Goal: Transaction & Acquisition: Purchase product/service

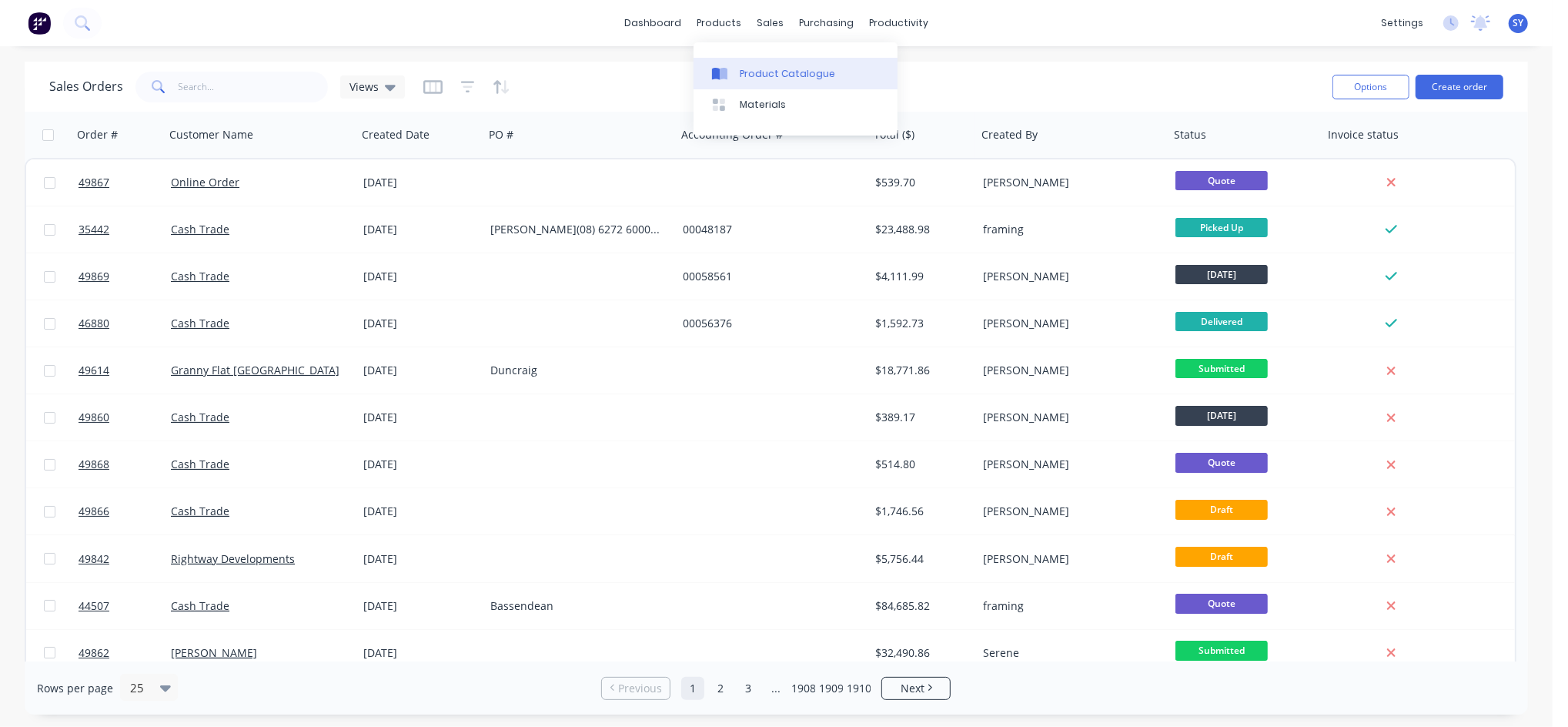
click at [756, 67] on div "Product Catalogue" at bounding box center [787, 74] width 95 height 14
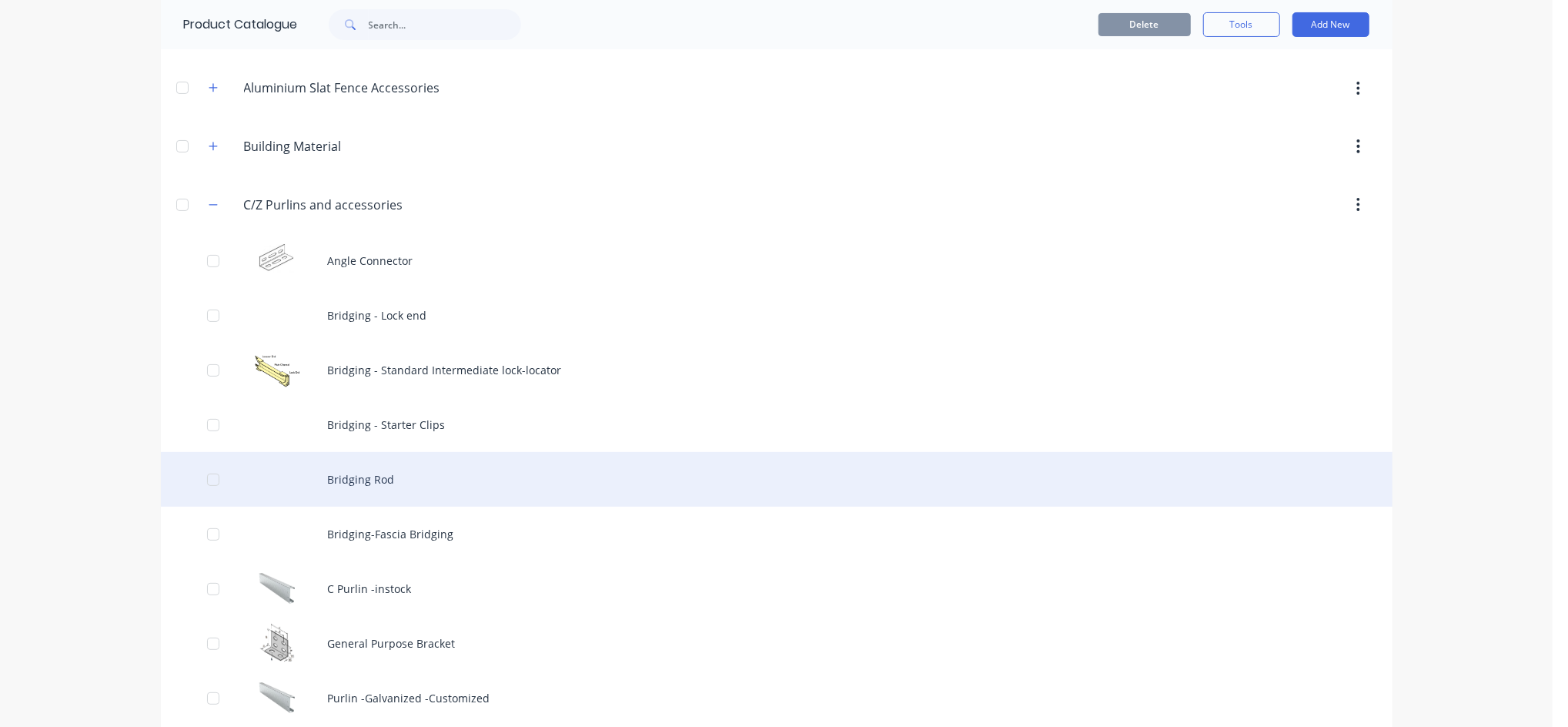
scroll to position [205, 0]
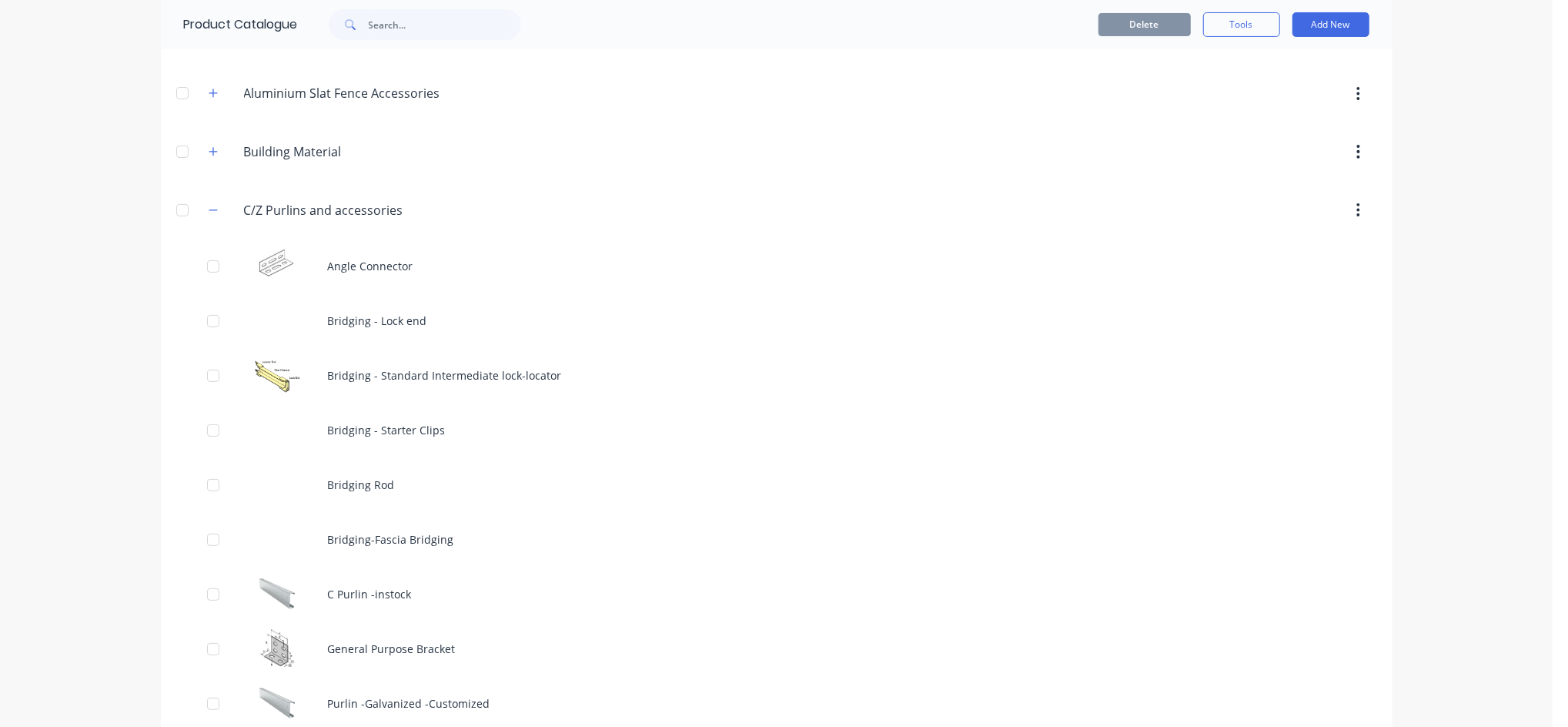
click at [211, 219] on div "C/Z.Purlins.and.accessories C/Z Purlins and accessories" at bounding box center [318, 211] width 242 height 28
click at [206, 216] on button "button" at bounding box center [213, 211] width 20 height 20
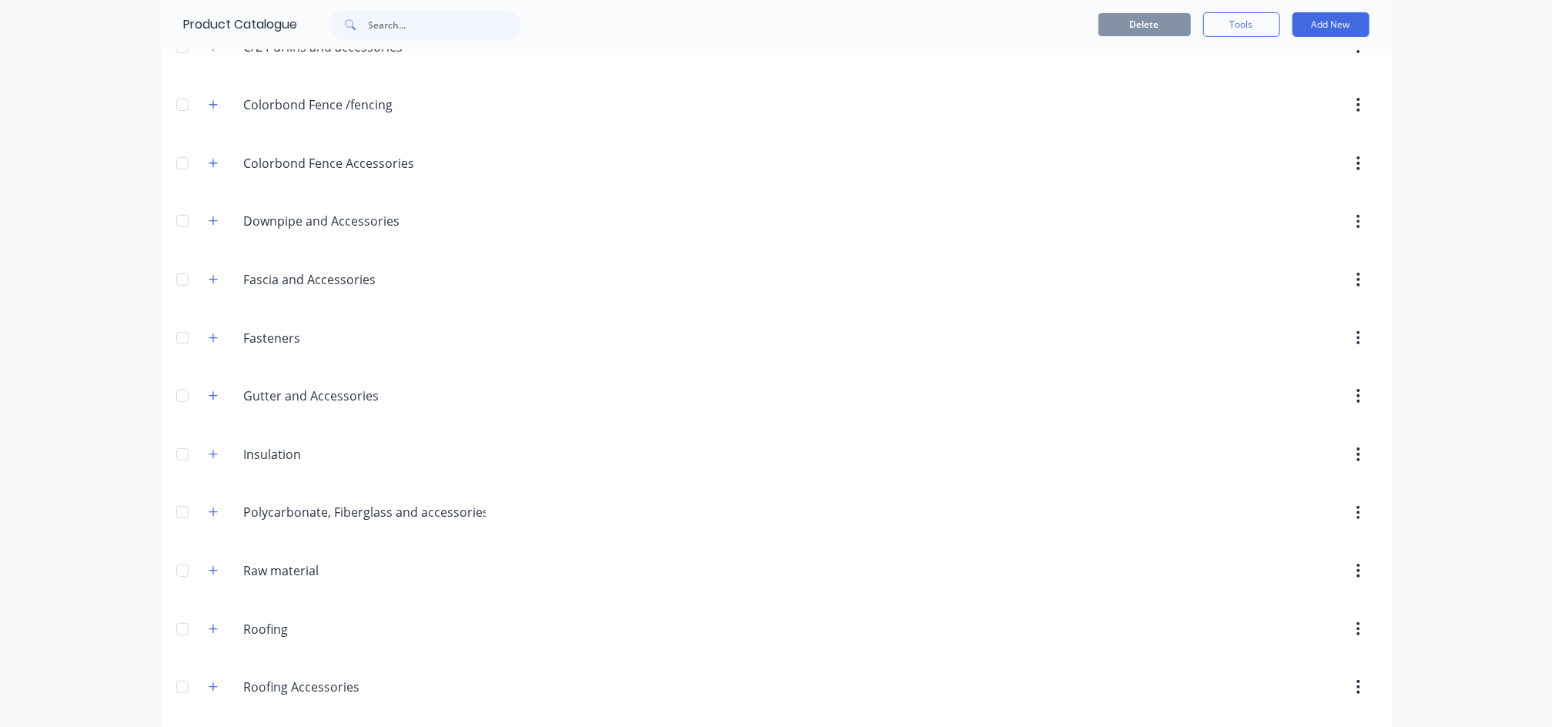
scroll to position [410, 0]
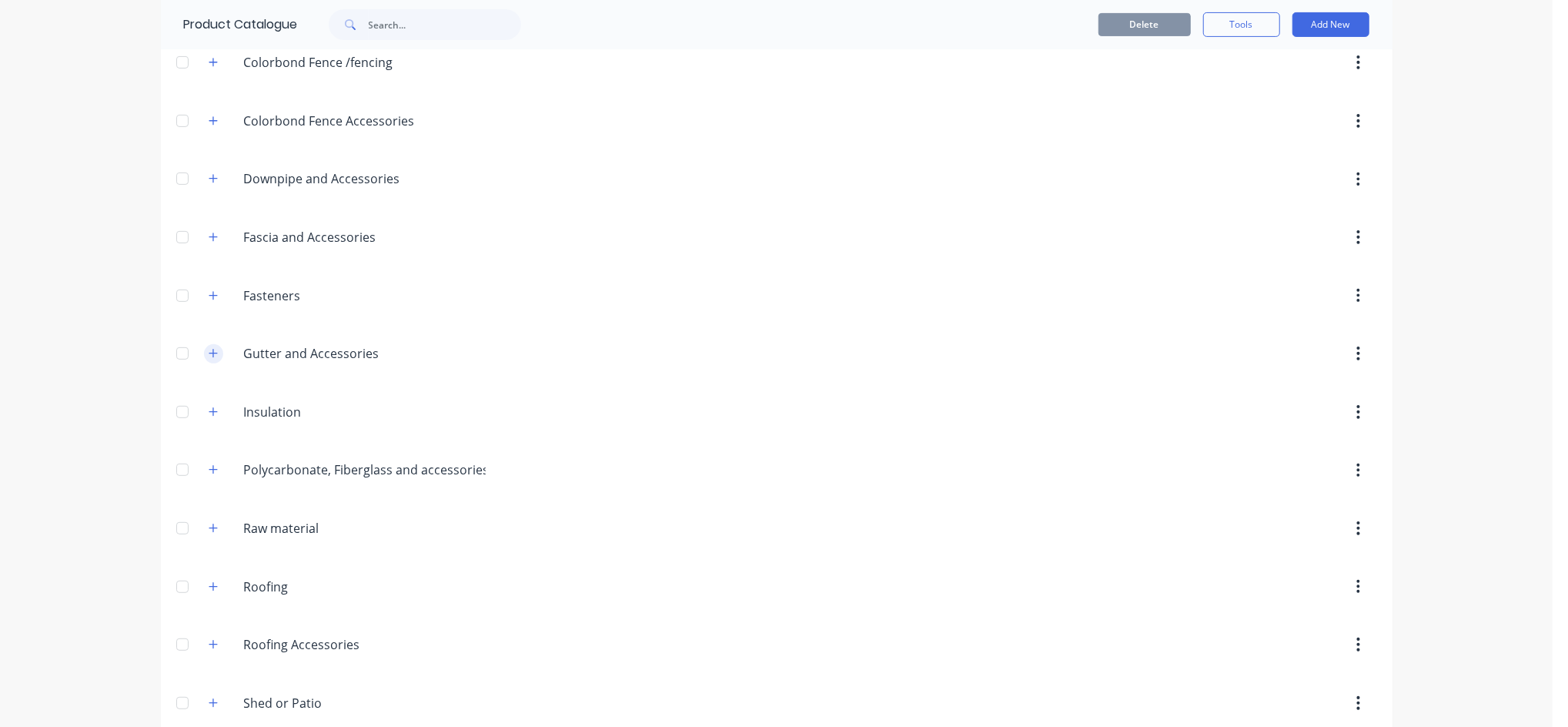
click at [209, 357] on icon "button" at bounding box center [212, 353] width 9 height 11
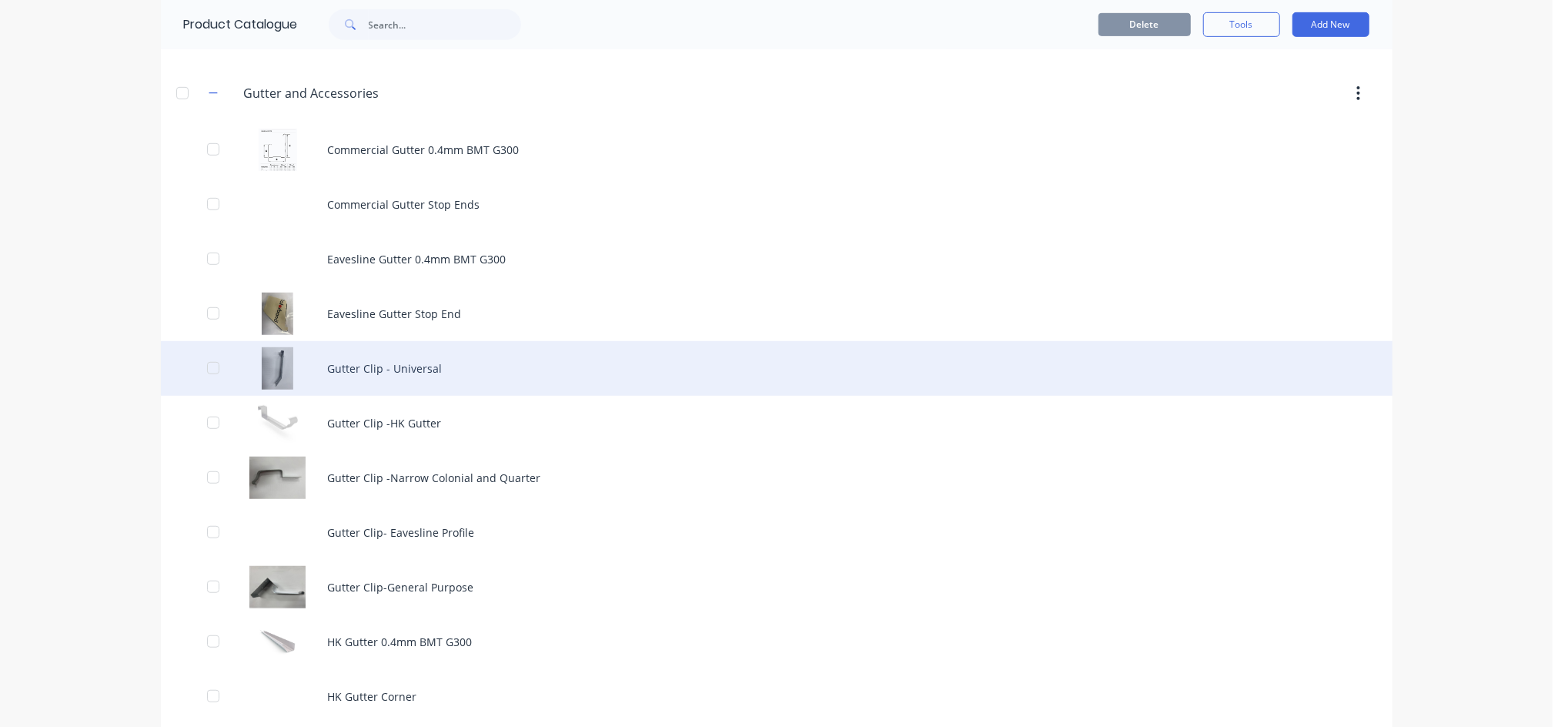
scroll to position [616, 0]
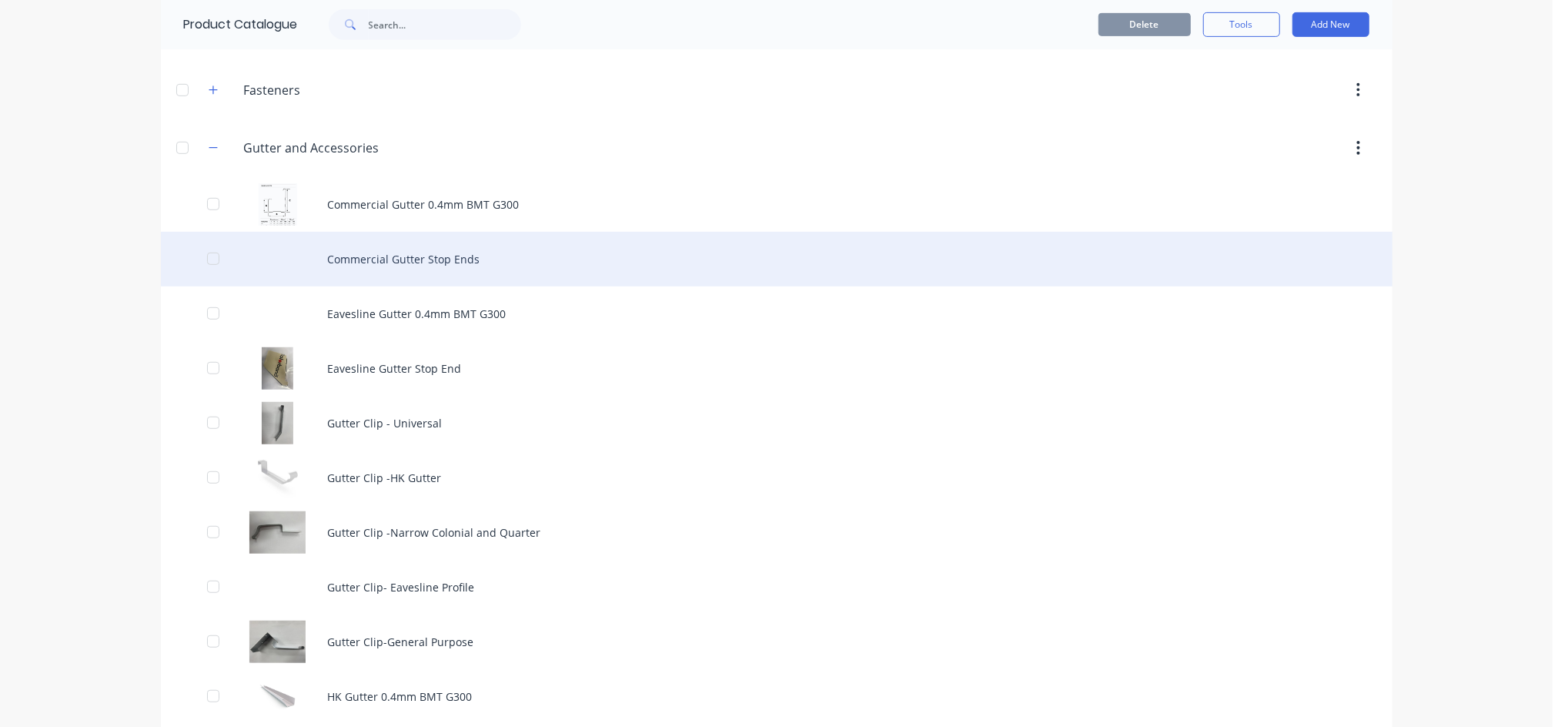
click at [435, 257] on div "Commercial Gutter Stop Ends" at bounding box center [777, 260] width 1232 height 55
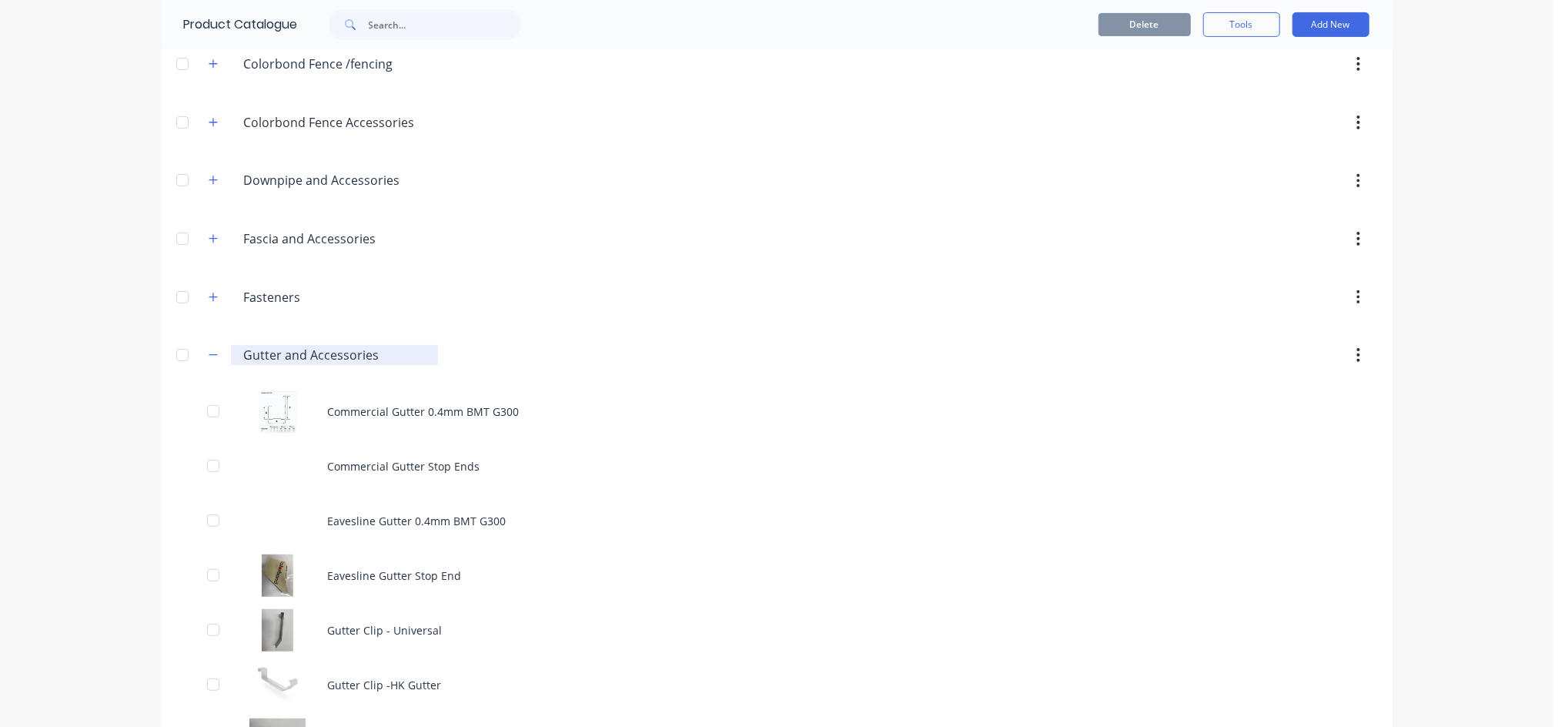
scroll to position [410, 0]
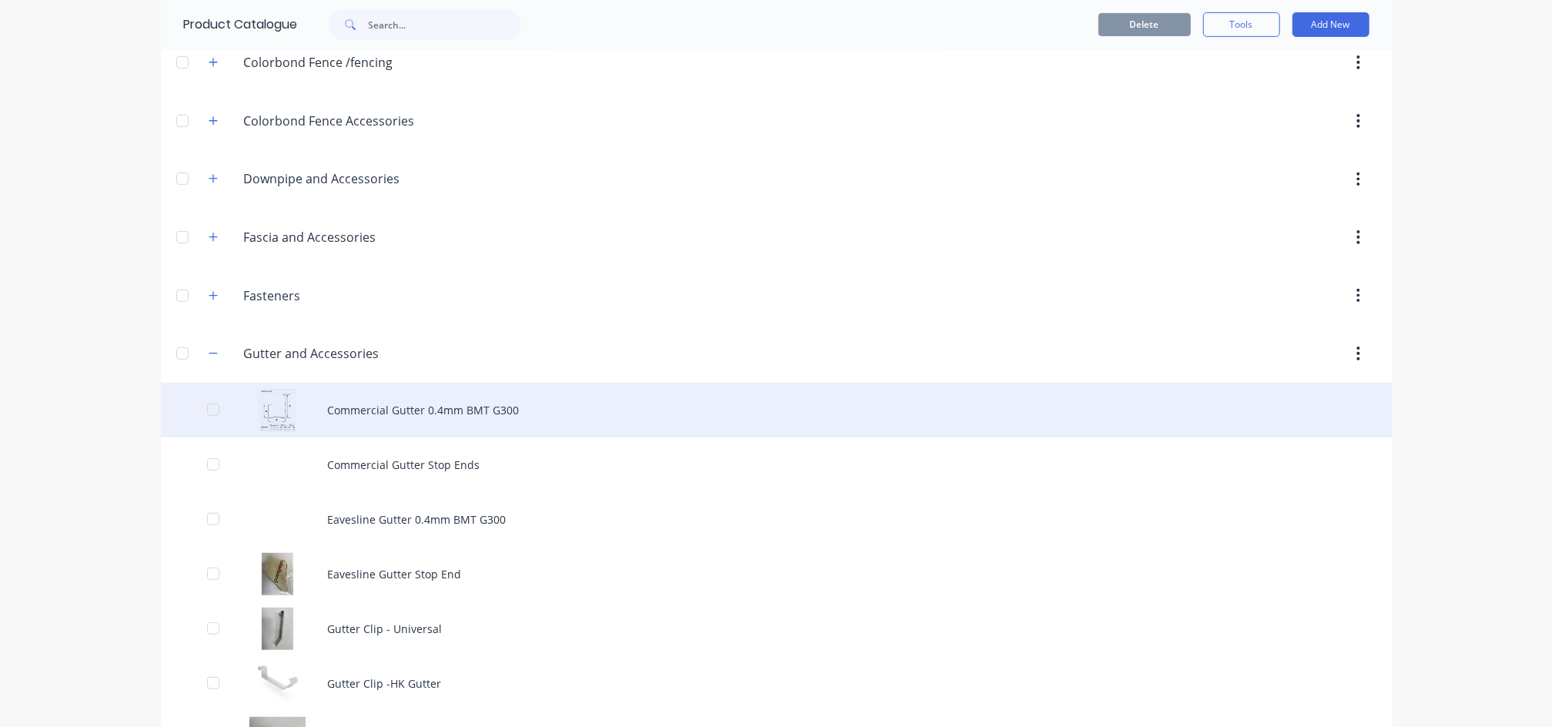
click at [404, 412] on div "Commercial Gutter 0.4mm BMT G300" at bounding box center [777, 410] width 1232 height 55
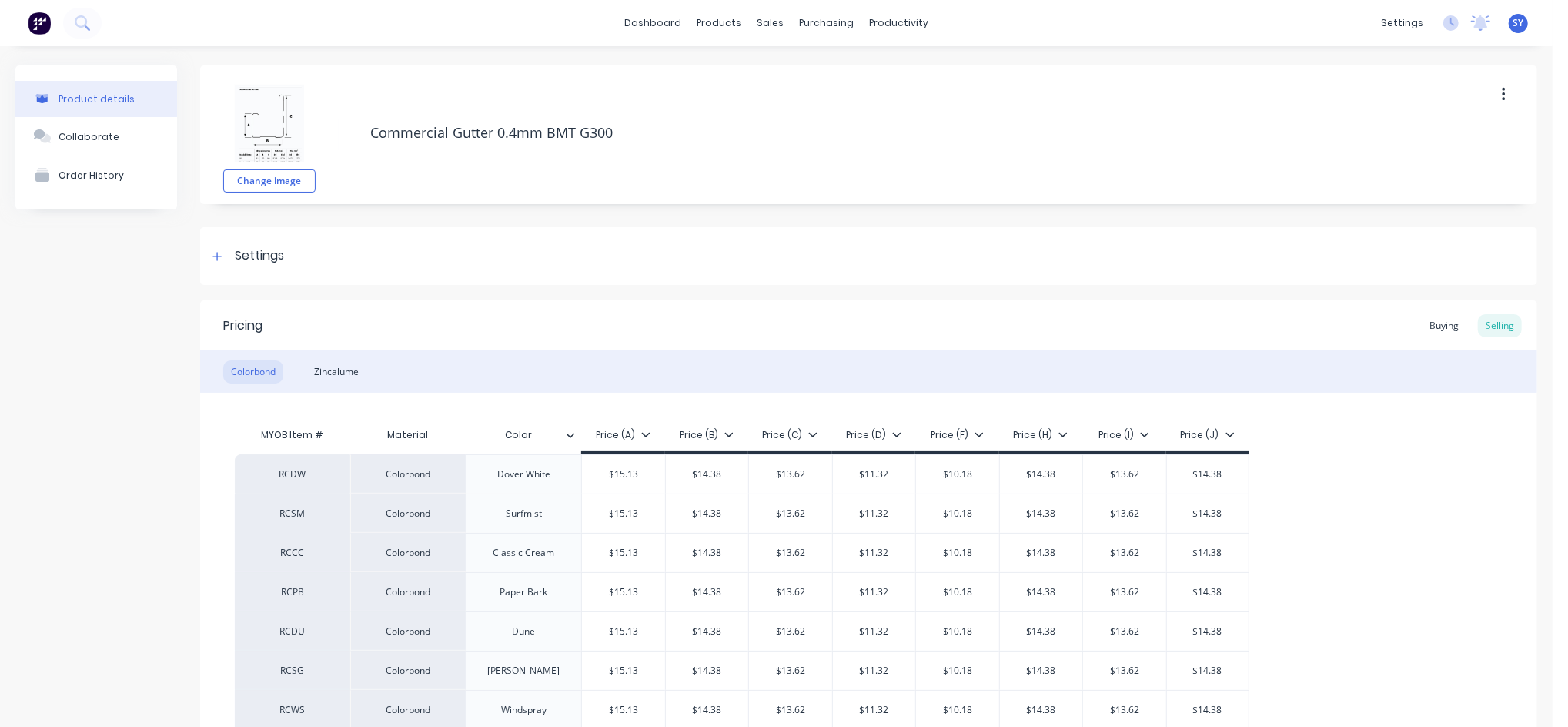
type textarea "x"
click at [760, 23] on div "sales" at bounding box center [770, 23] width 42 height 23
click at [809, 80] on div "Sales Orders" at bounding box center [819, 74] width 63 height 14
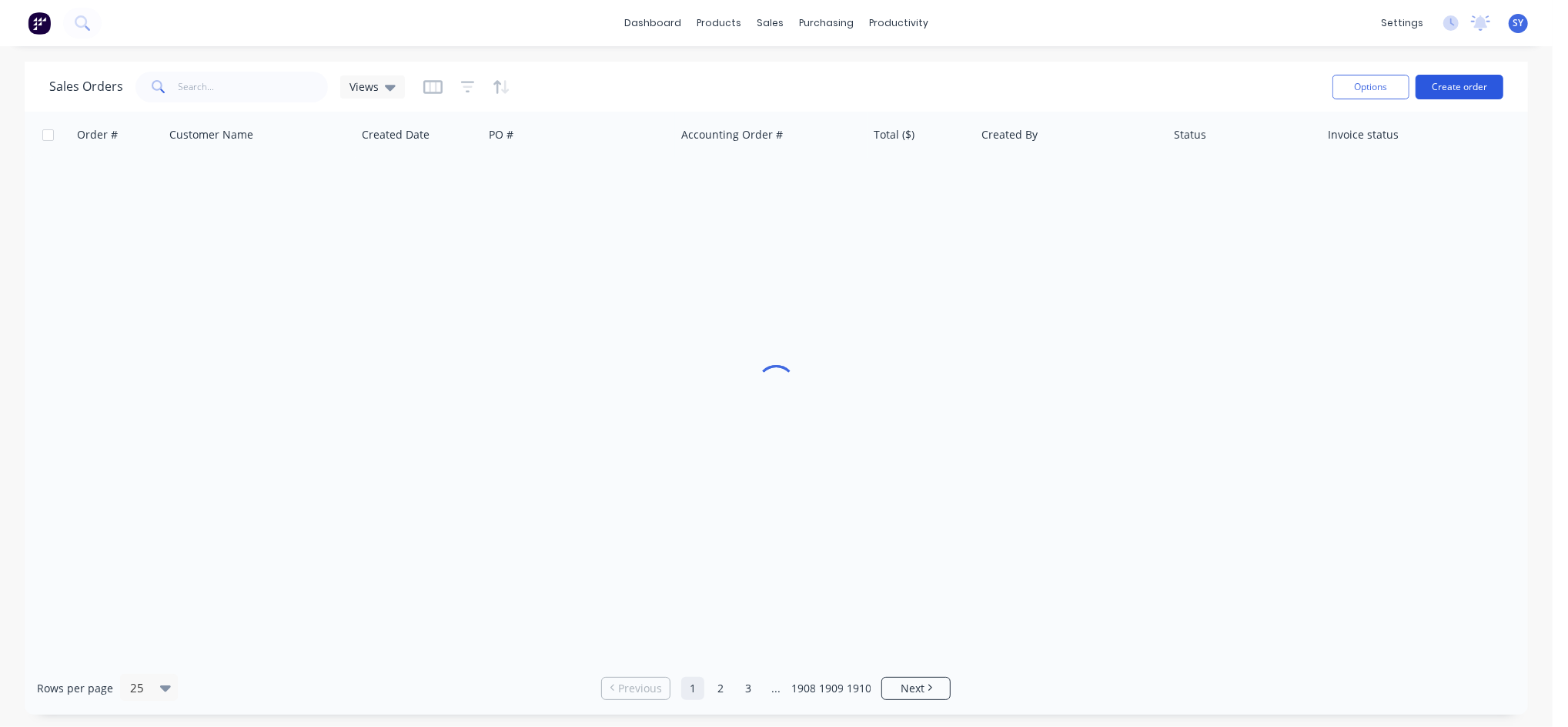
click at [1442, 85] on button "Create order" at bounding box center [1459, 87] width 88 height 25
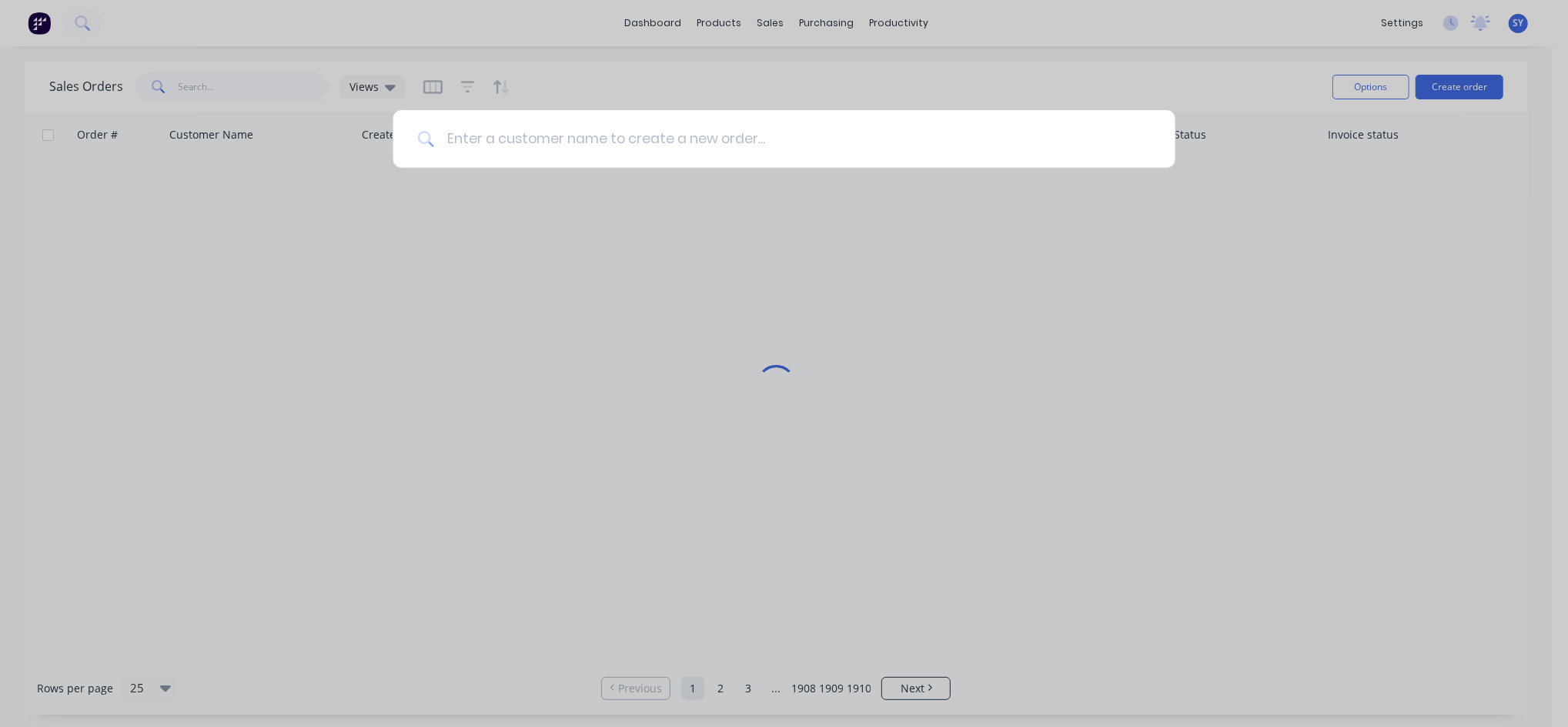
drag, startPoint x: 589, startPoint y: 138, endPoint x: 594, endPoint y: 131, distance: 8.6
click at [589, 138] on input at bounding box center [792, 139] width 717 height 58
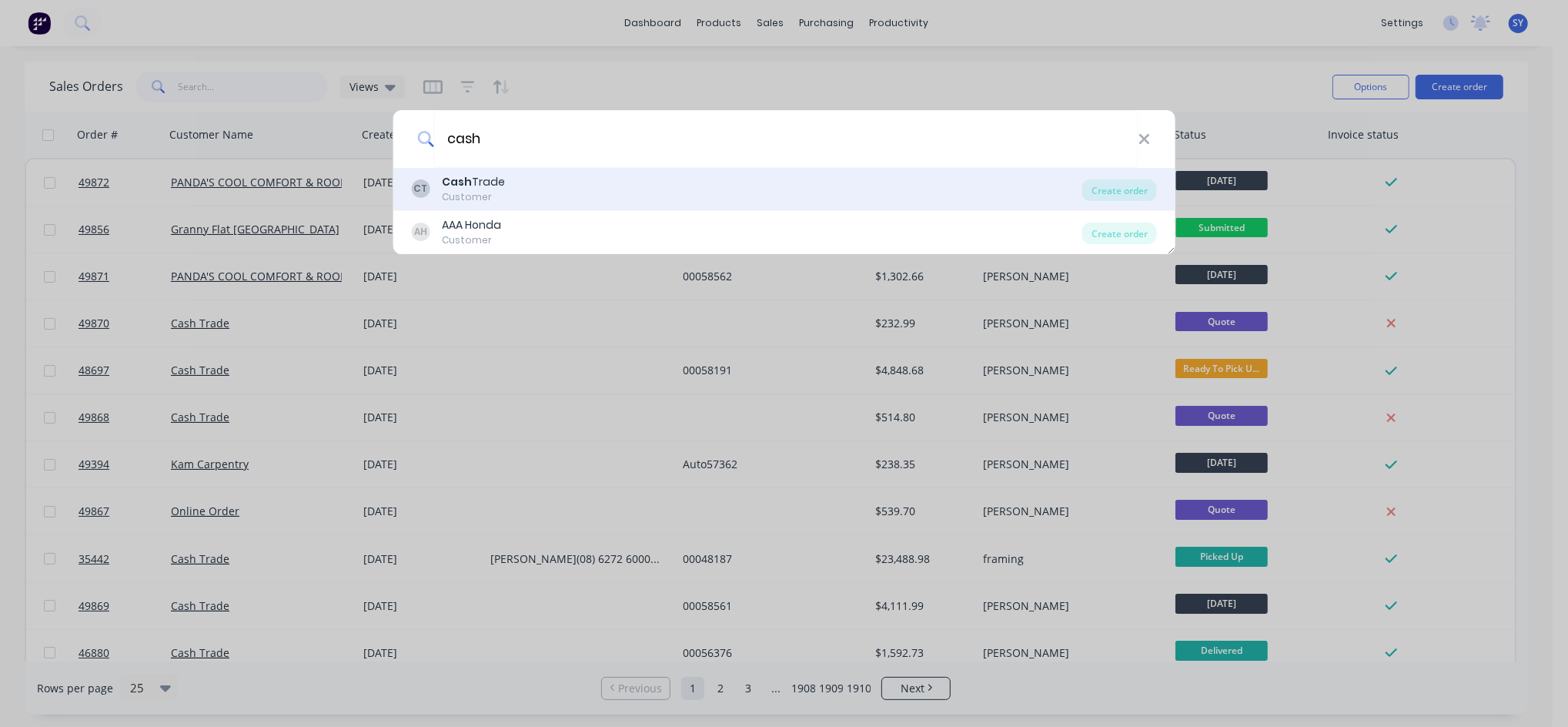
type input "cash"
click at [549, 200] on div "CT Cash Trade Customer" at bounding box center [747, 189] width 672 height 30
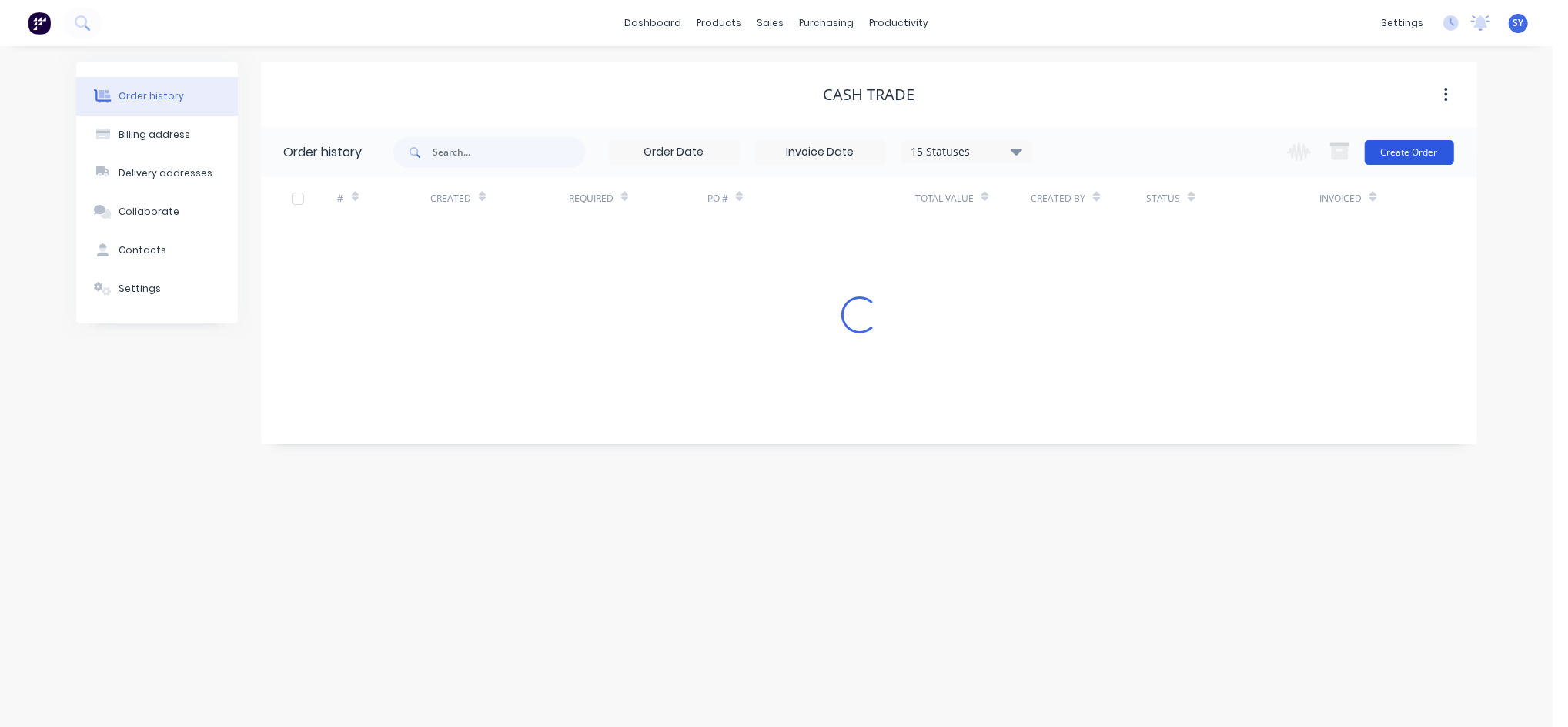
click at [1406, 155] on button "Create Order" at bounding box center [1410, 151] width 90 height 25
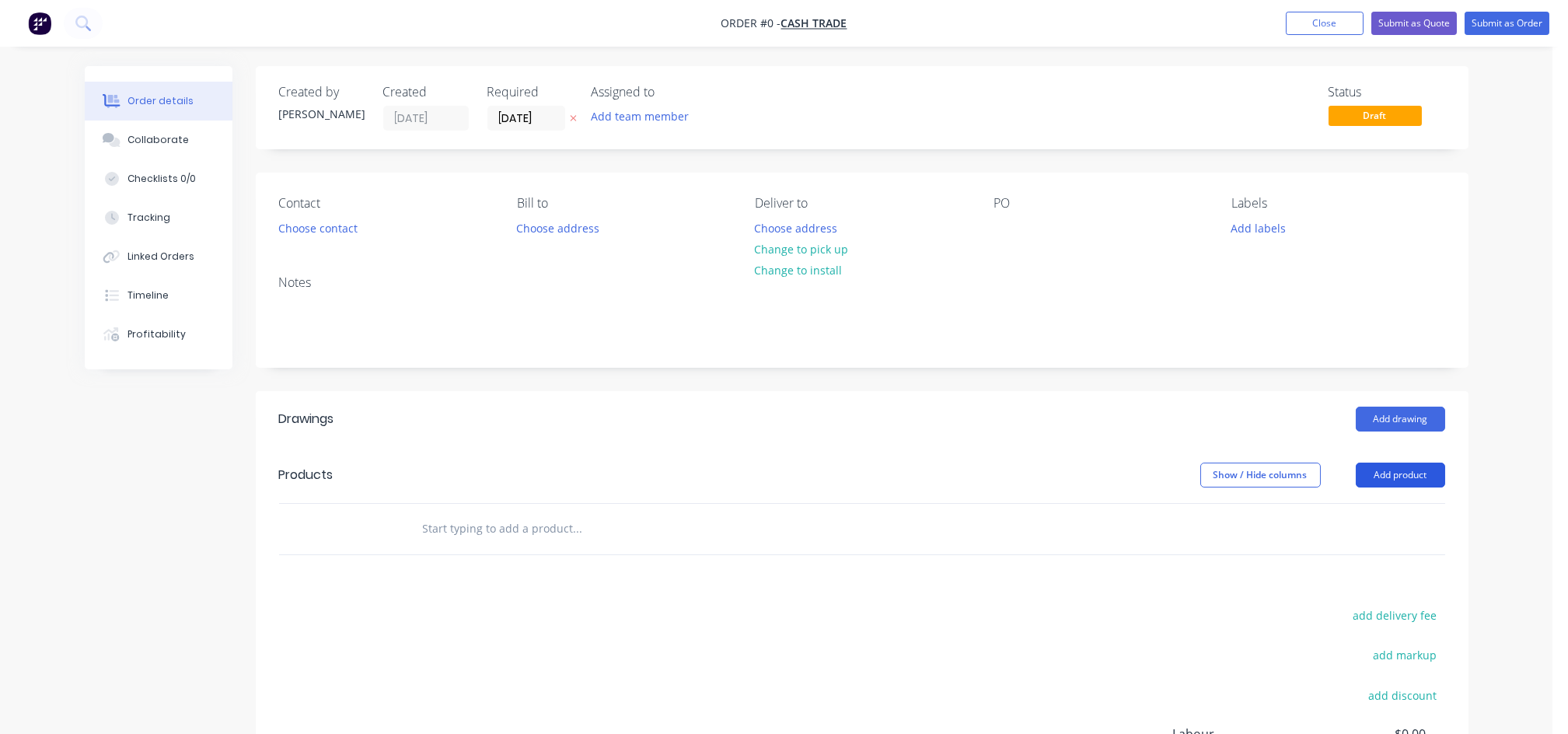
click at [1395, 471] on button "Add product" at bounding box center [1400, 475] width 89 height 25
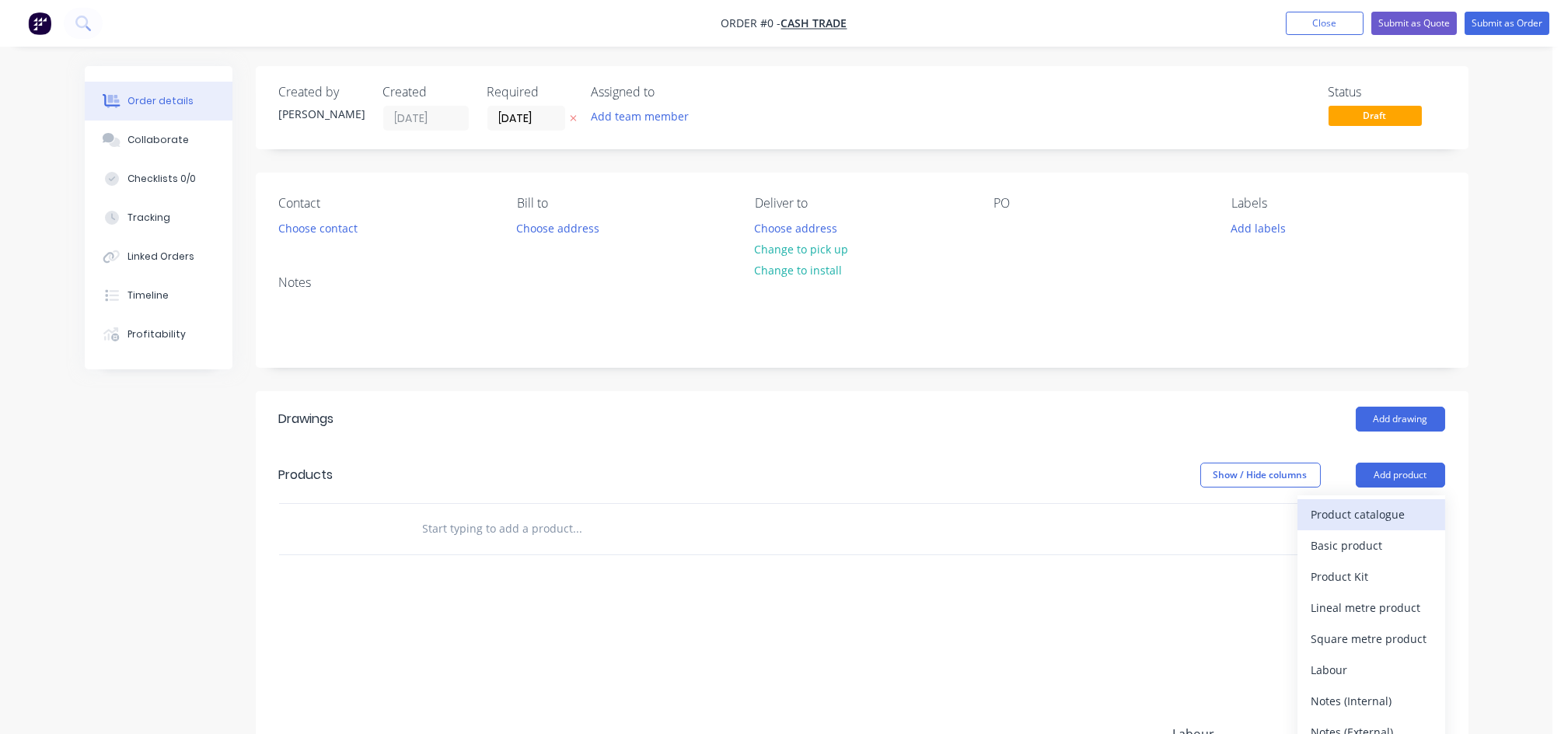
click at [1336, 508] on div "Product catalogue" at bounding box center [1370, 514] width 120 height 23
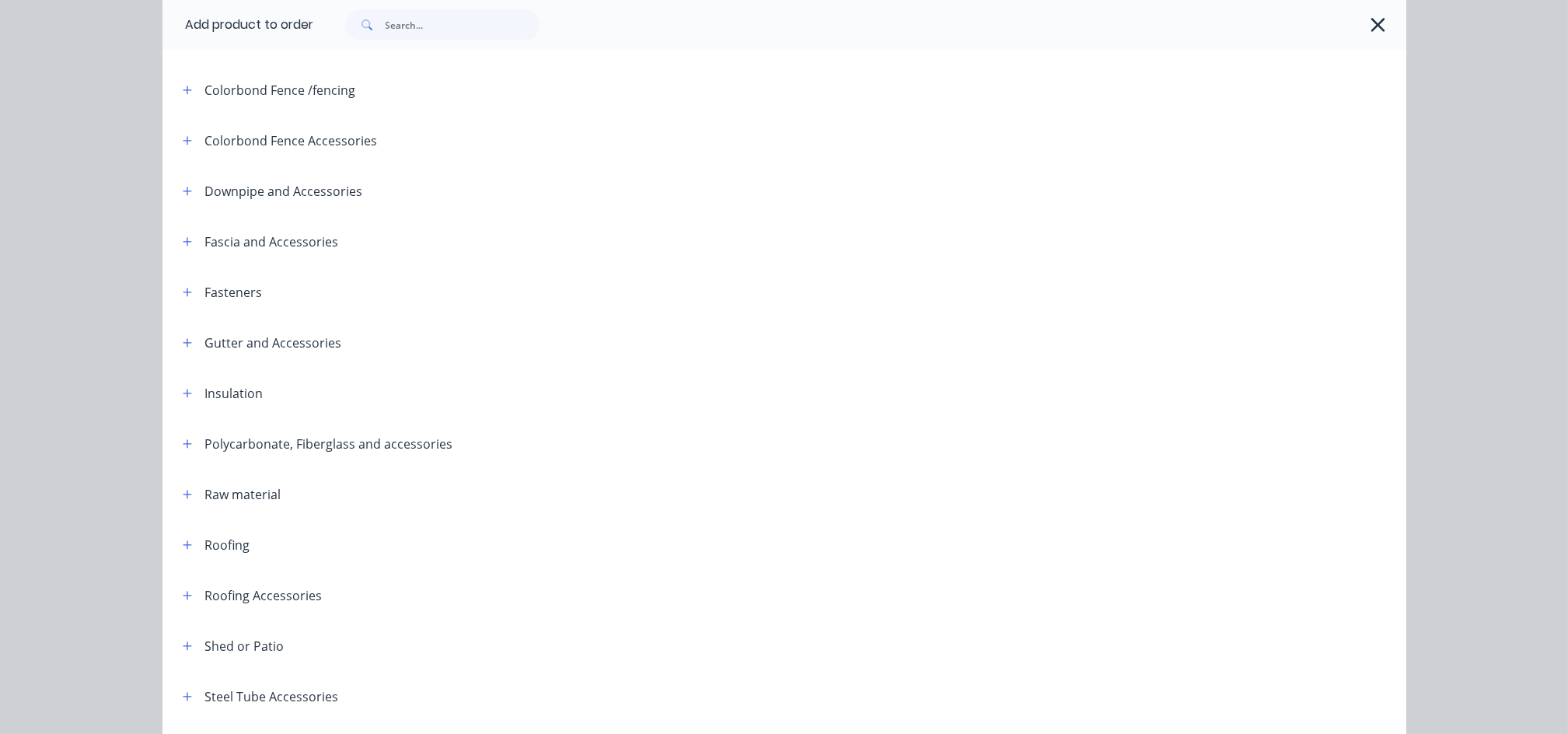
scroll to position [311, 0]
click at [181, 345] on button "button" at bounding box center [188, 340] width 20 height 20
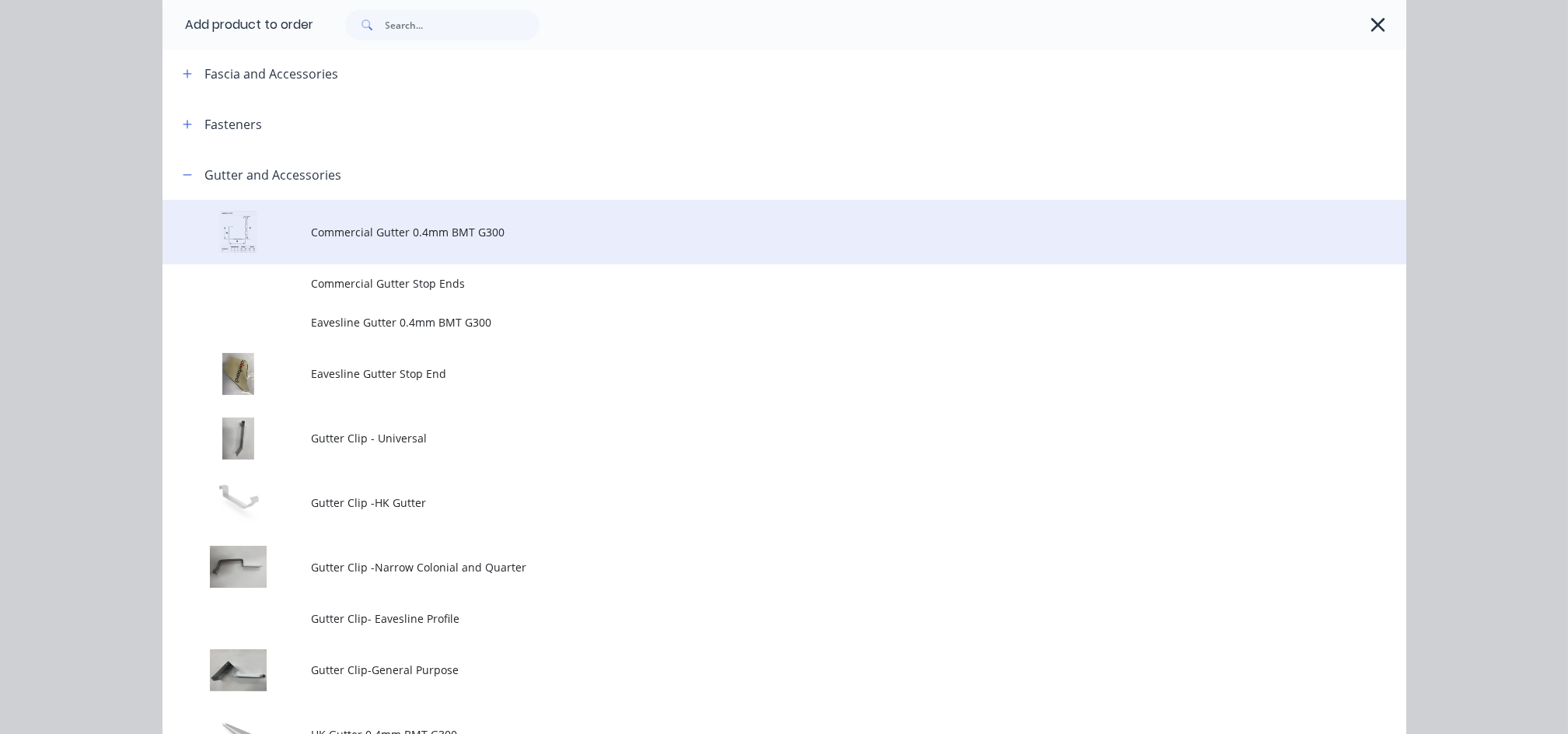
scroll to position [517, 0]
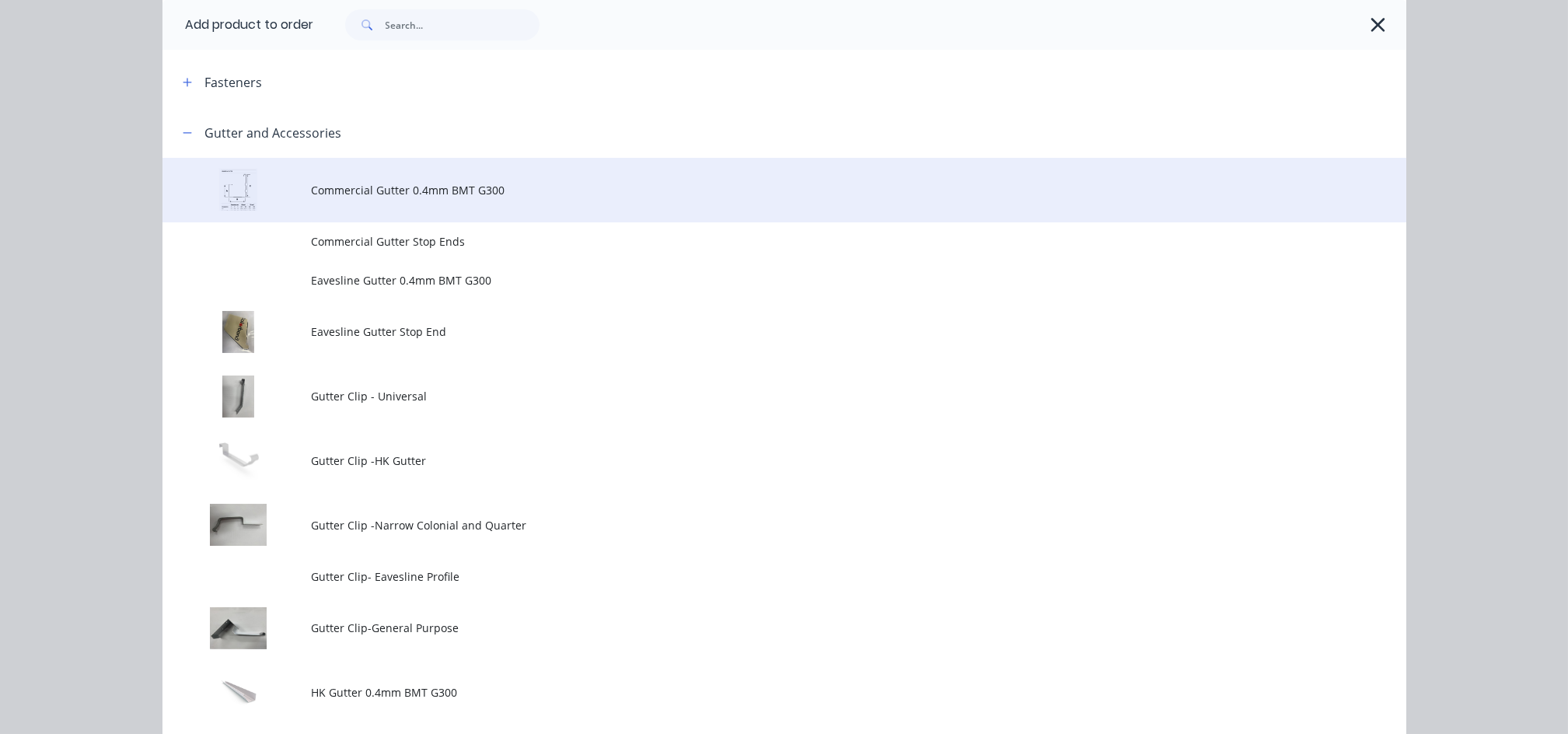
click at [443, 202] on td "Commercial Gutter 0.4mm BMT G300" at bounding box center [859, 190] width 1094 height 65
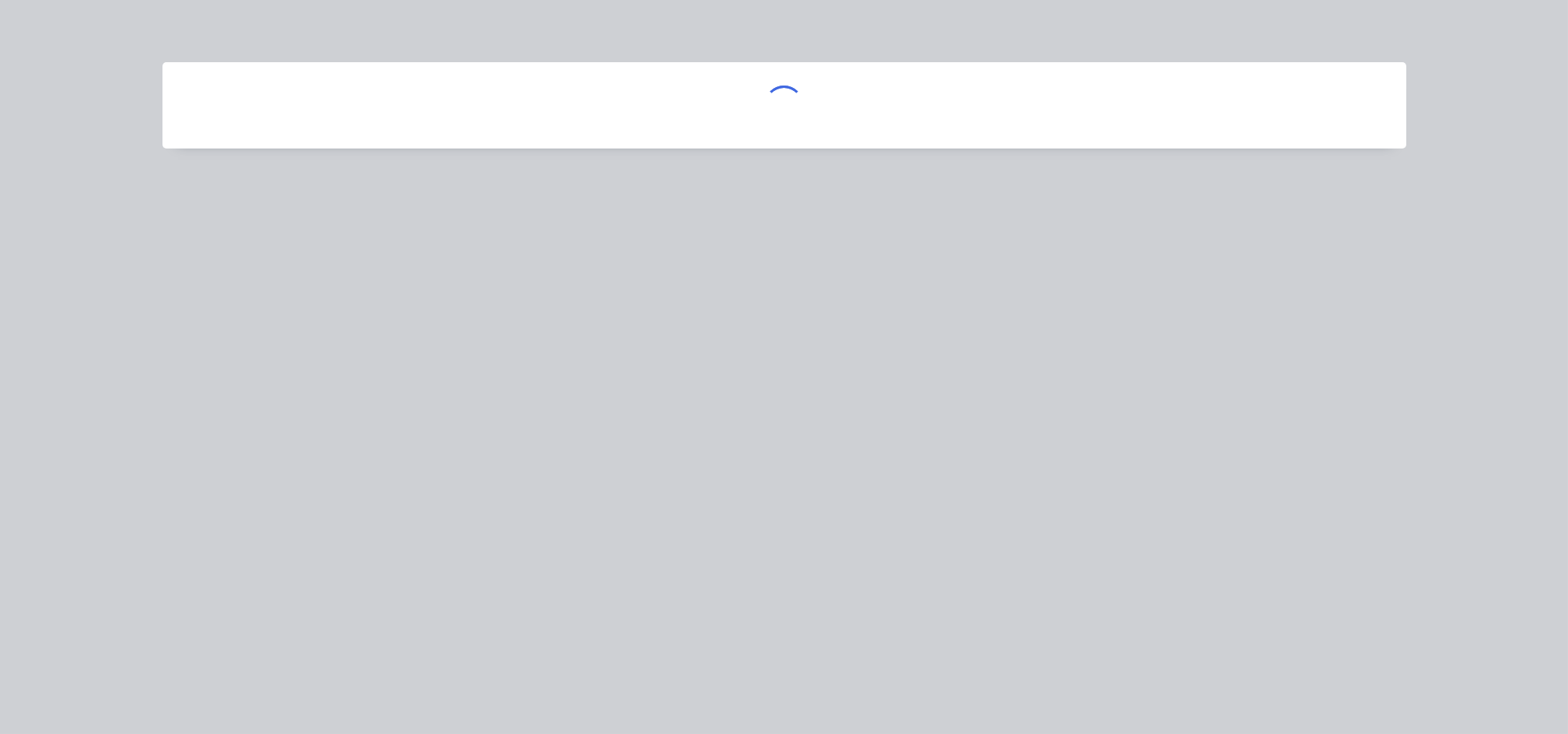
scroll to position [0, 0]
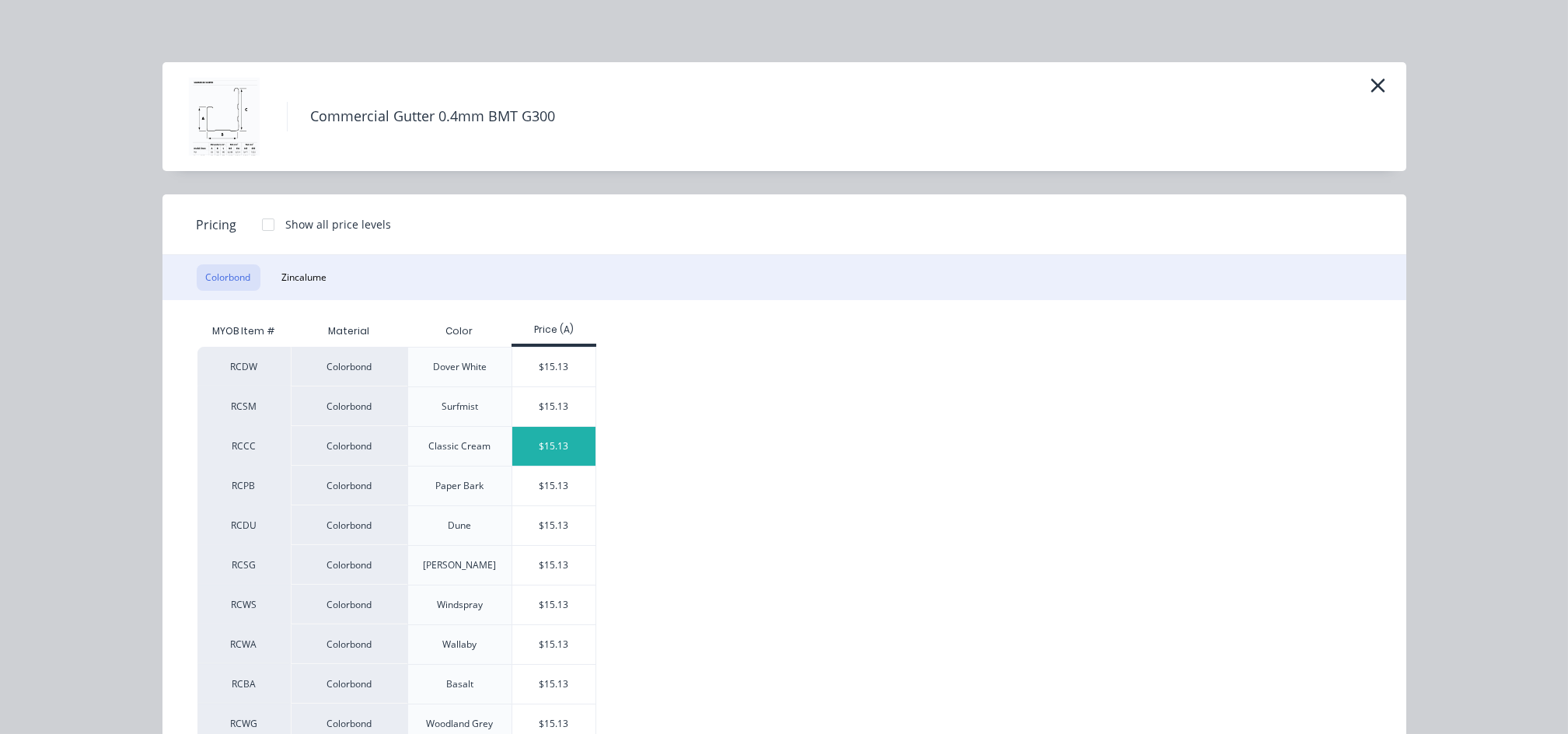
click at [543, 451] on div "$15.13" at bounding box center [554, 446] width 83 height 39
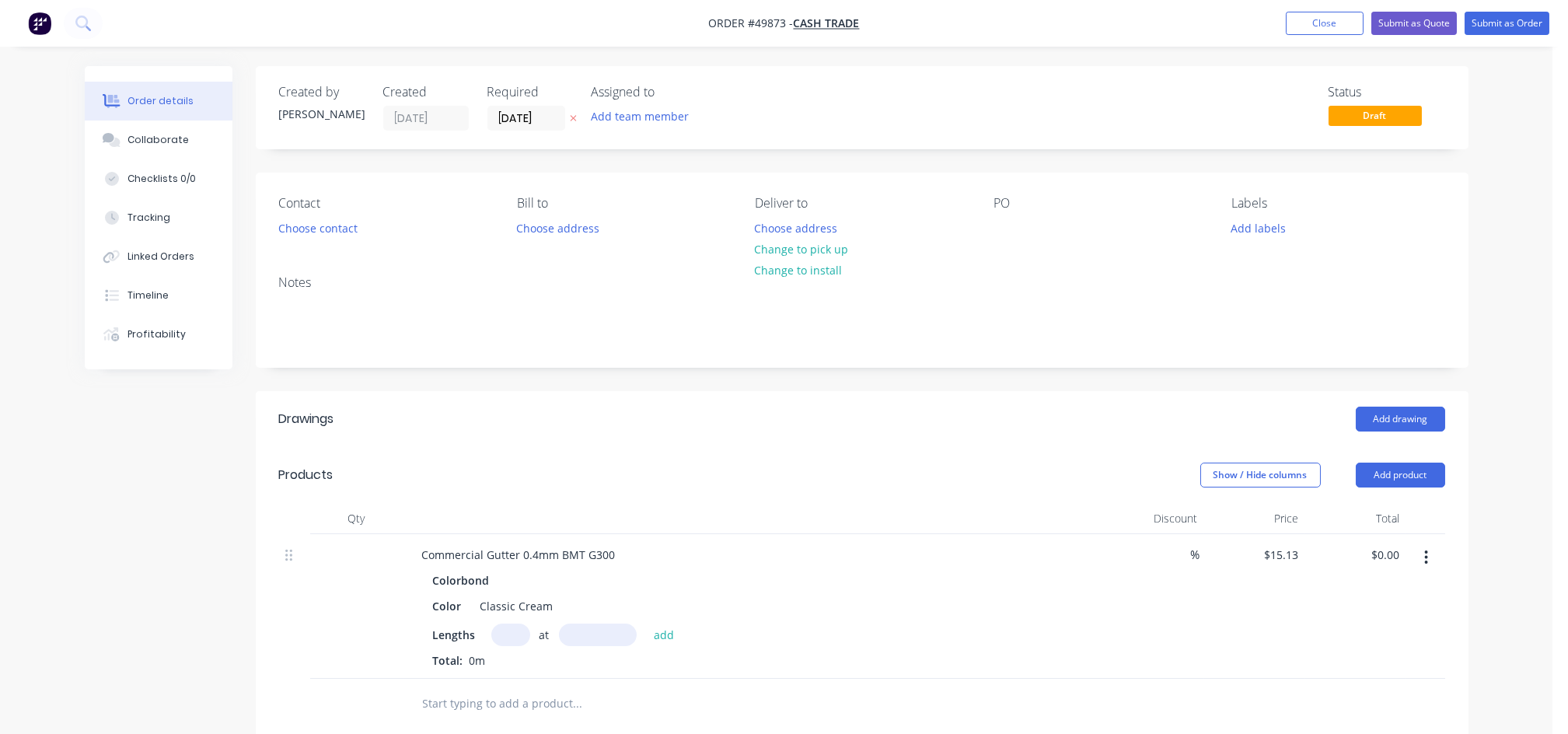
click at [503, 638] on input "text" at bounding box center [510, 635] width 39 height 23
type input "2"
click at [582, 639] on input "text" at bounding box center [598, 635] width 77 height 23
type input "3200"
click at [645, 624] on button "add" at bounding box center [663, 634] width 37 height 21
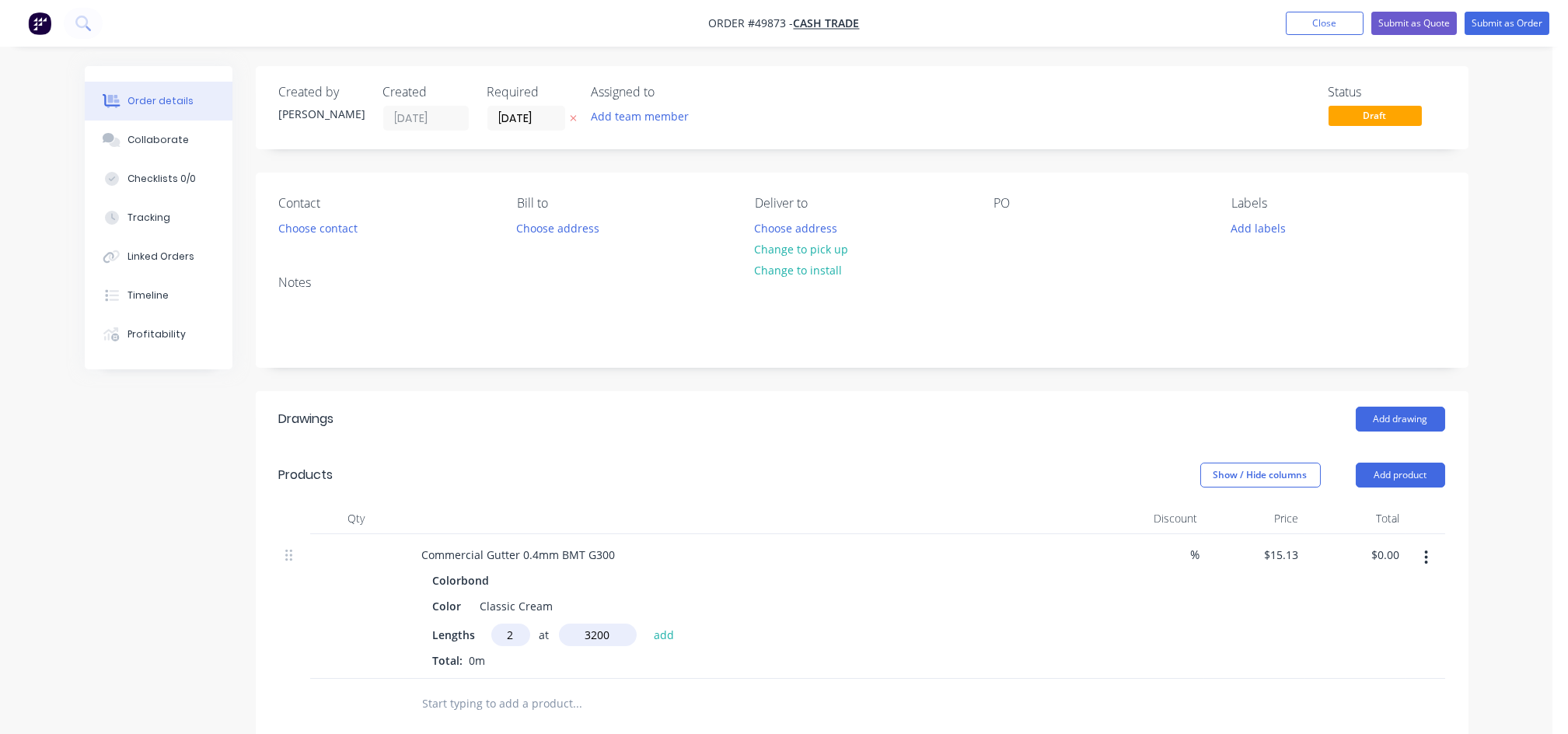
type input "$96.83"
click at [320, 233] on button "Choose contact" at bounding box center [318, 226] width 95 height 21
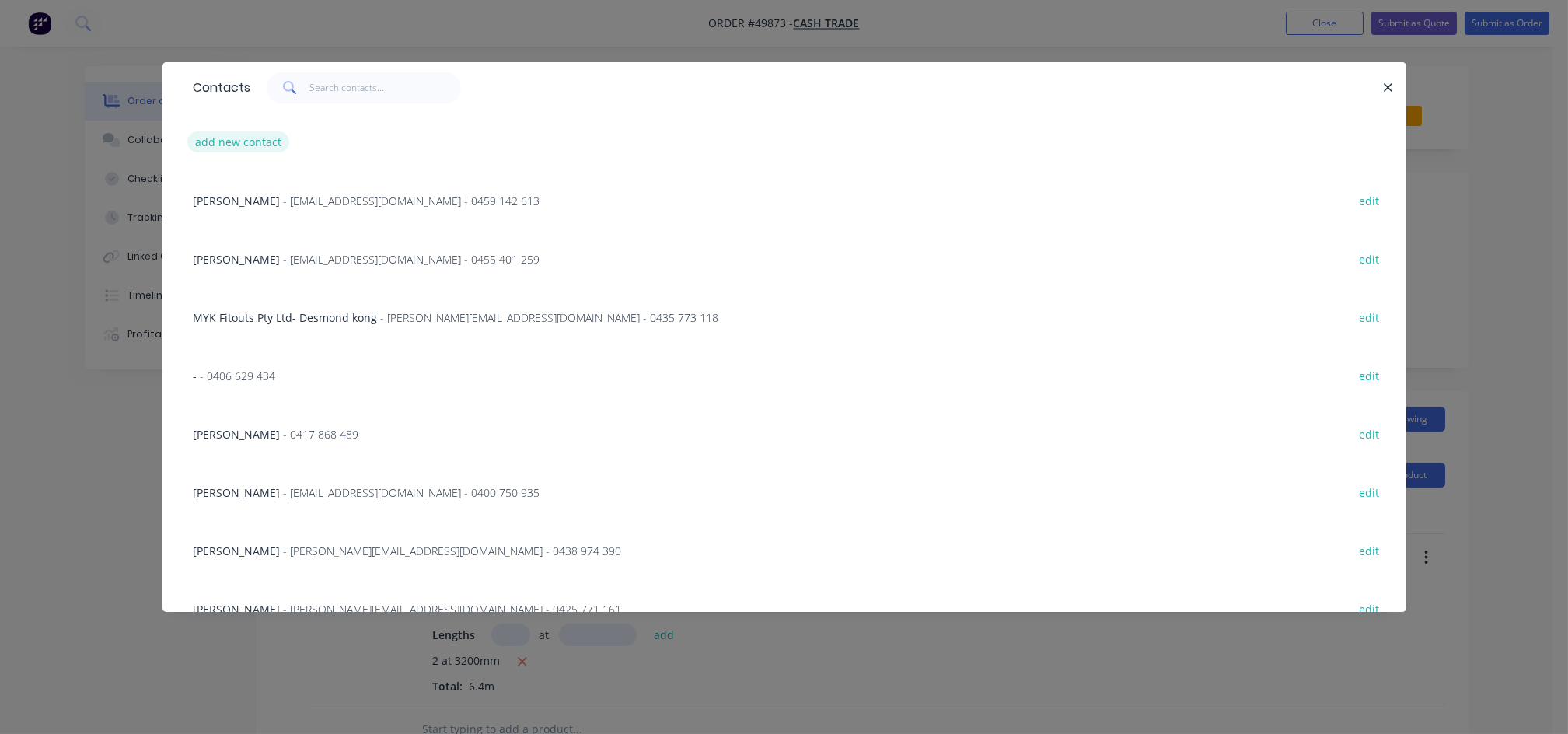
click at [223, 140] on button "add new contact" at bounding box center [238, 141] width 102 height 21
select select "AU"
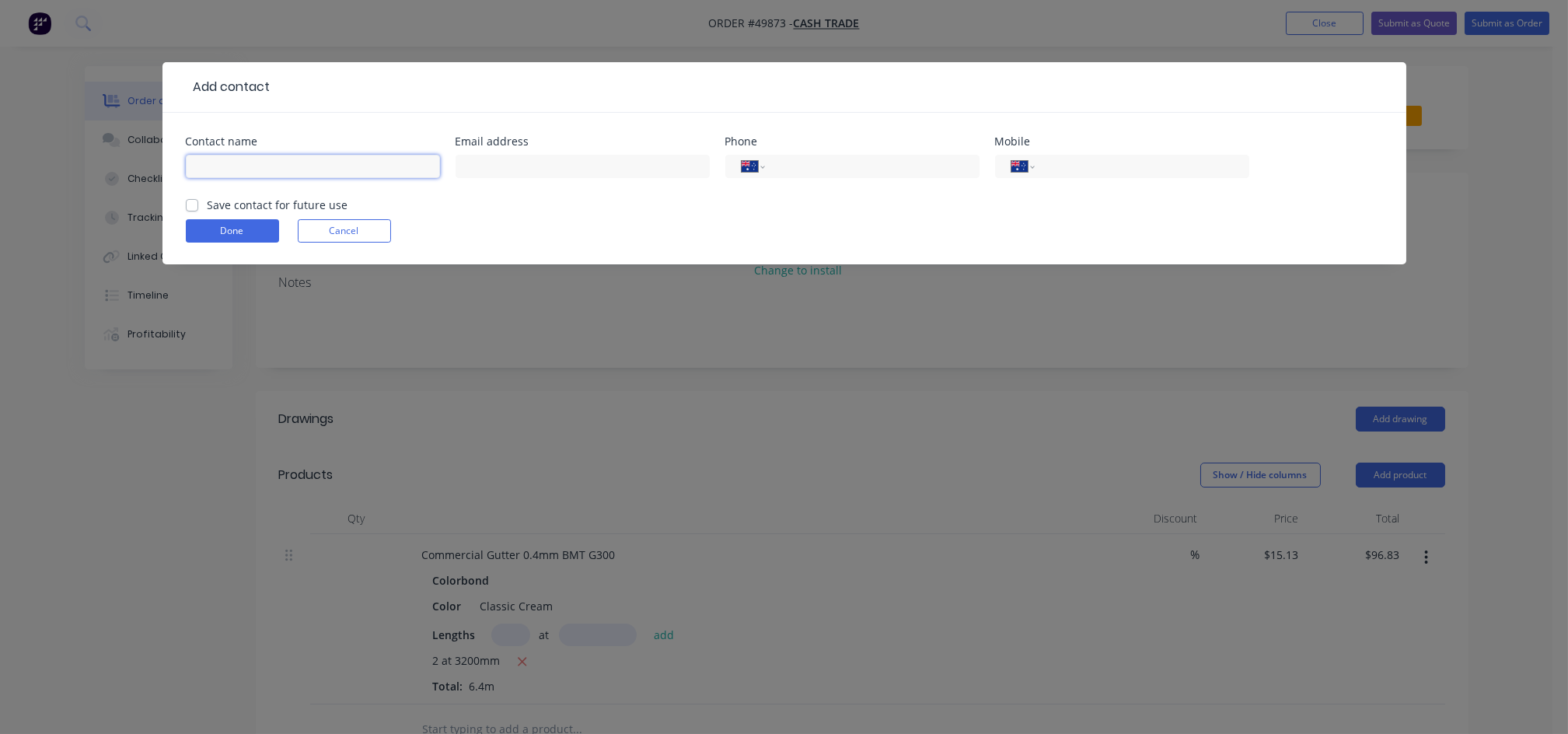
click at [241, 157] on input "text" at bounding box center [313, 166] width 254 height 23
type input "[PERSON_NAME]"
click at [556, 164] on input "text" at bounding box center [583, 166] width 254 height 23
click at [1132, 158] on input "tel" at bounding box center [1139, 167] width 187 height 18
type input "0438 574 136"
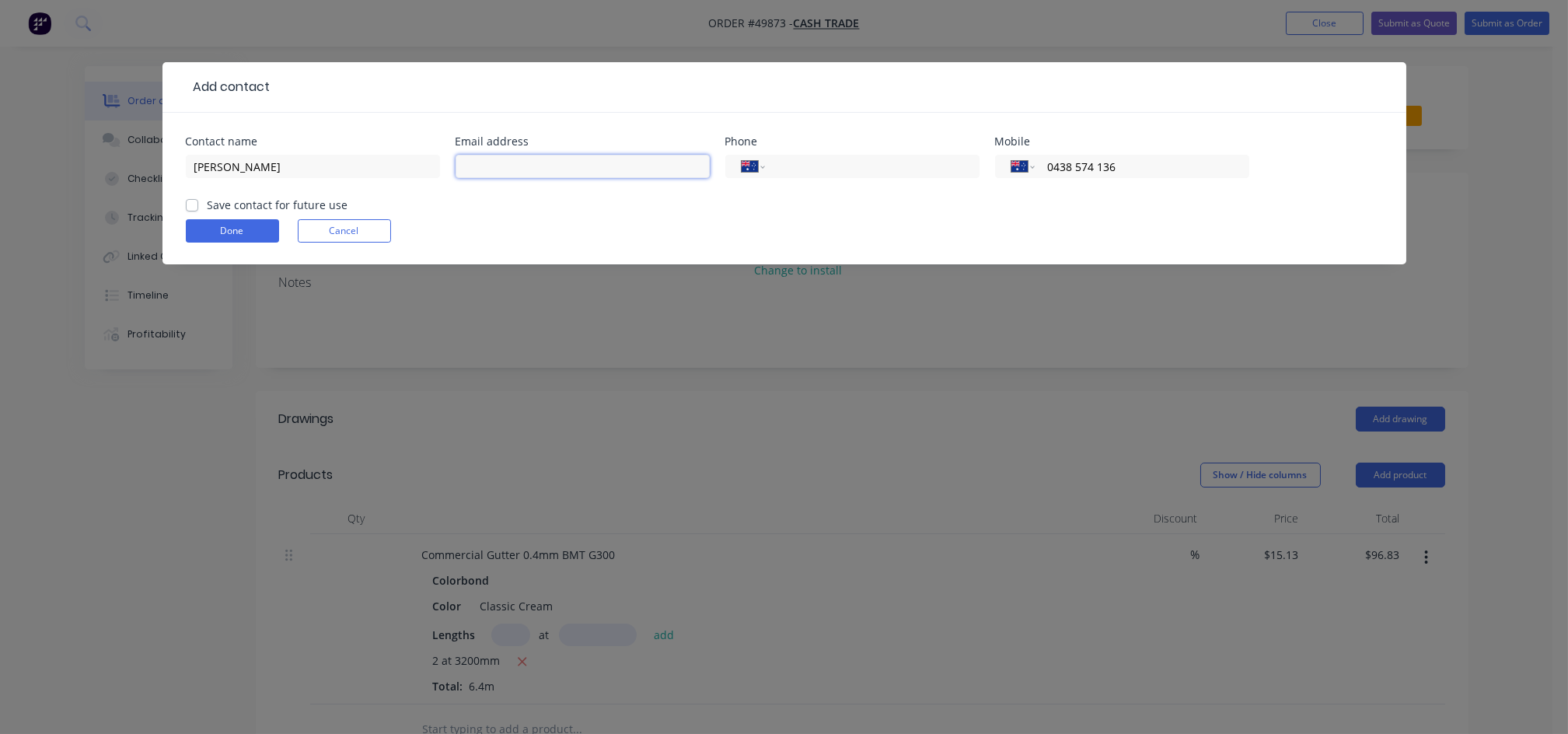
click at [603, 169] on input "text" at bounding box center [583, 166] width 254 height 23
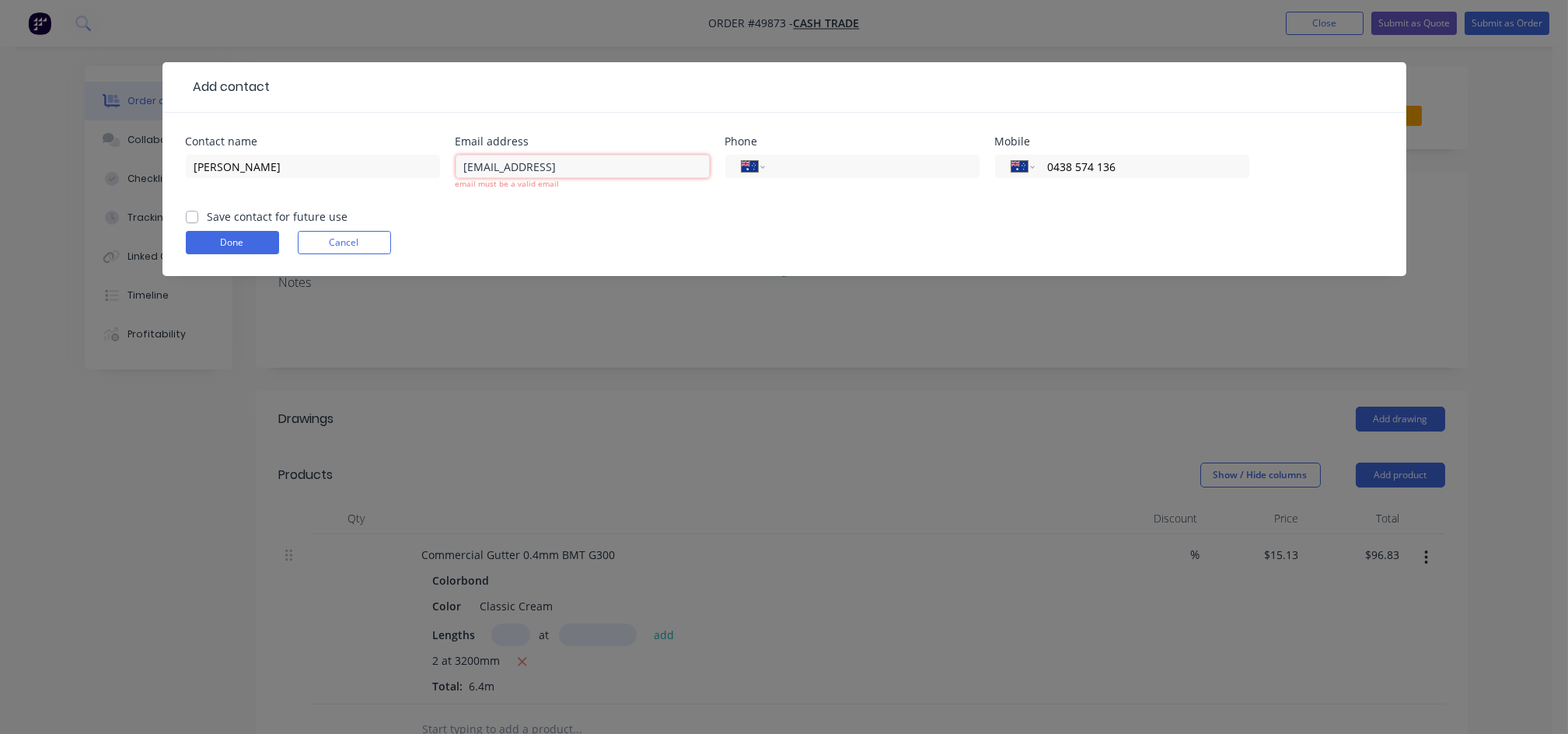
click at [614, 176] on input "[EMAIL_ADDRESS]" at bounding box center [583, 166] width 254 height 23
type input "[EMAIL_ADDRESS][DOMAIN_NAME]"
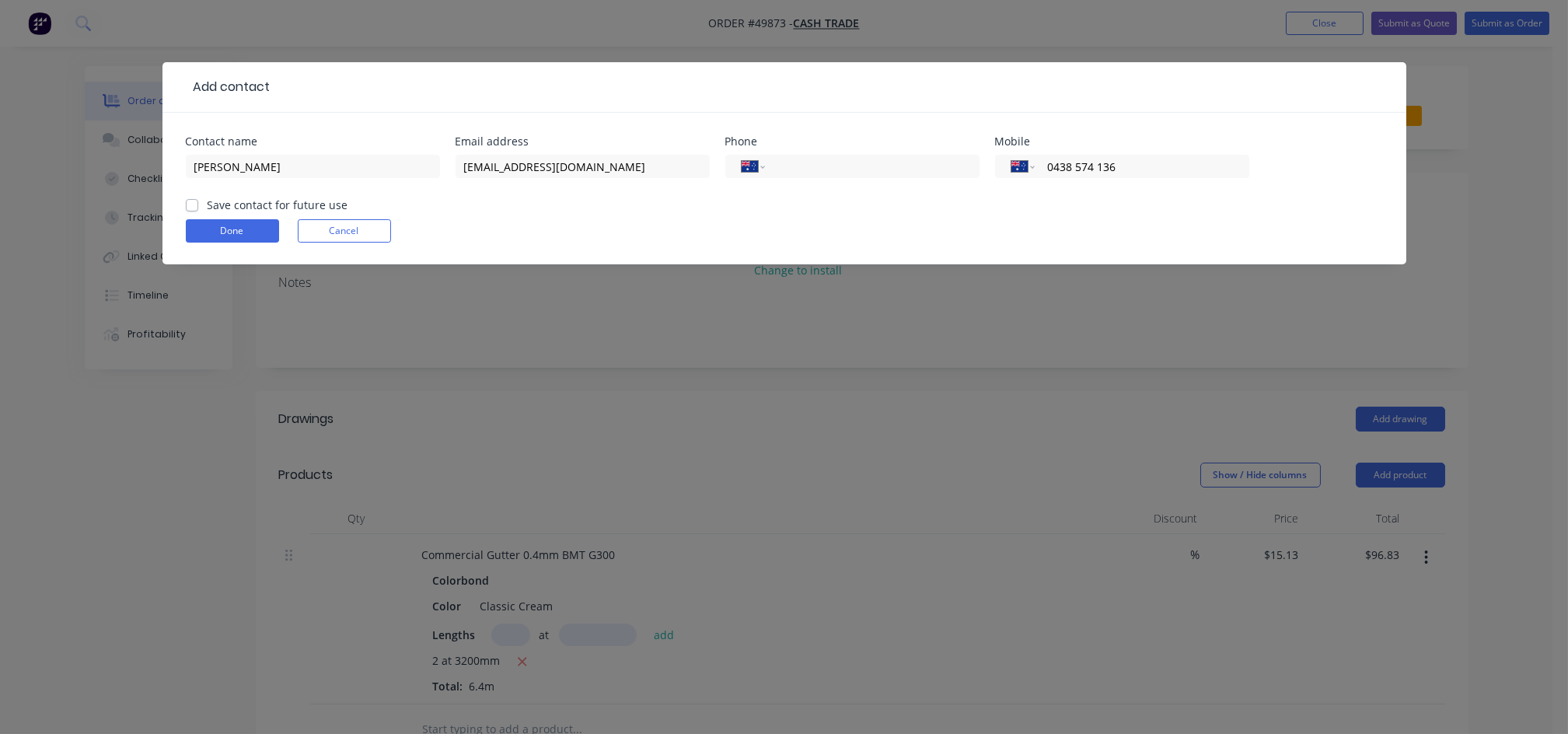
click at [613, 216] on form "Contact name [PERSON_NAME] address [EMAIL_ADDRESS][DOMAIN_NAME] Phone Internati…" at bounding box center [784, 200] width 1197 height 128
click at [263, 224] on button "Done" at bounding box center [232, 230] width 93 height 23
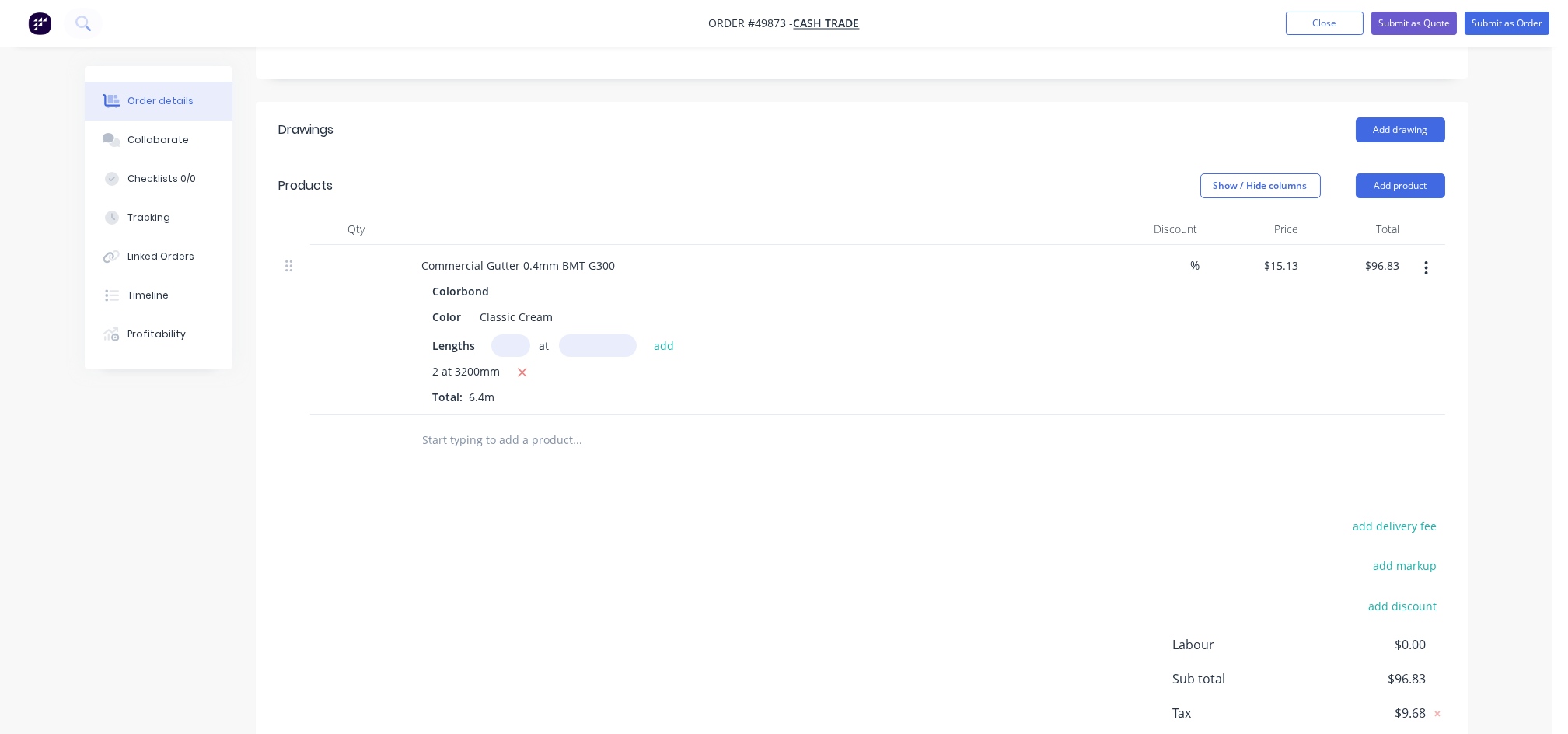
scroll to position [414, 0]
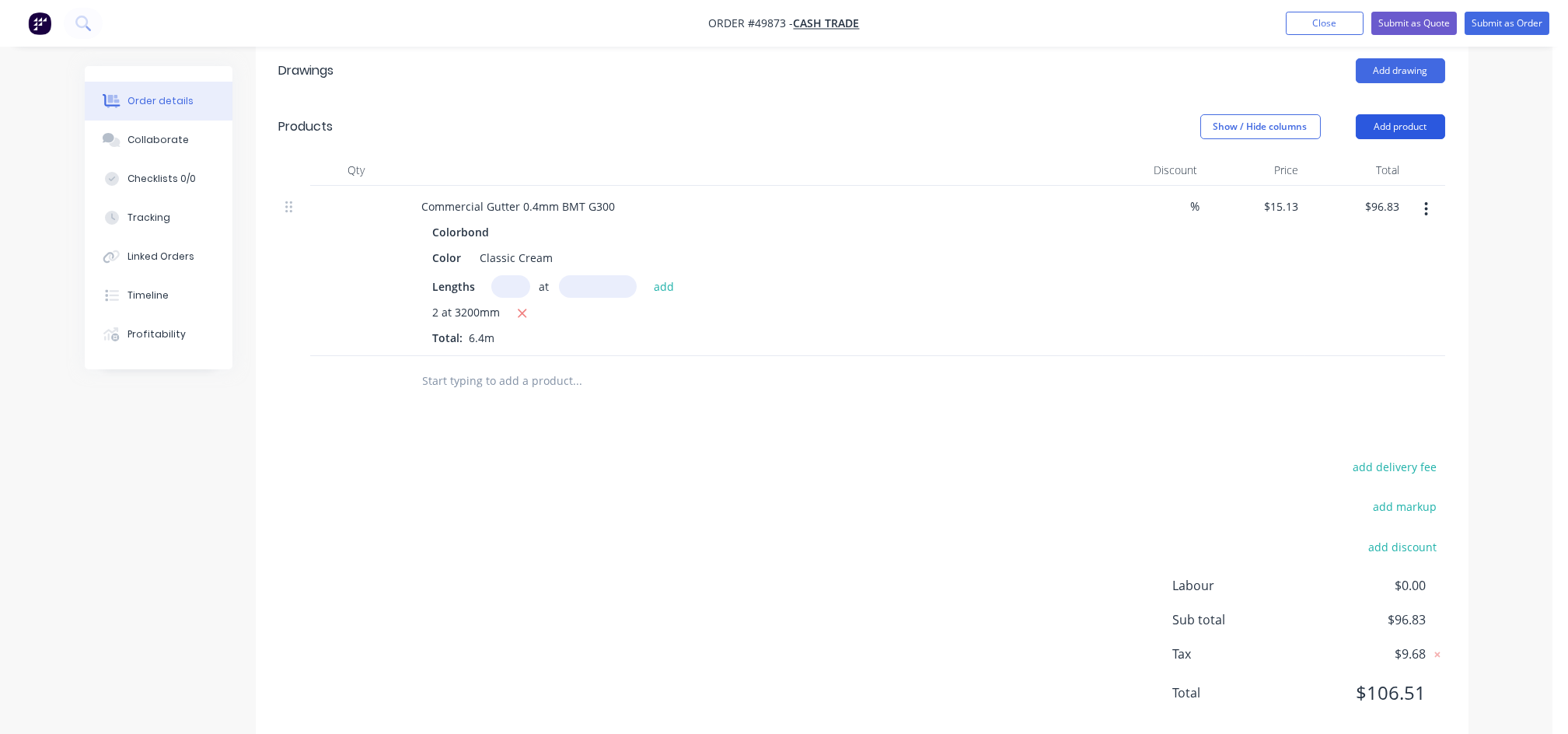
click at [1402, 114] on button "Add product" at bounding box center [1400, 126] width 89 height 25
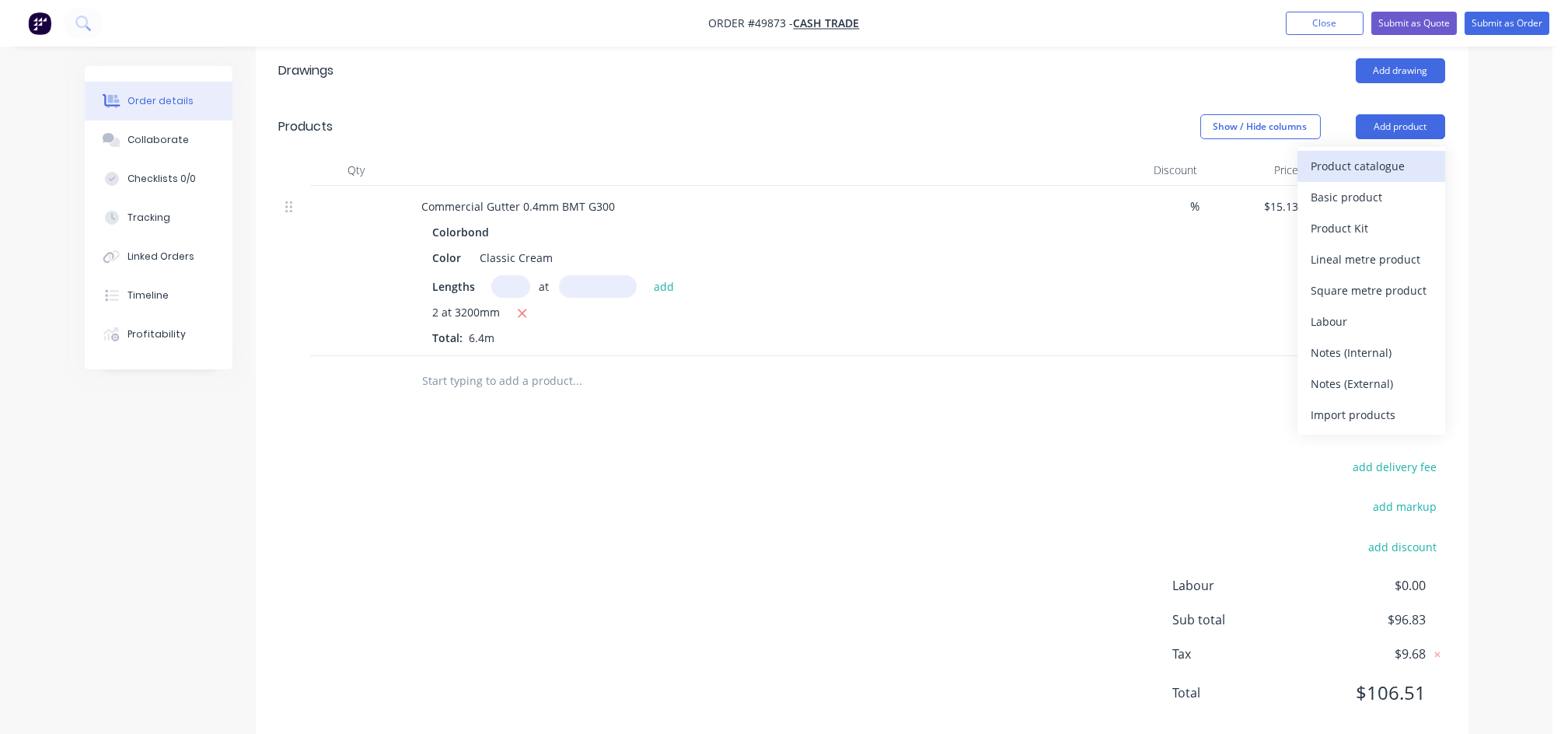
click at [1371, 155] on div "Product catalogue" at bounding box center [1370, 166] width 120 height 23
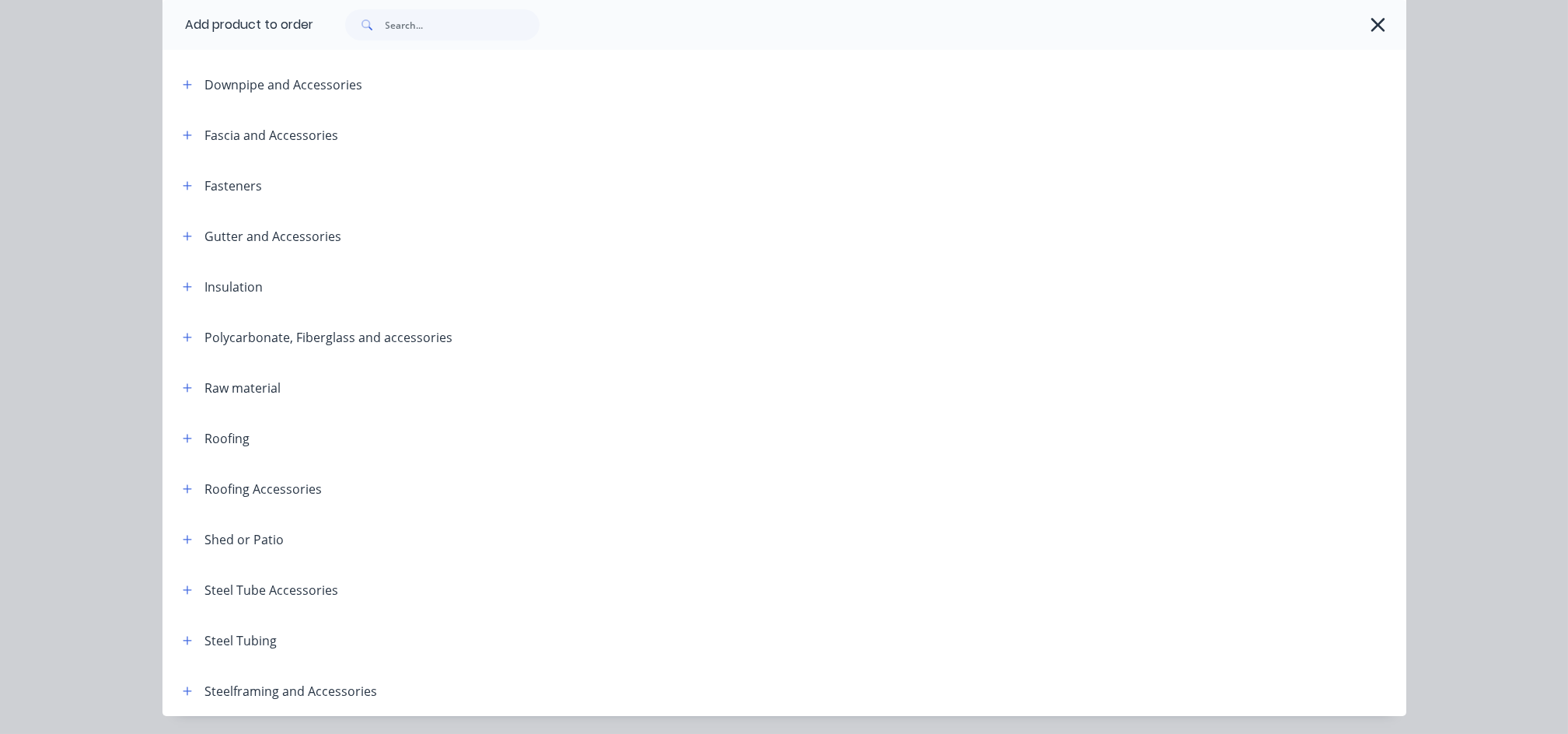
drag, startPoint x: 181, startPoint y: 238, endPoint x: 198, endPoint y: 249, distance: 20.2
click at [183, 238] on icon "button" at bounding box center [187, 235] width 9 height 11
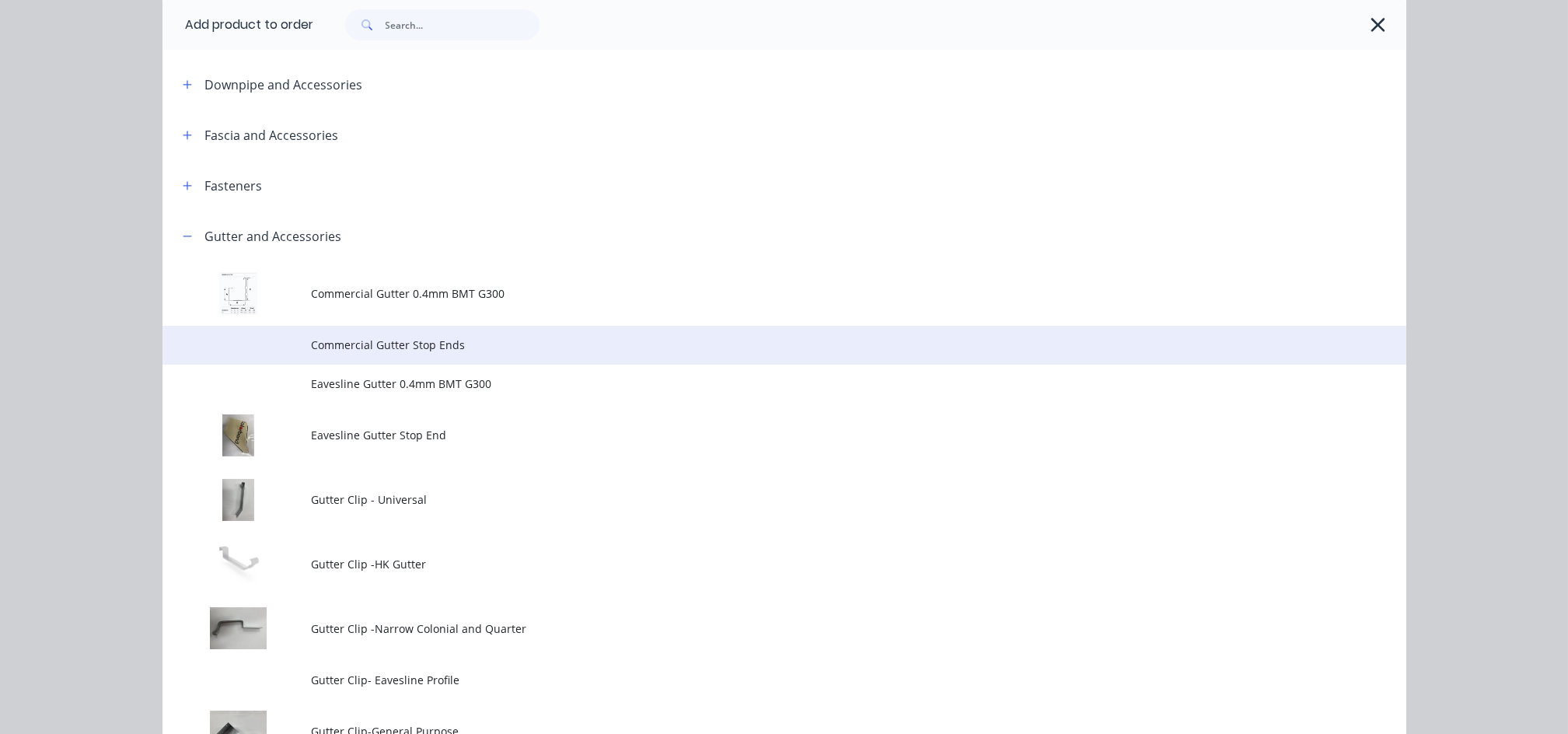
click at [436, 355] on td "Commercial Gutter Stop Ends" at bounding box center [859, 345] width 1094 height 39
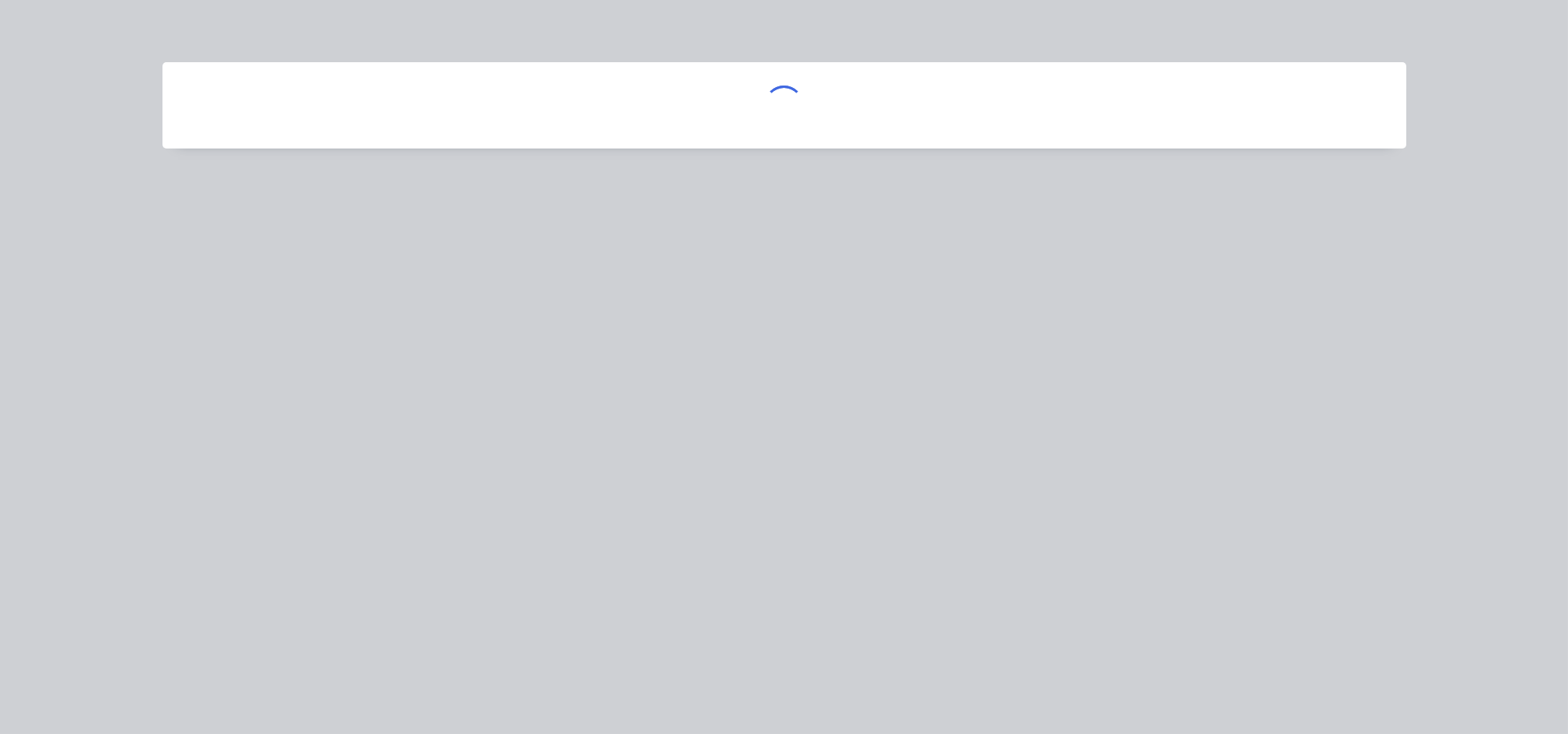
scroll to position [0, 0]
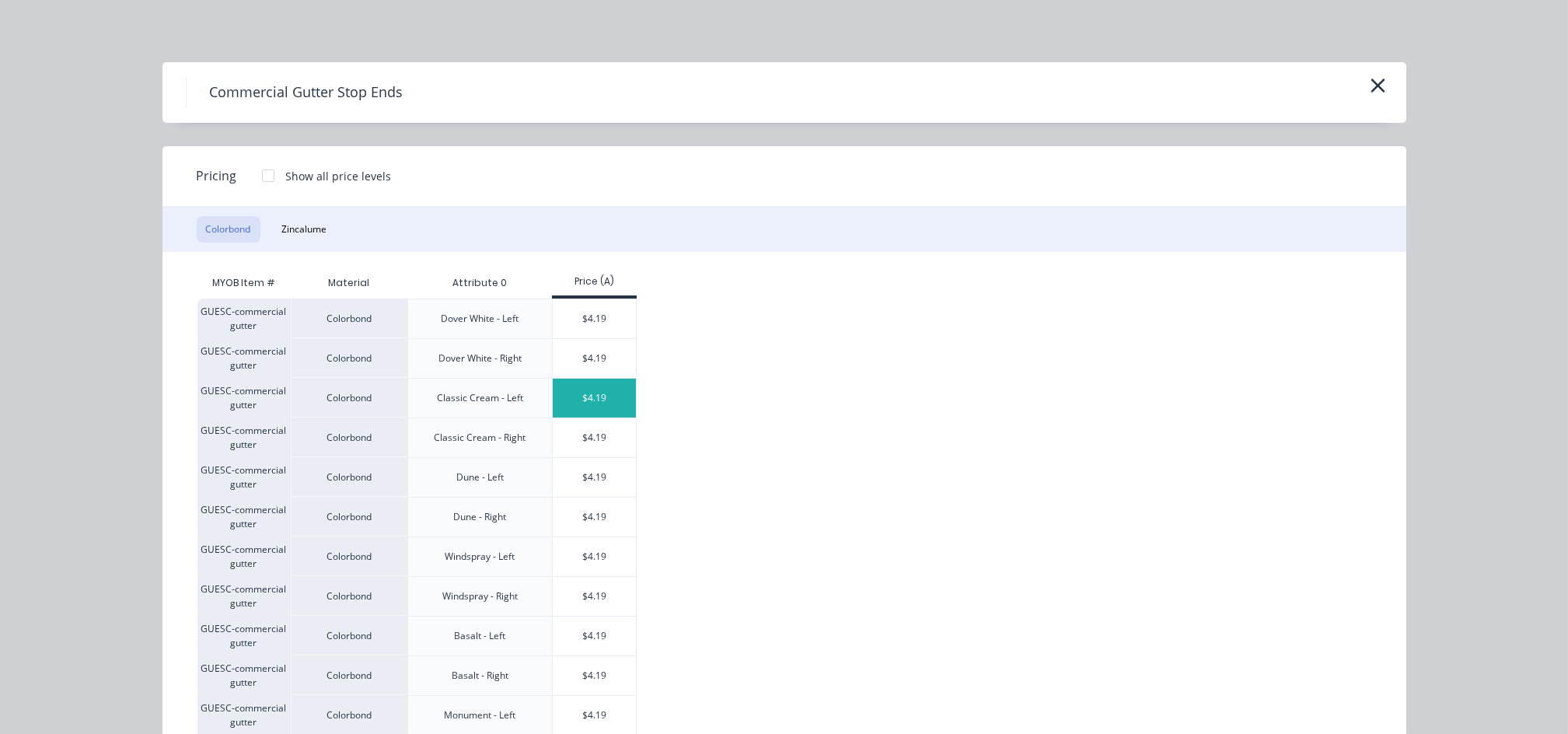
click at [615, 406] on div "$4.19" at bounding box center [595, 397] width 83 height 39
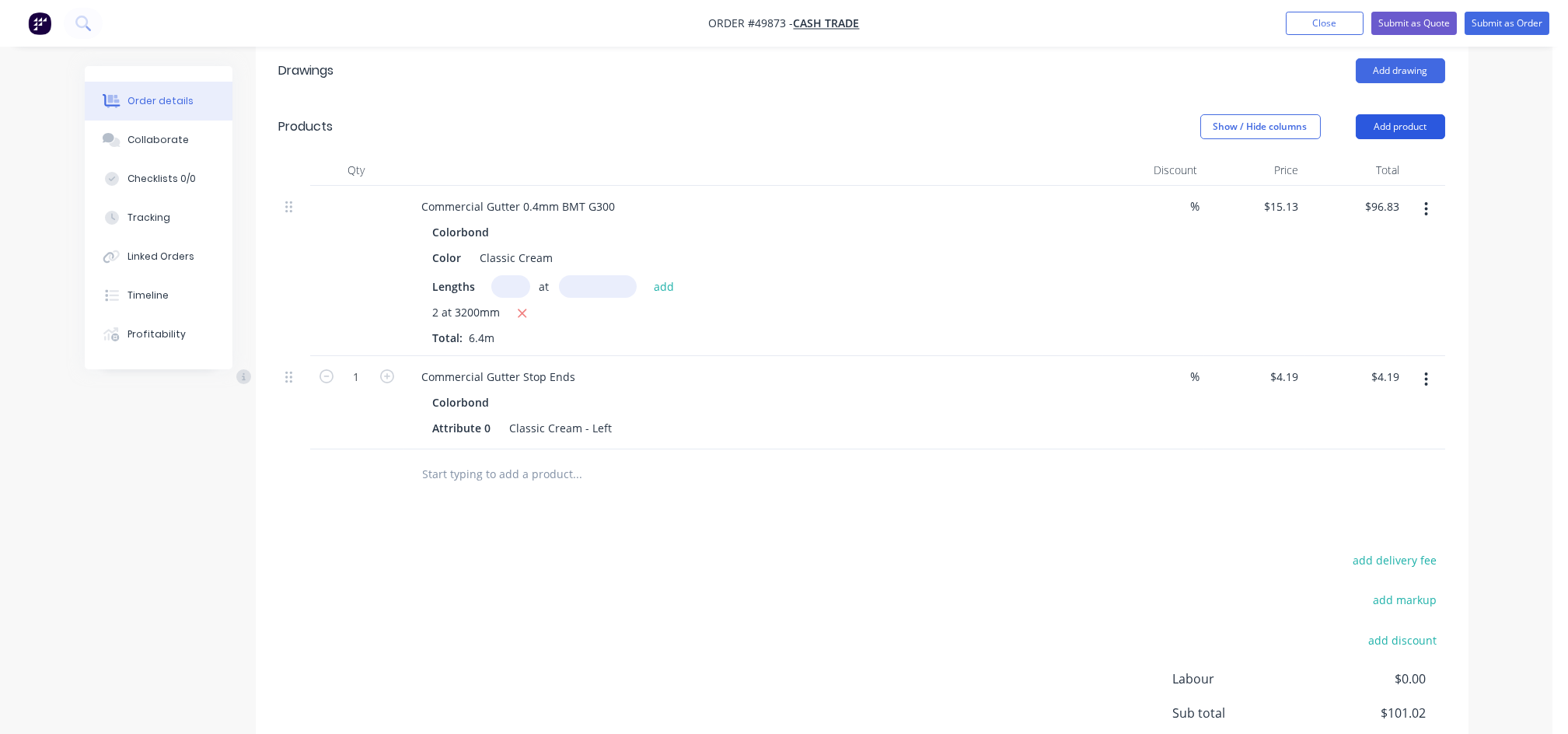
click at [1390, 114] on button "Add product" at bounding box center [1400, 126] width 89 height 25
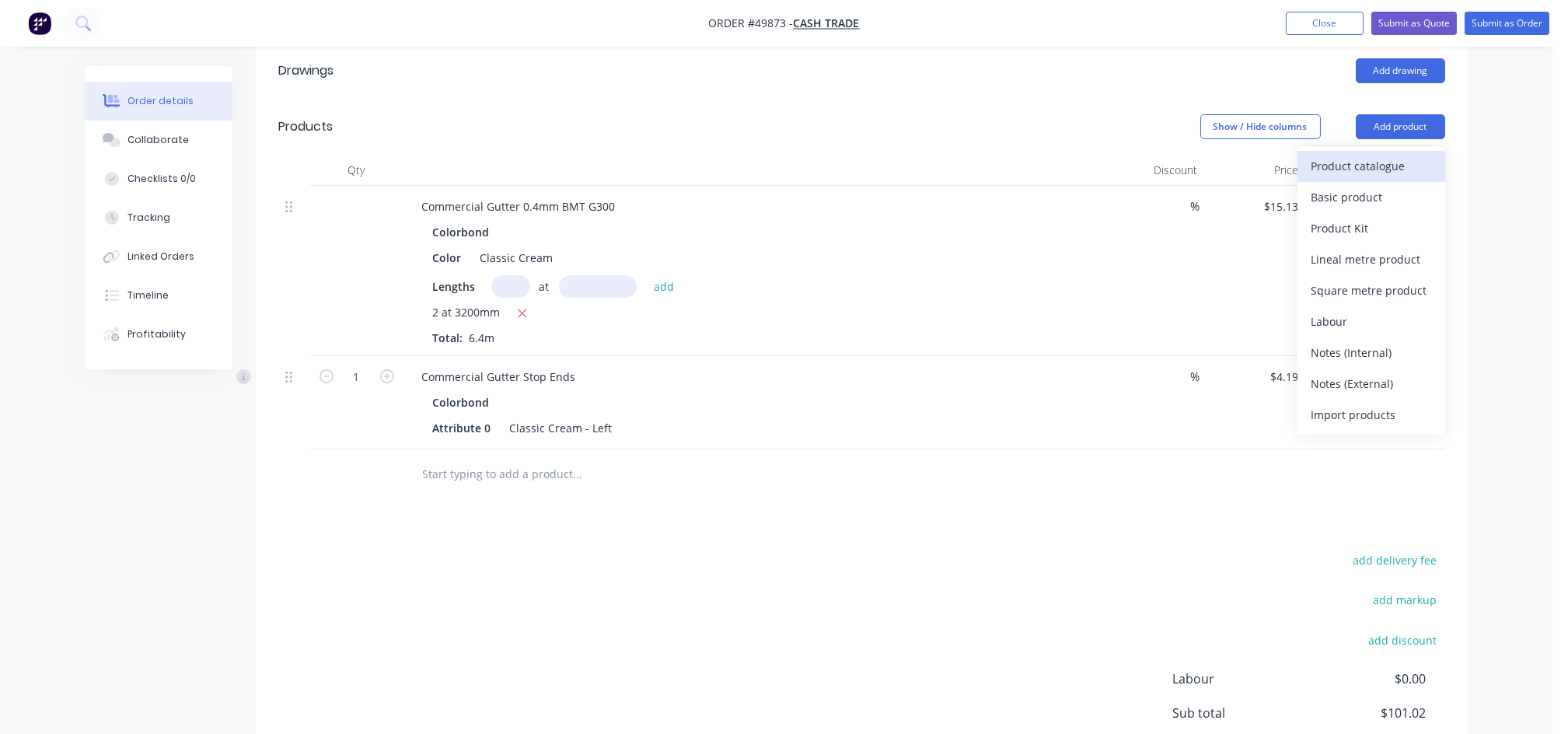
click at [1350, 155] on div "Product catalogue" at bounding box center [1370, 166] width 120 height 23
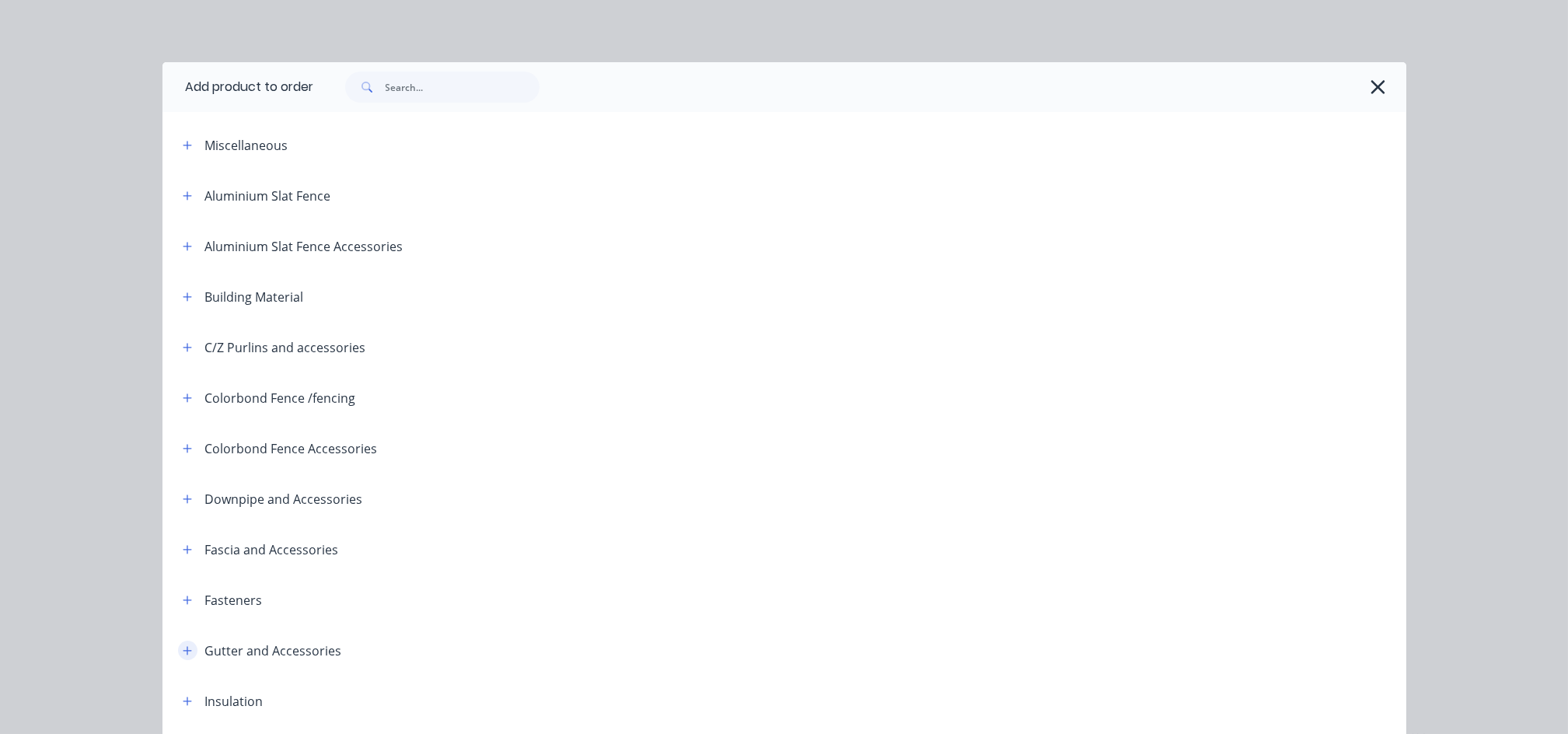
click at [179, 658] on button "button" at bounding box center [188, 651] width 20 height 20
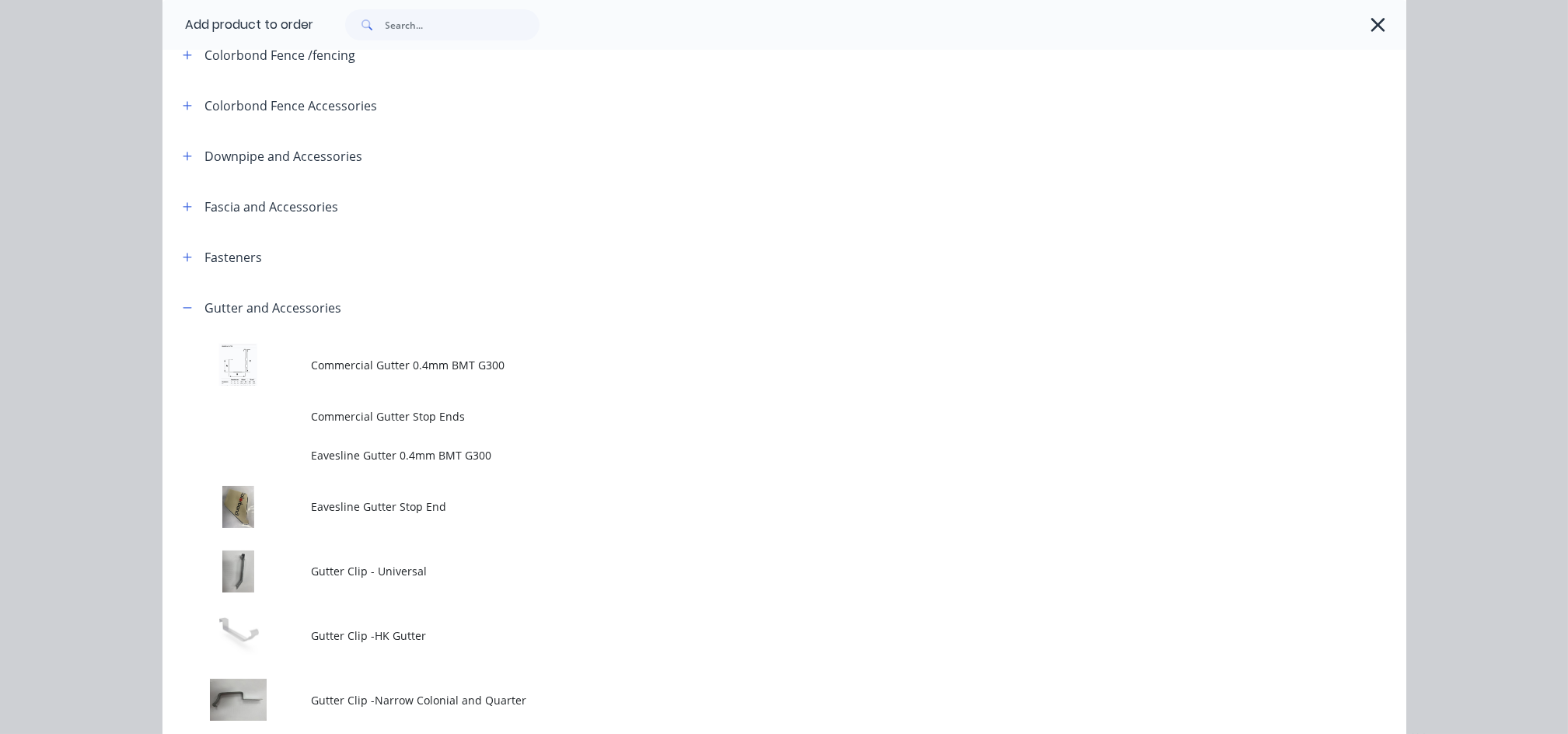
scroll to position [414, 0]
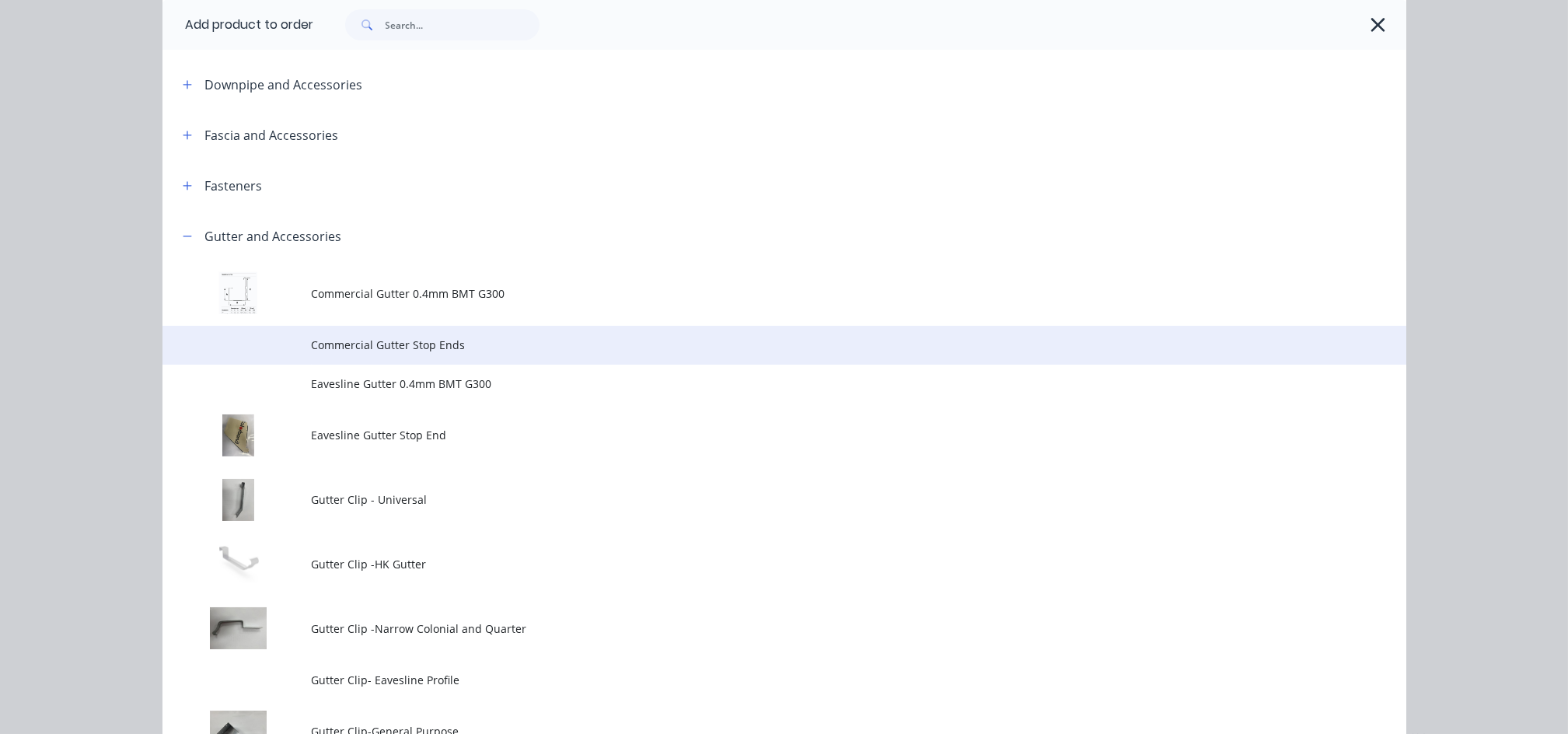
click at [413, 342] on span "Commercial Gutter Stop Ends" at bounding box center [749, 345] width 875 height 16
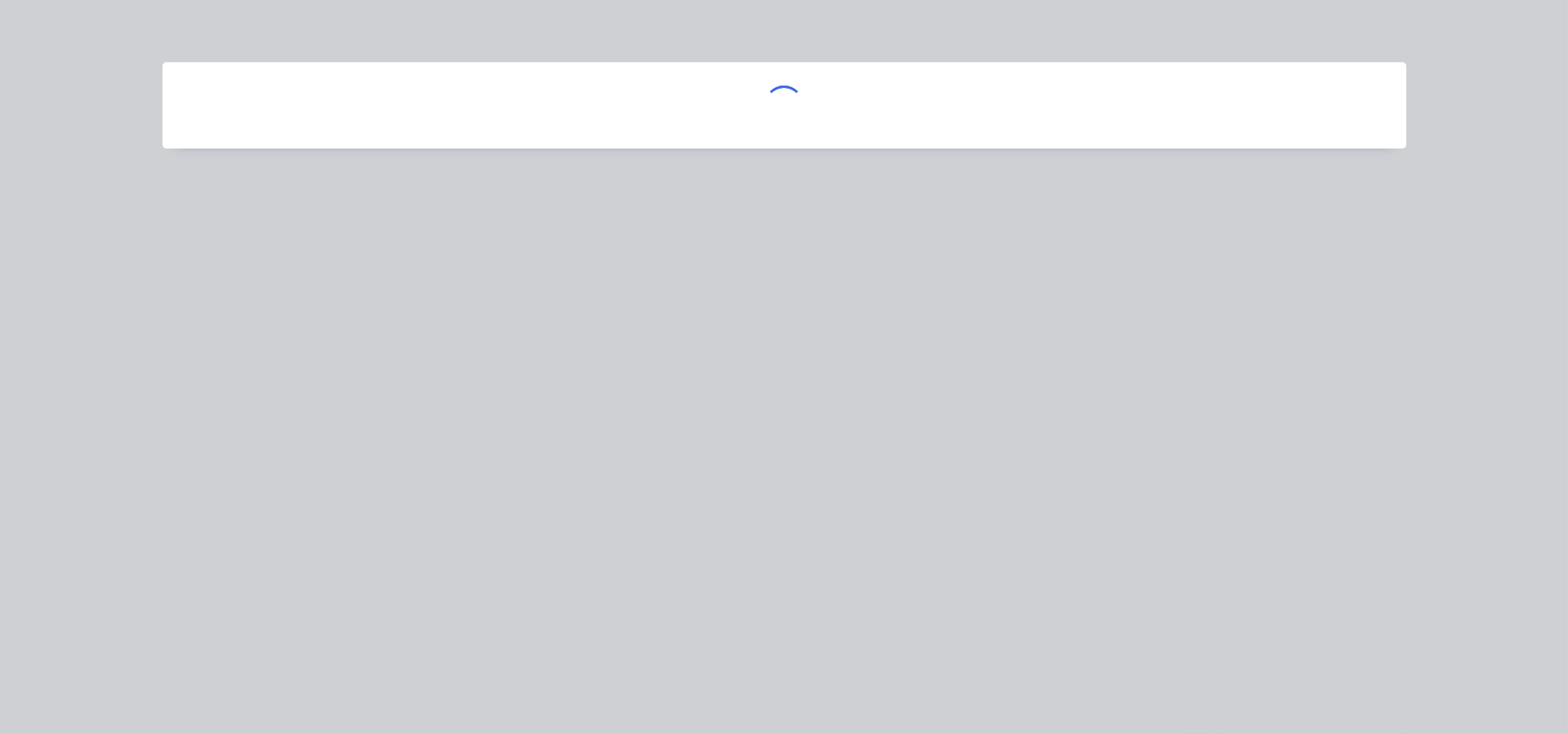
scroll to position [0, 0]
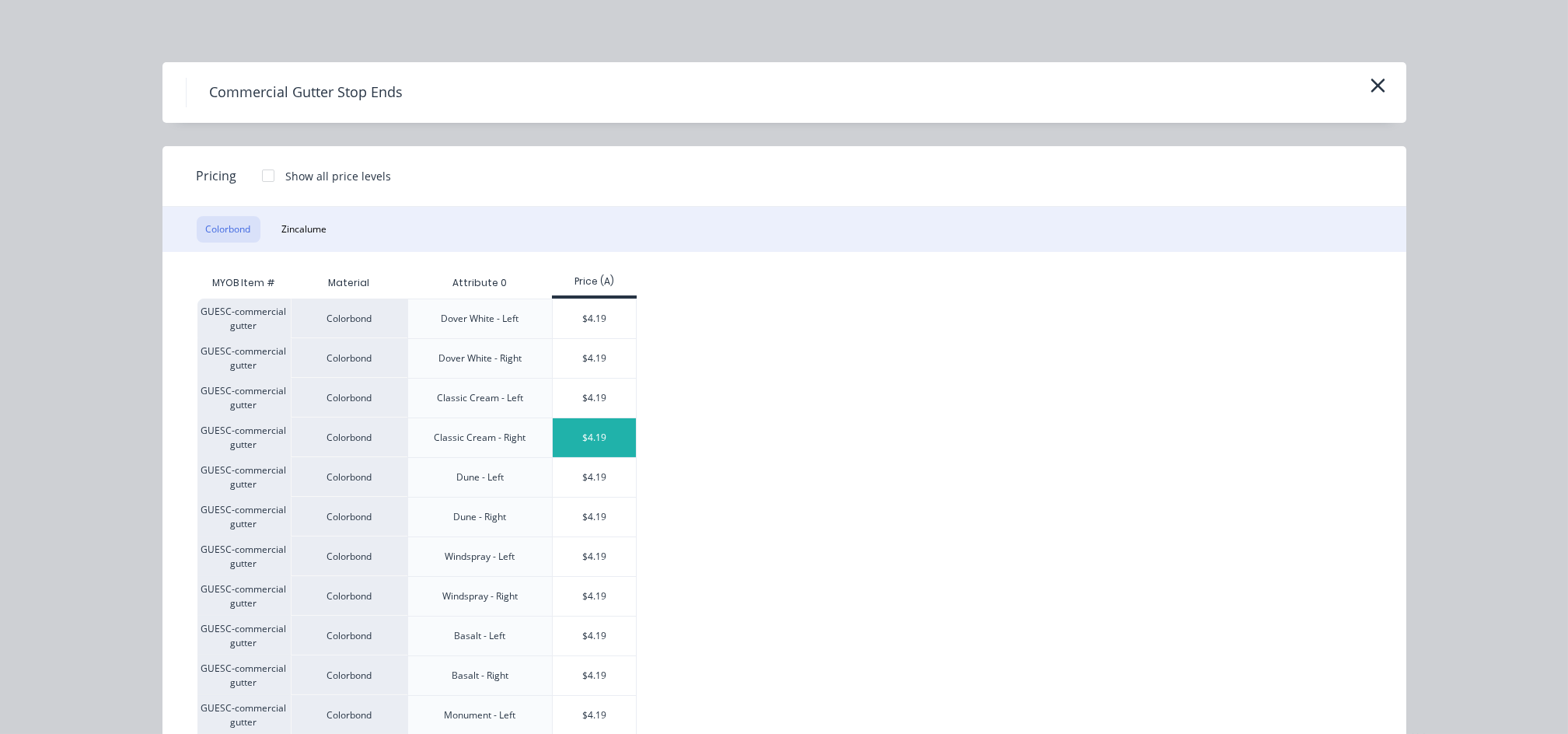
click at [582, 445] on div "$4.19" at bounding box center [595, 437] width 83 height 39
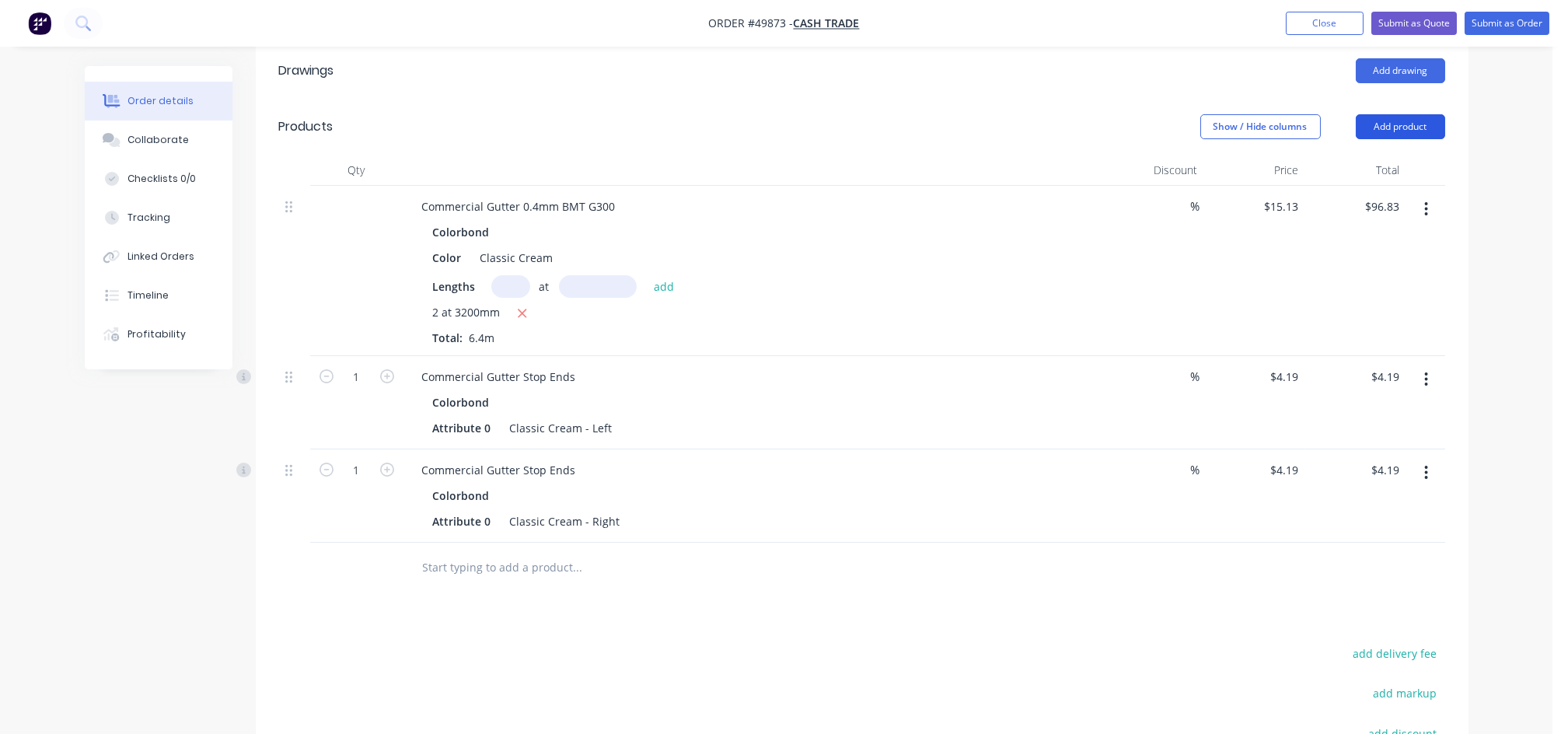
click at [1407, 114] on button "Add product" at bounding box center [1400, 126] width 89 height 25
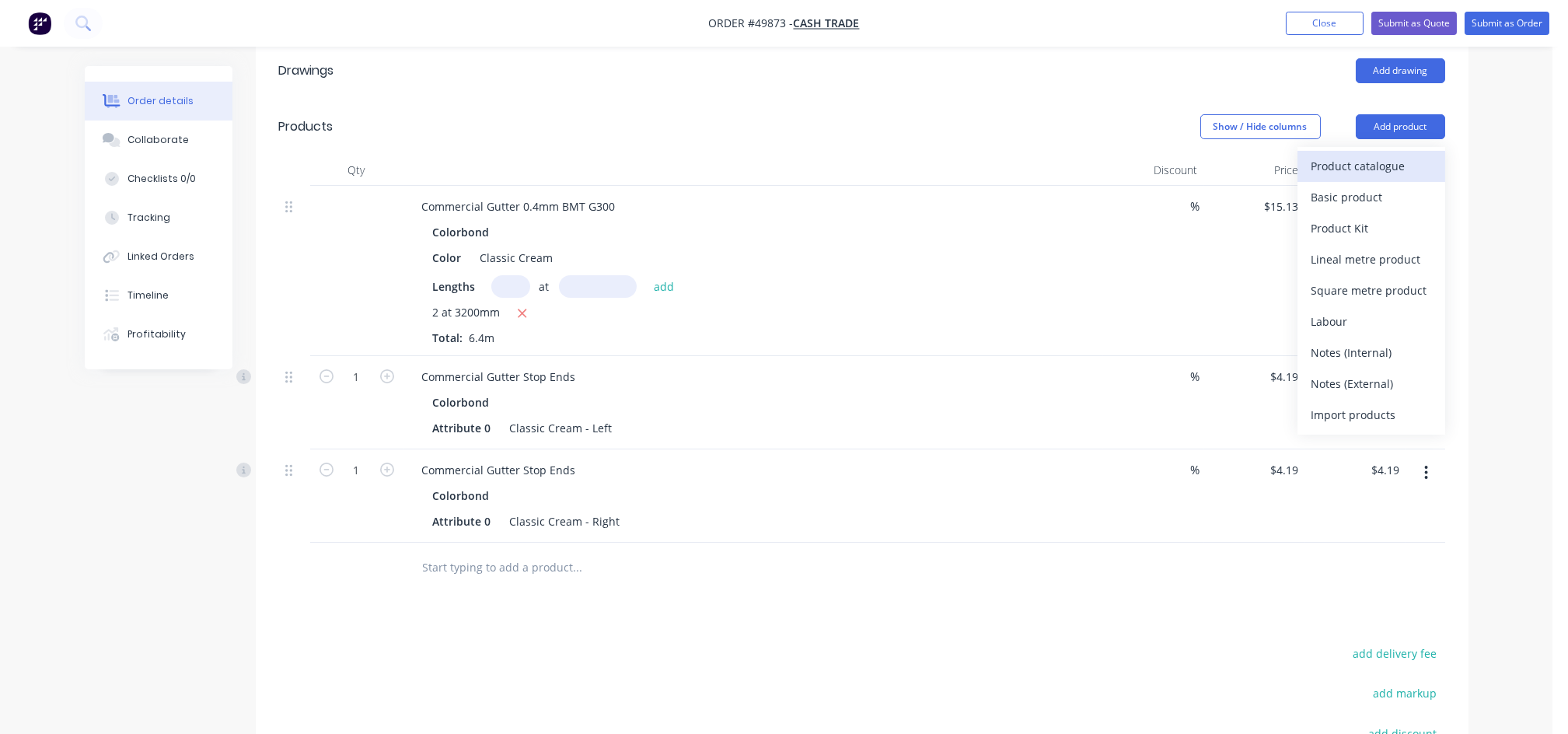
click at [1344, 155] on div "Product catalogue" at bounding box center [1370, 166] width 120 height 23
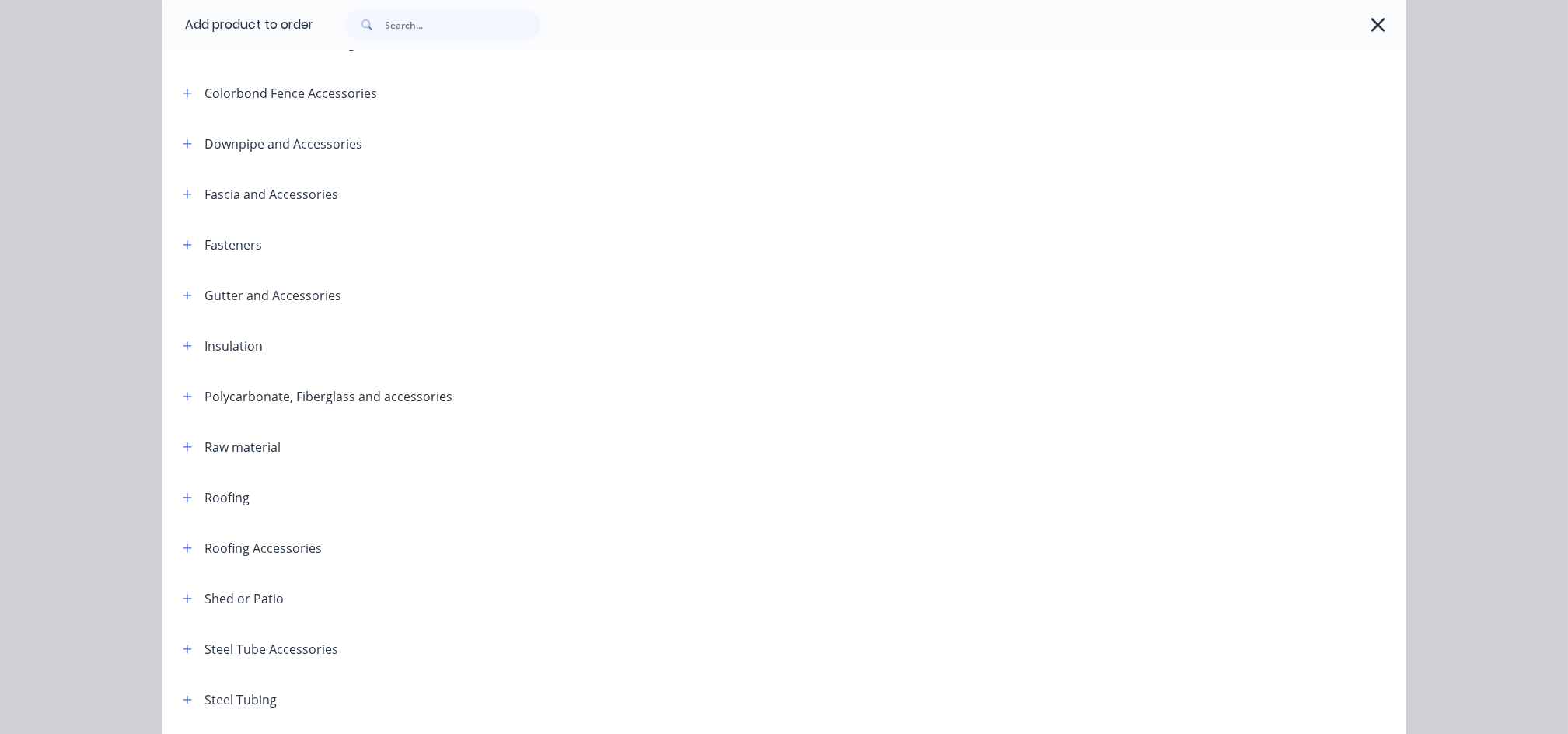
scroll to position [414, 0]
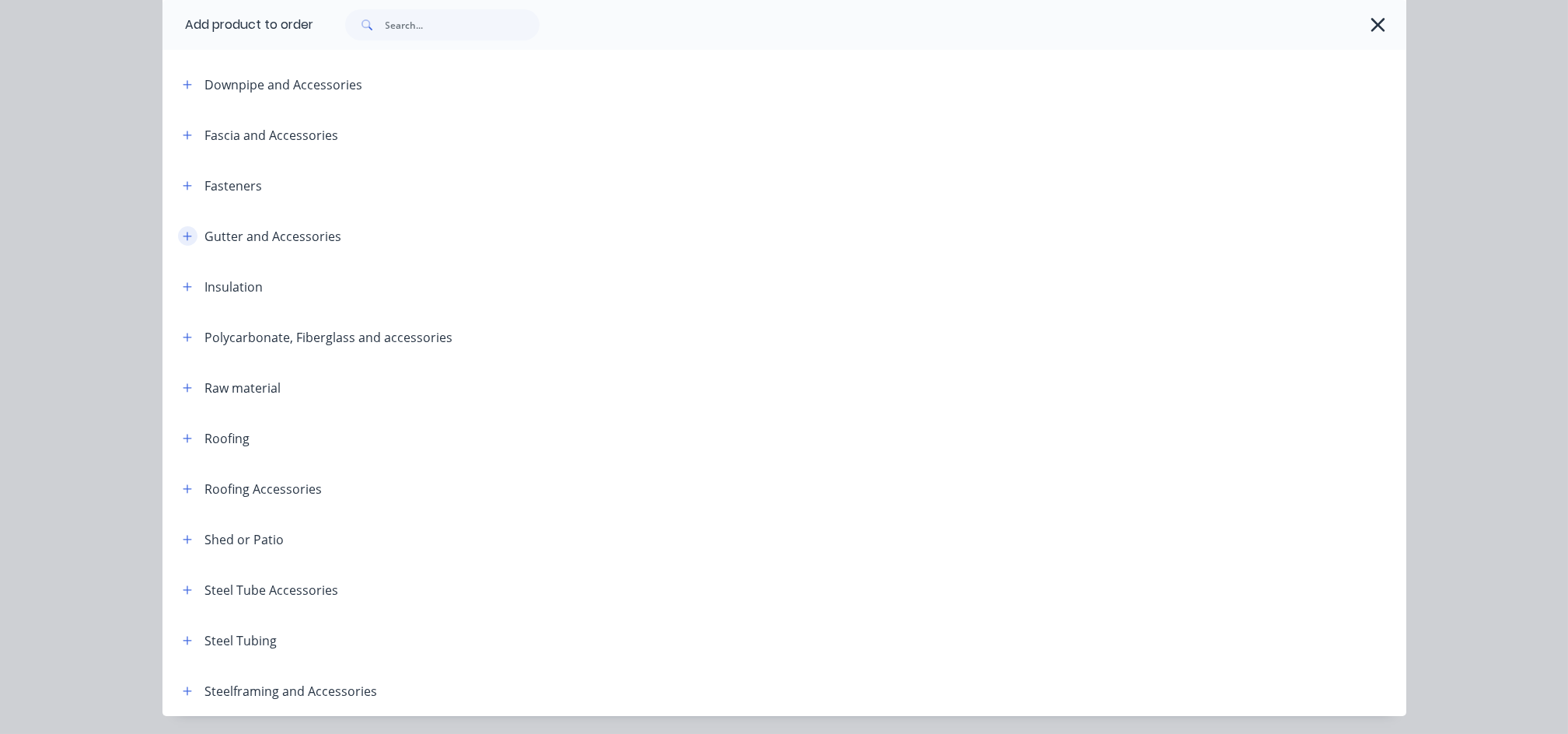
click at [183, 240] on icon "button" at bounding box center [187, 235] width 9 height 11
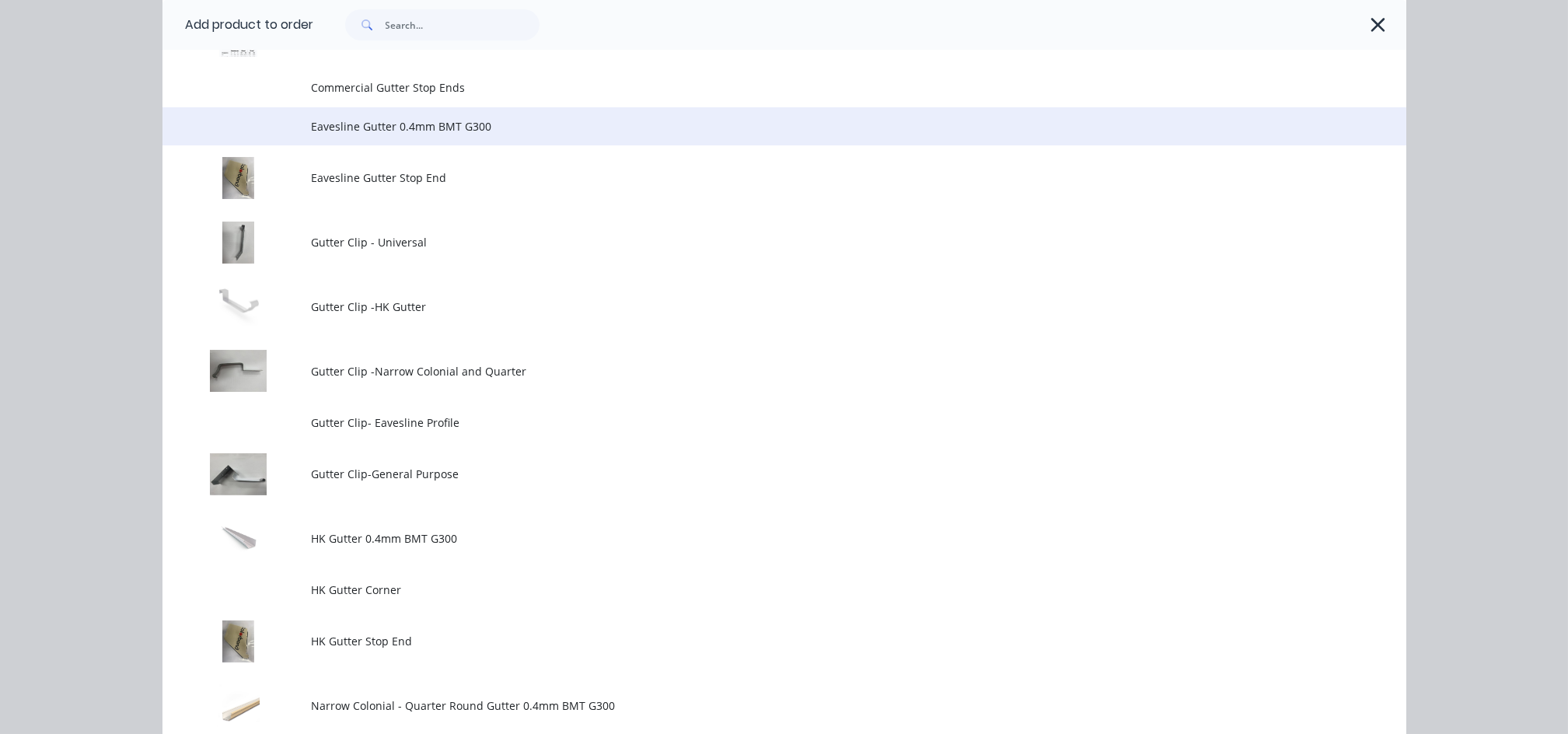
scroll to position [725, 0]
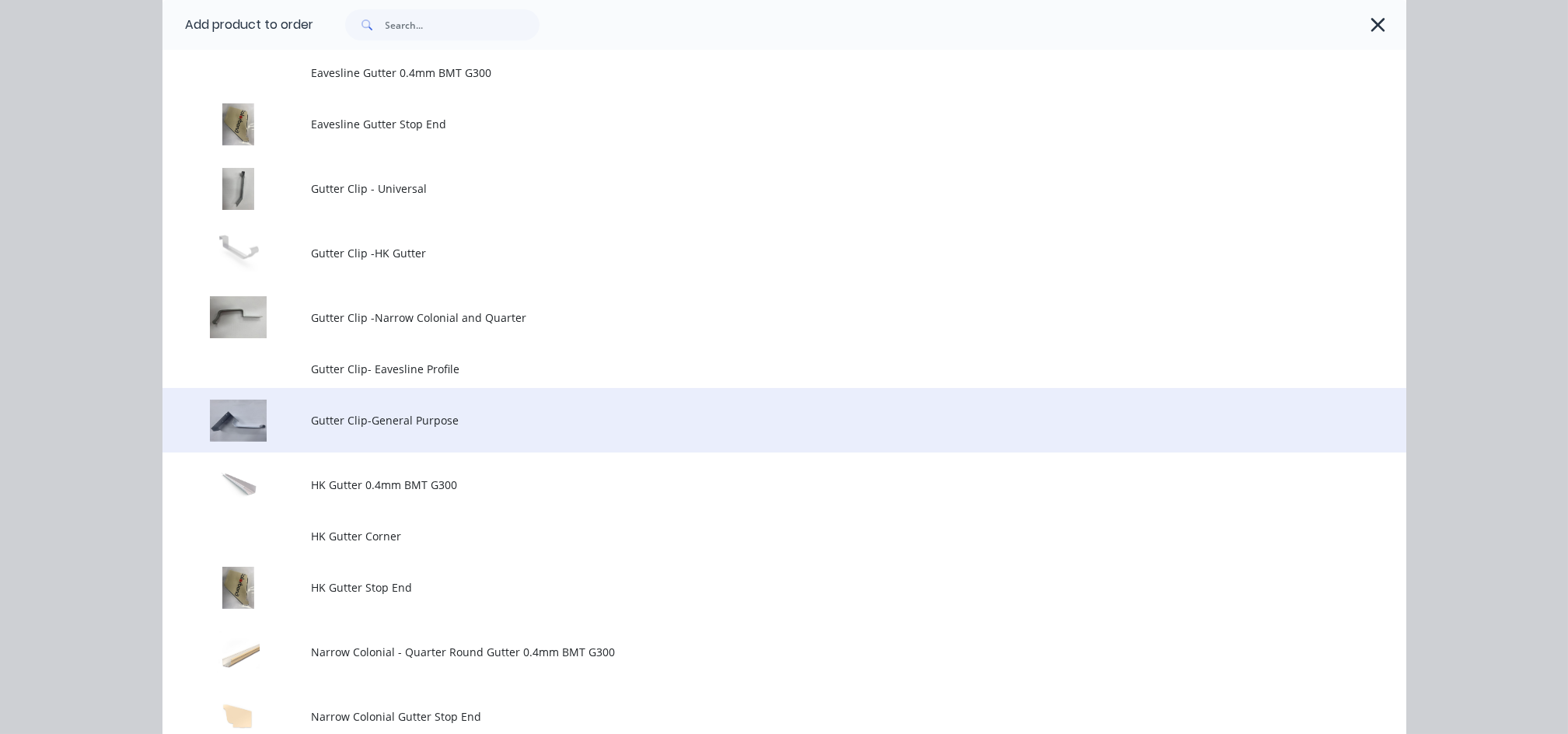
click at [384, 424] on span "Gutter Clip-General Purpose" at bounding box center [749, 420] width 875 height 16
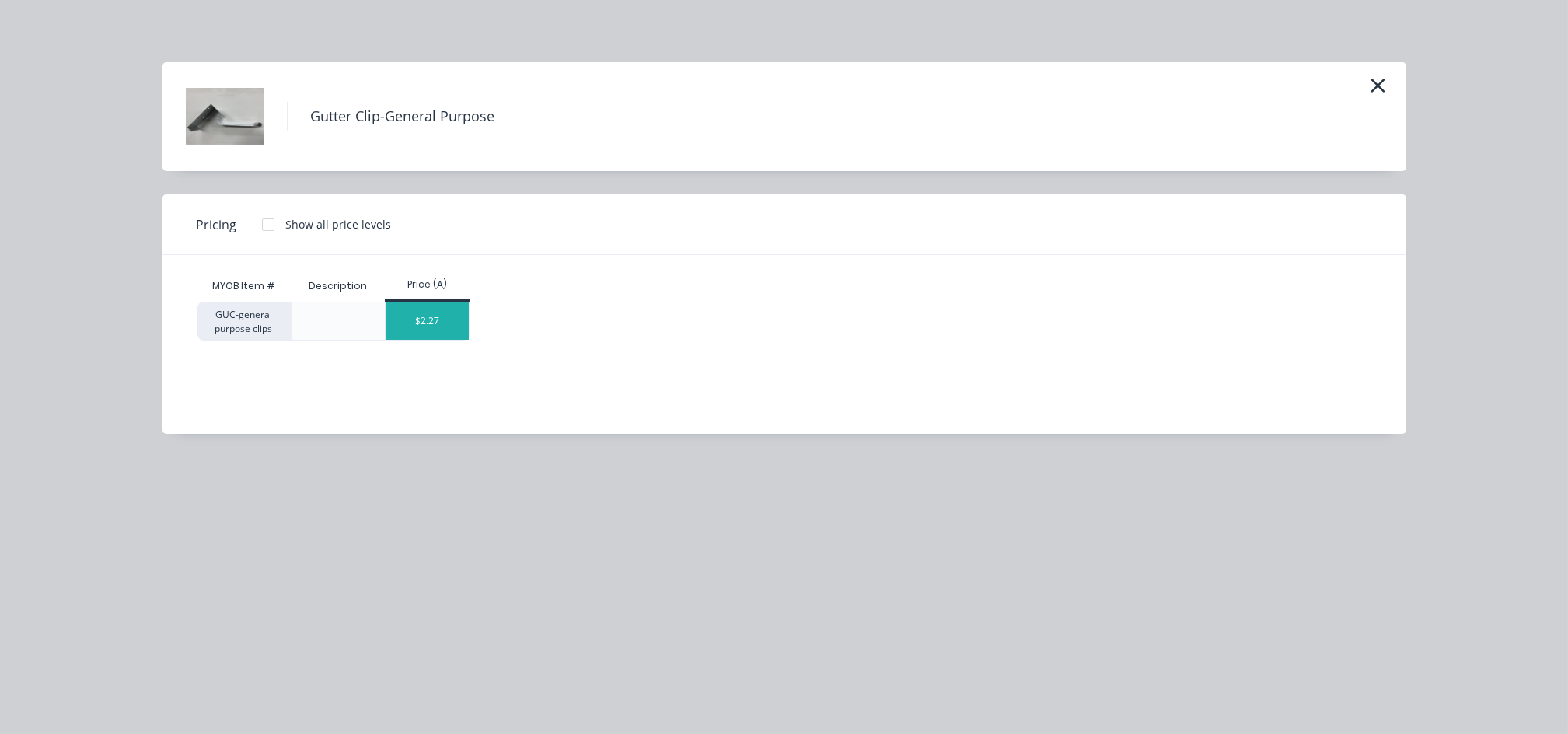
click at [438, 324] on div "$2.27" at bounding box center [427, 321] width 83 height 38
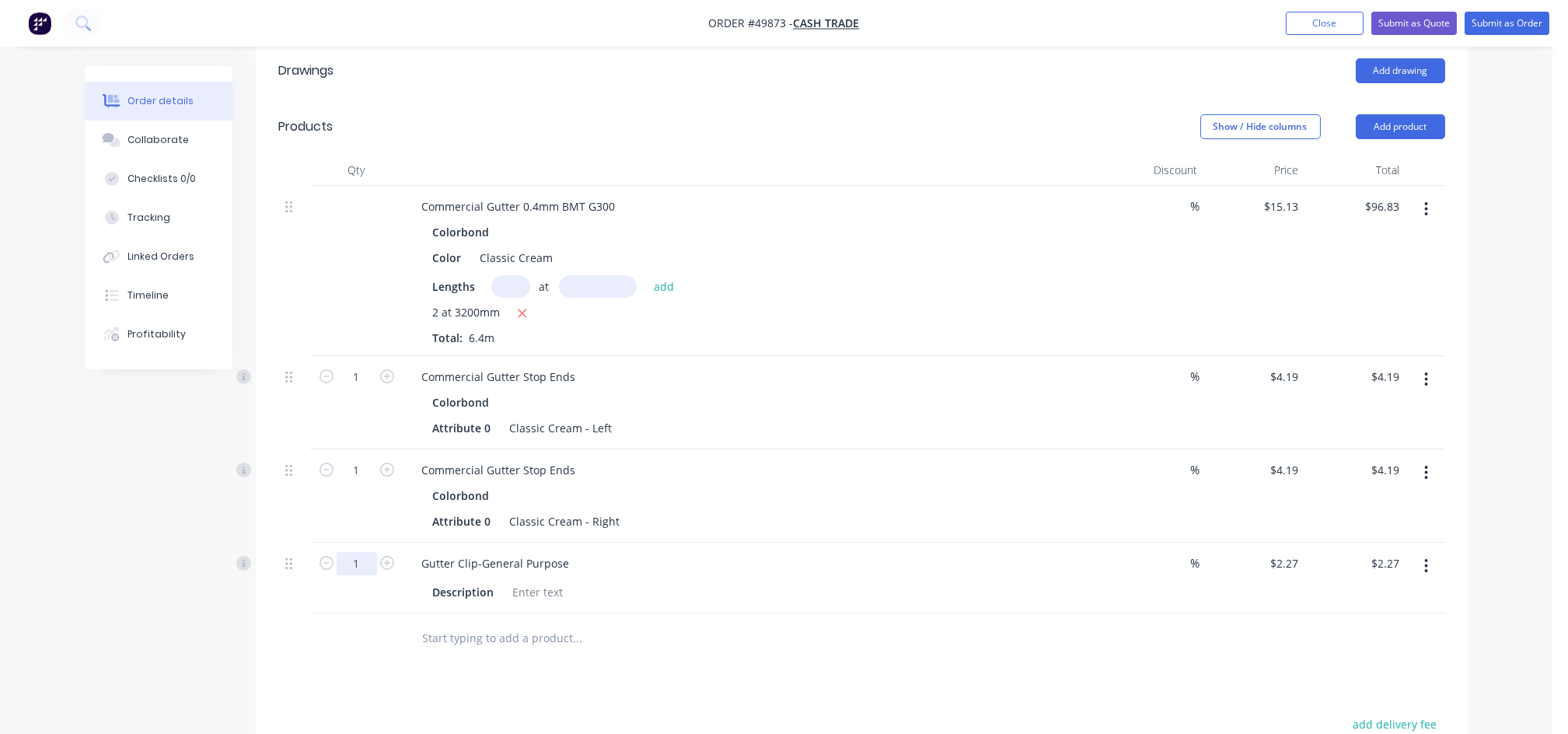
click at [353, 552] on input "1" at bounding box center [356, 563] width 41 height 23
type input "8"
type input "$18.16"
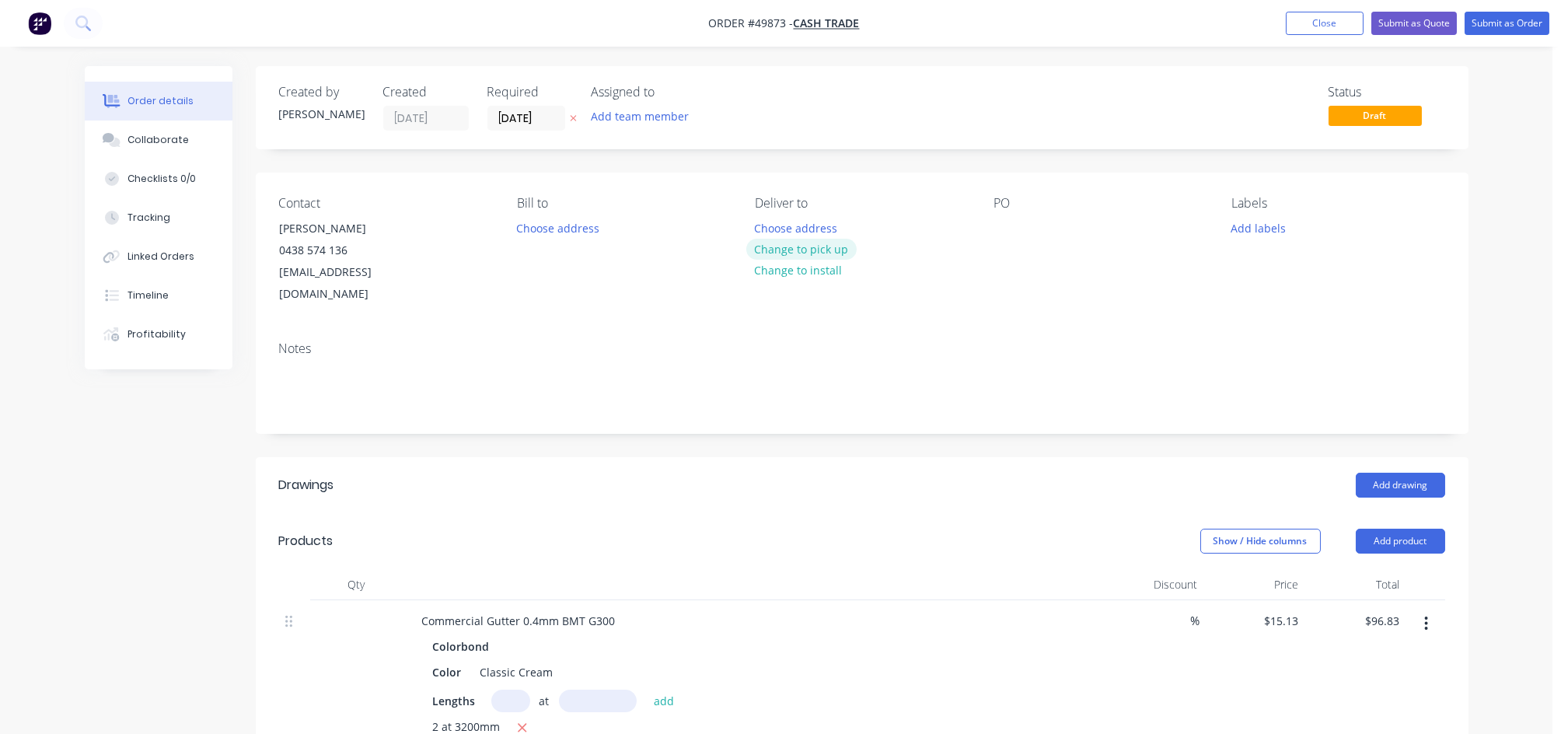
click at [816, 253] on button "Change to pick up" at bounding box center [800, 248] width 110 height 21
click at [1405, 17] on button "Submit as Quote" at bounding box center [1414, 23] width 85 height 23
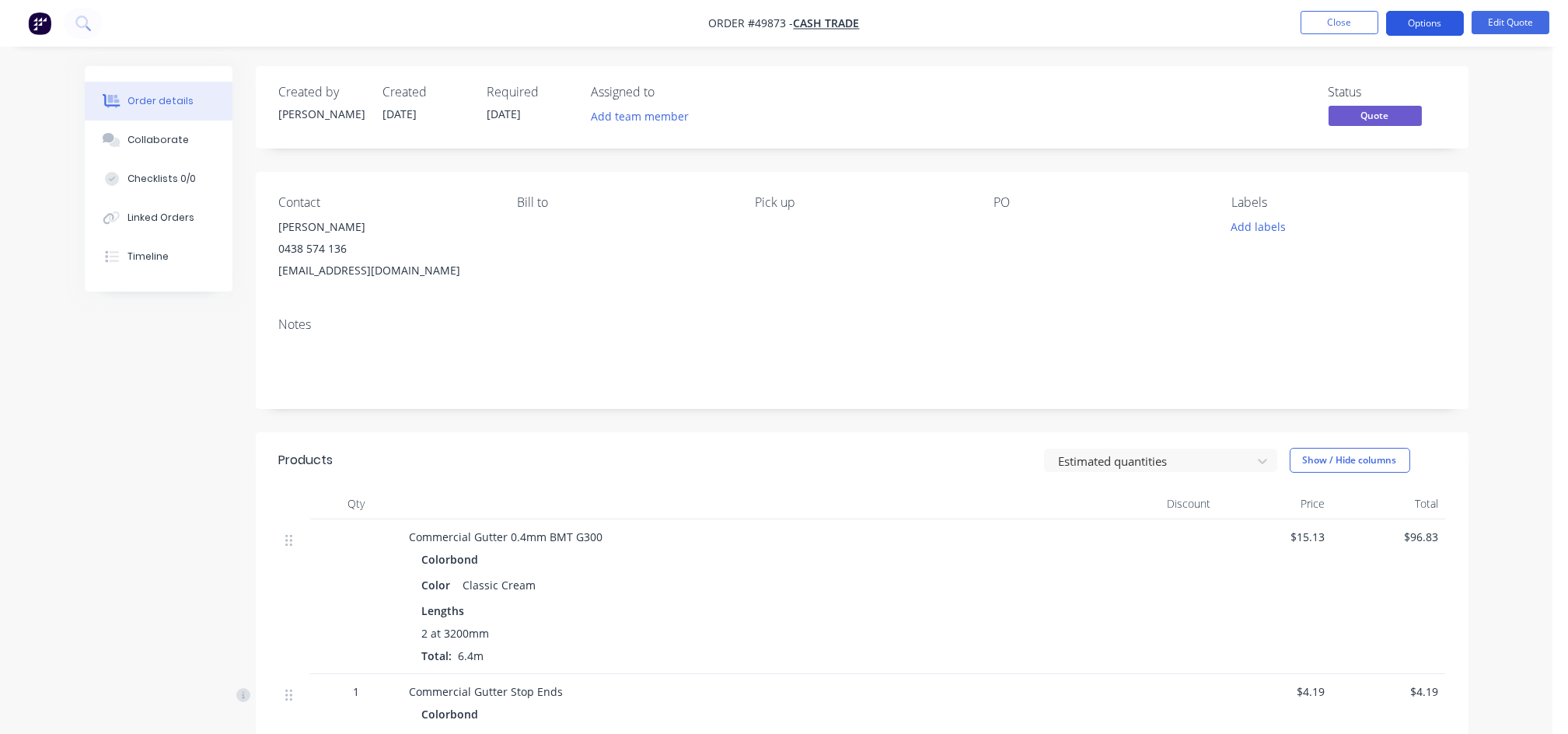
click at [1410, 28] on button "Options" at bounding box center [1425, 23] width 77 height 25
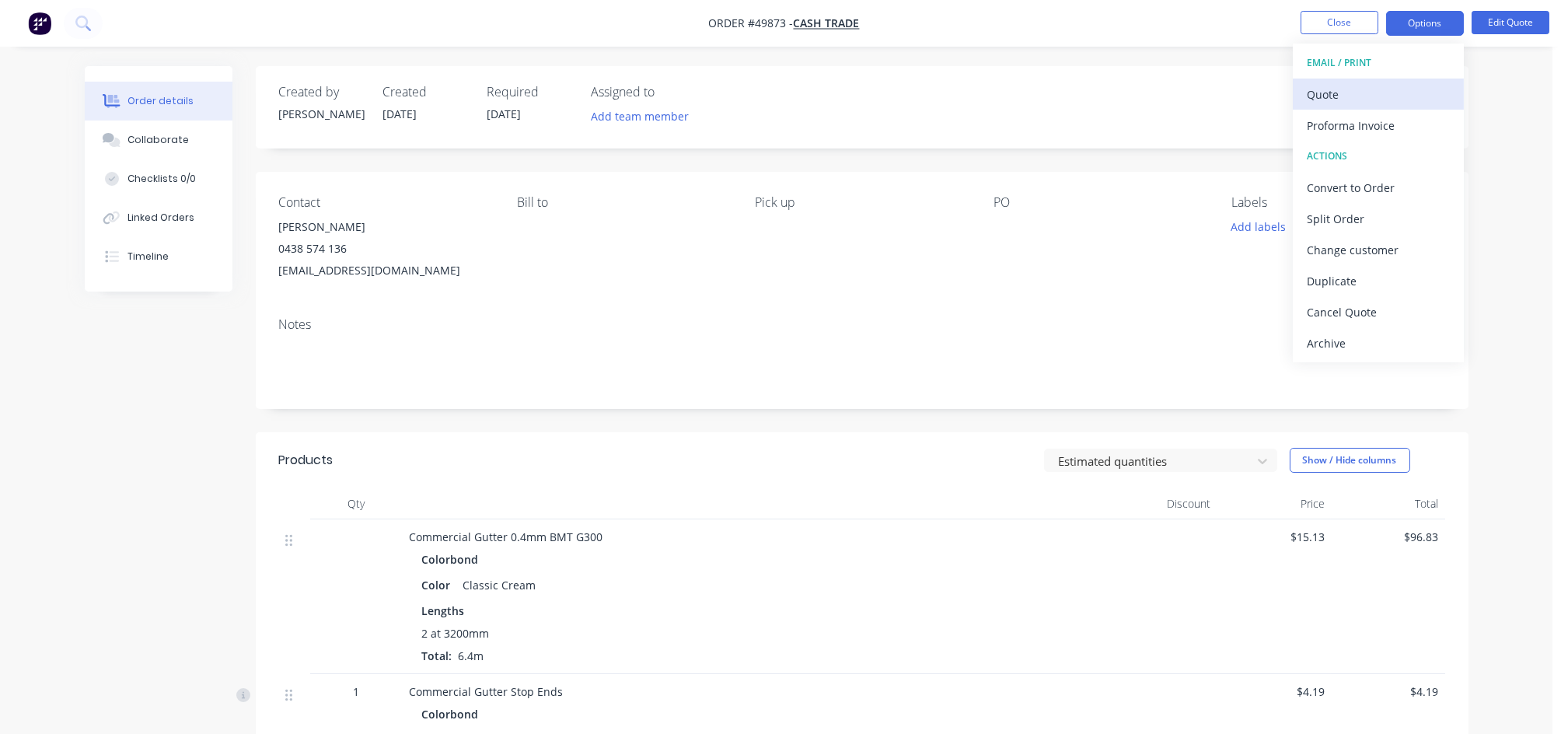
click at [1318, 90] on div "Quote" at bounding box center [1378, 94] width 143 height 23
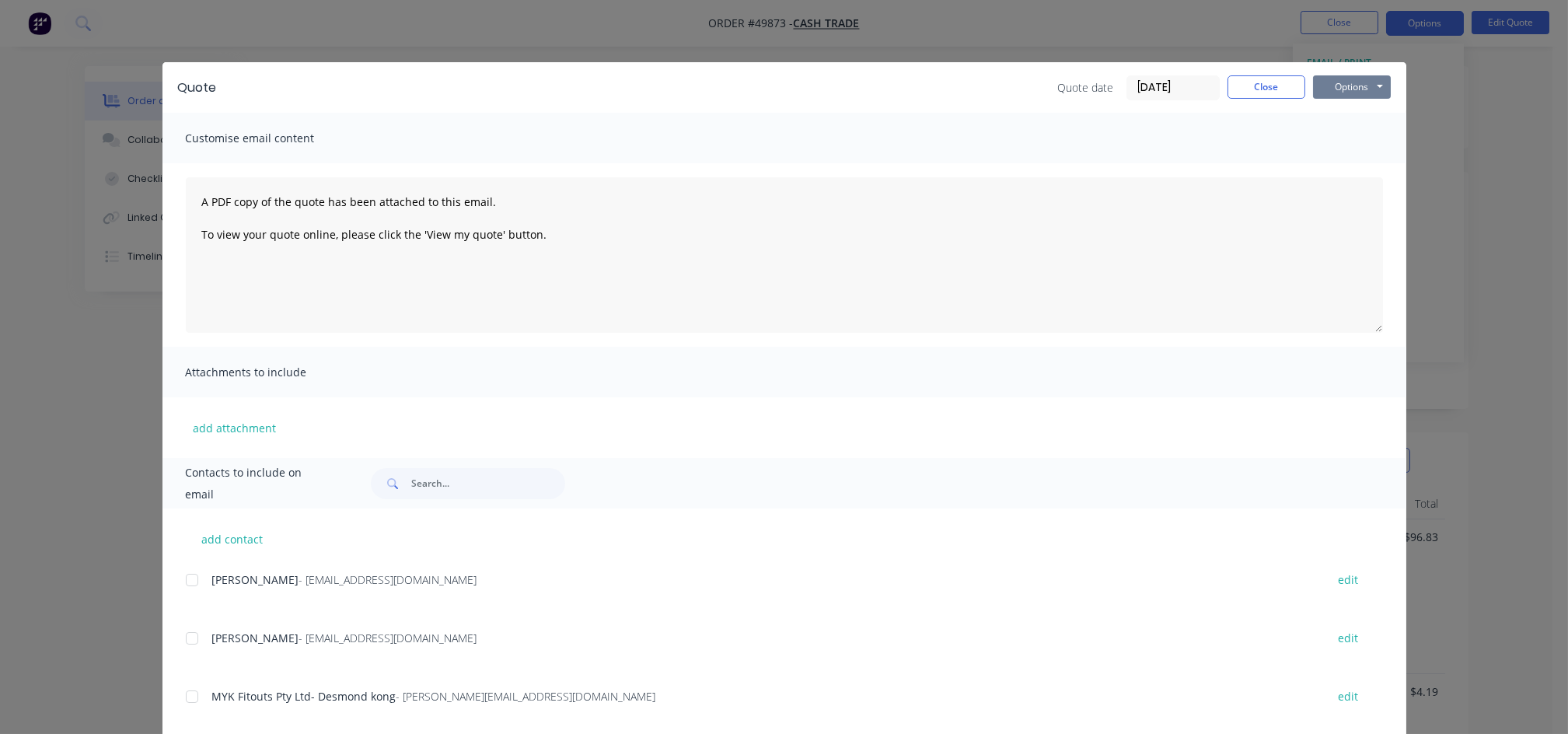
click at [1333, 91] on button "Options" at bounding box center [1352, 86] width 77 height 23
click at [1346, 141] on button "Print" at bounding box center [1362, 140] width 99 height 26
click at [1256, 82] on button "Close" at bounding box center [1266, 86] width 77 height 23
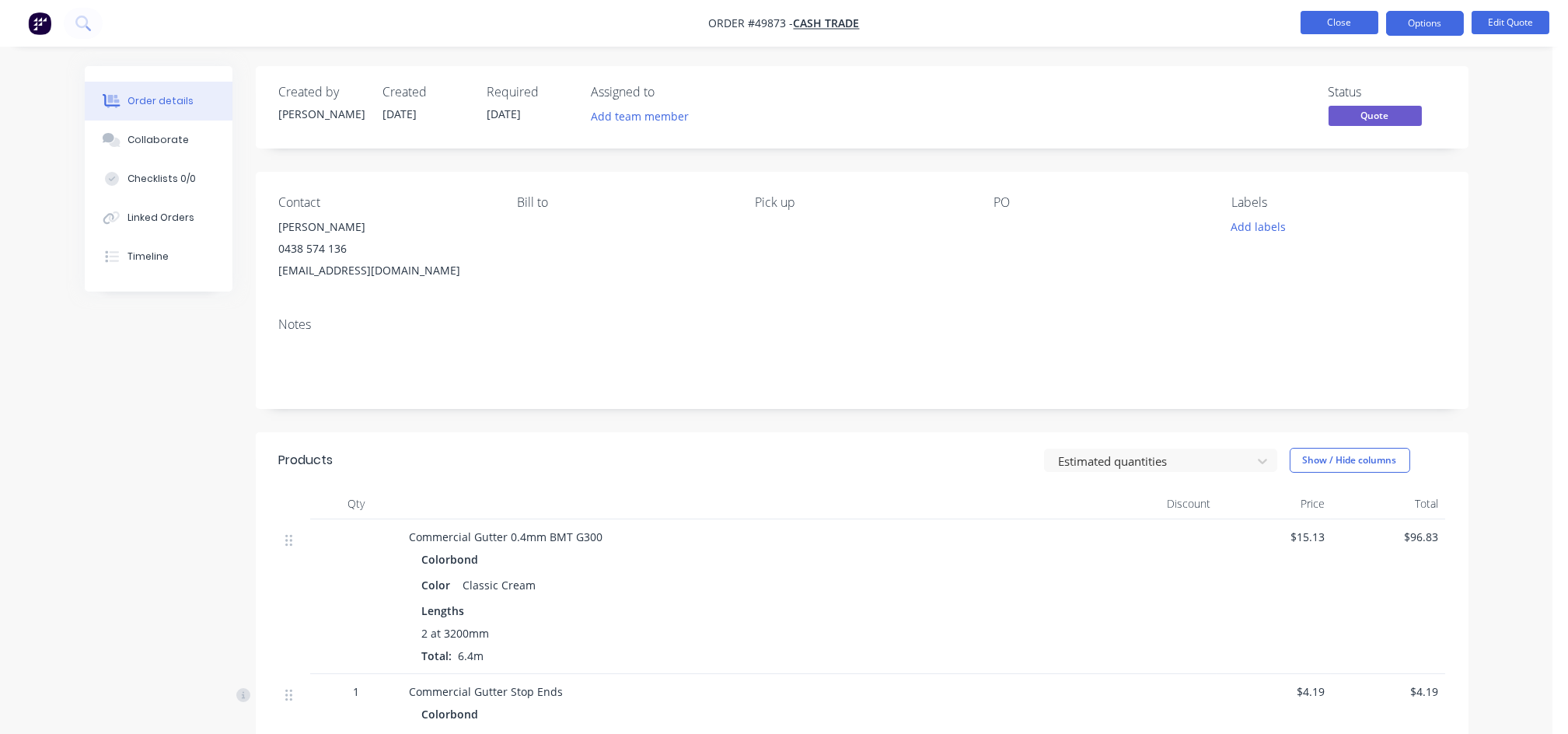
click at [1333, 27] on button "Close" at bounding box center [1339, 22] width 77 height 23
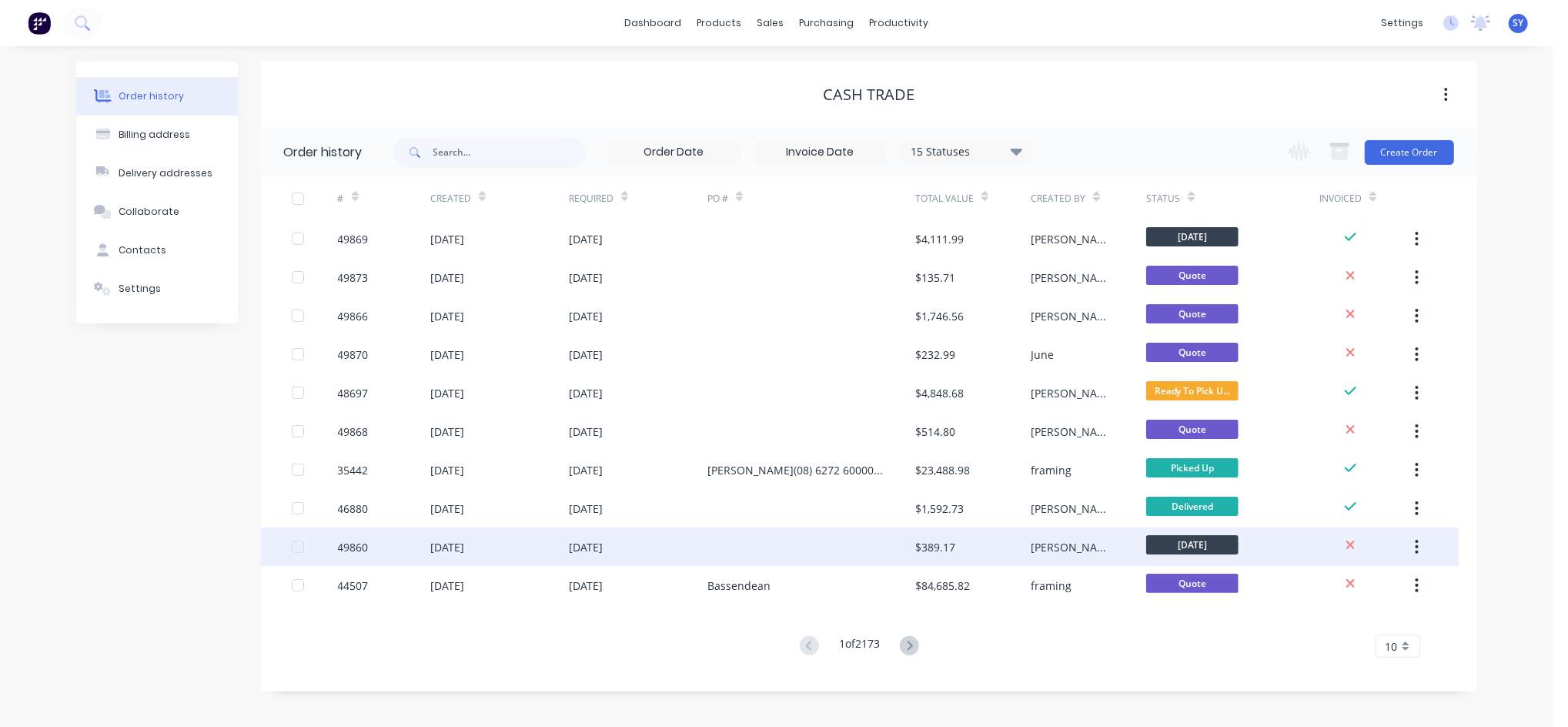
click at [1035, 552] on div "[PERSON_NAME]" at bounding box center [1073, 547] width 85 height 16
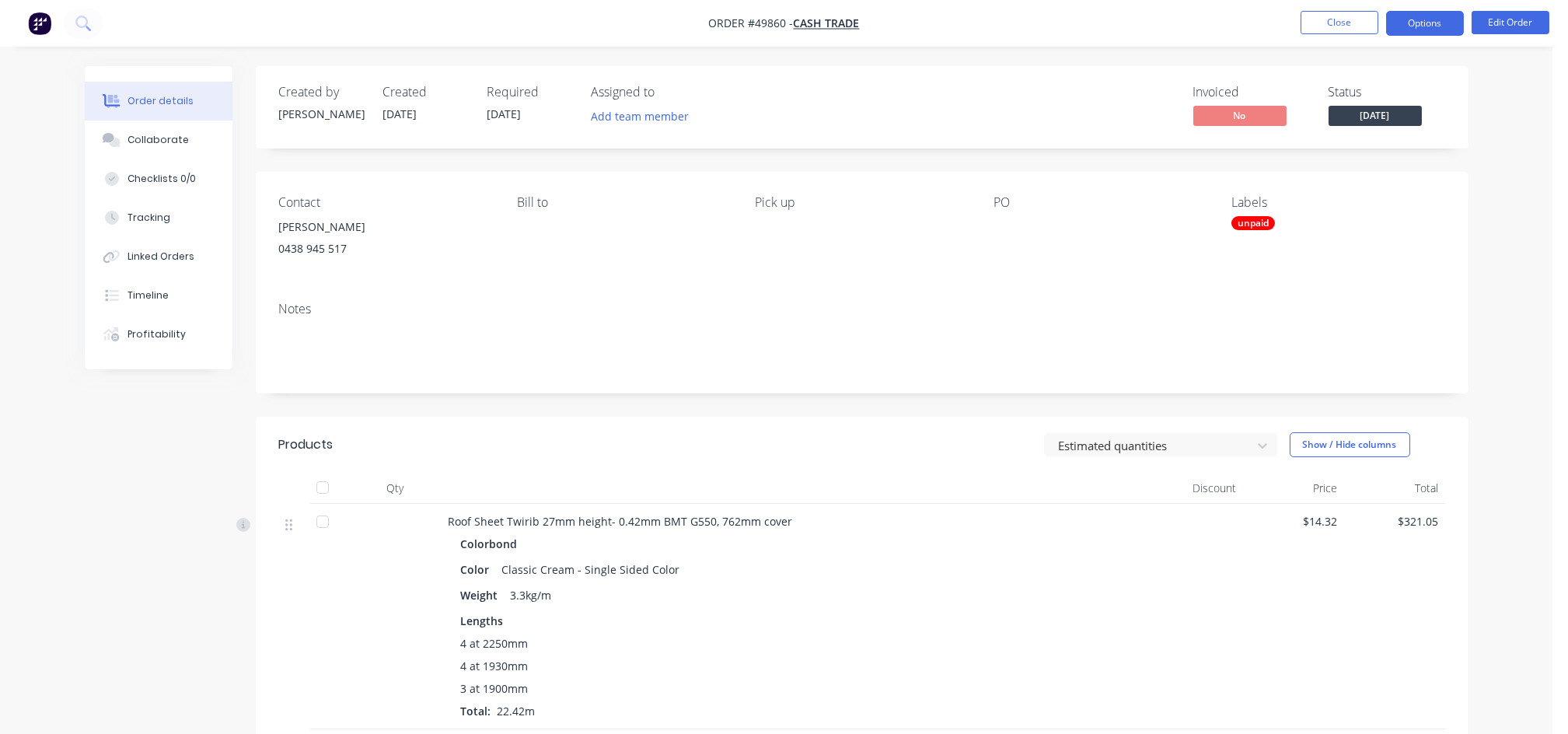
click at [1433, 28] on button "Options" at bounding box center [1425, 23] width 77 height 25
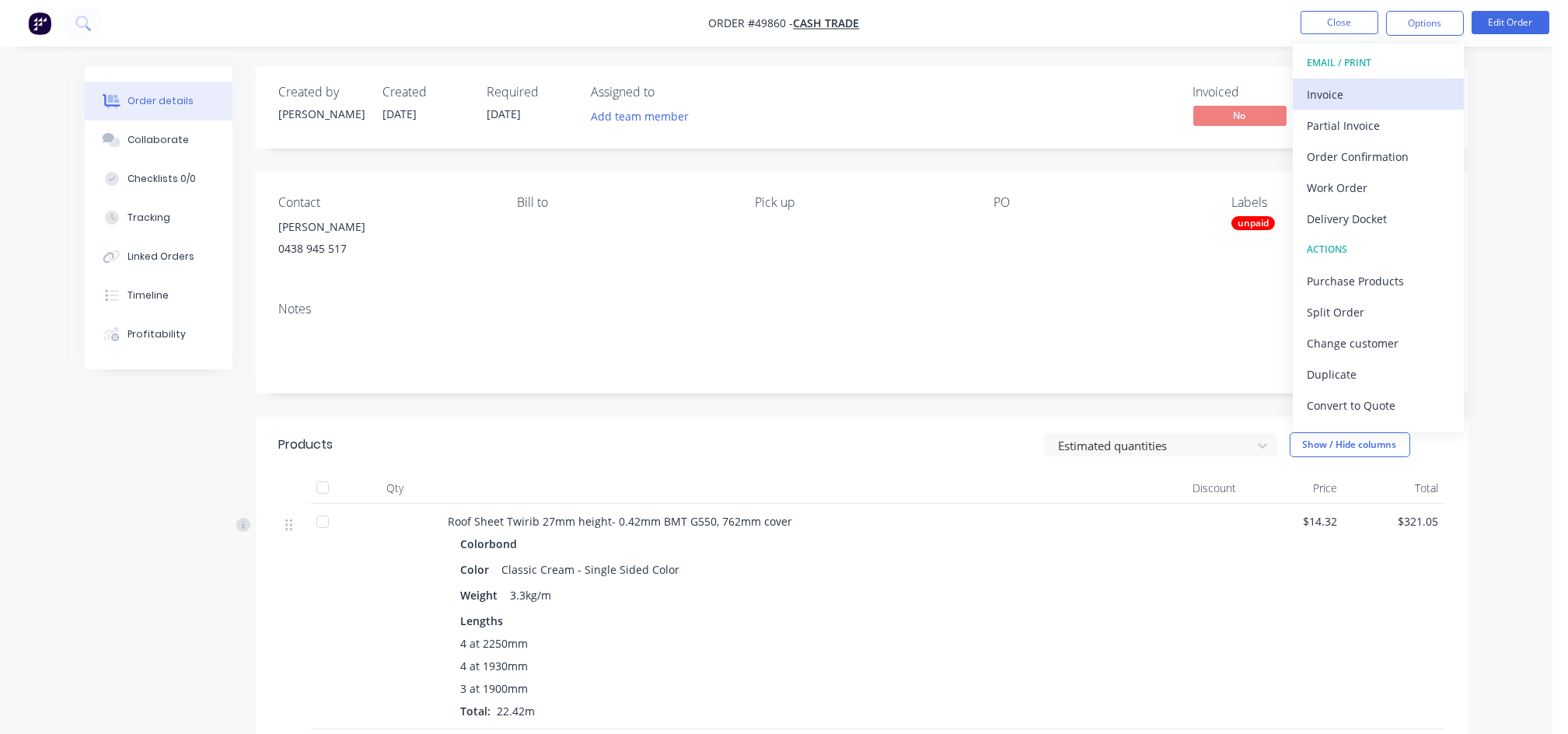
click at [1411, 94] on div "Invoice" at bounding box center [1378, 94] width 143 height 23
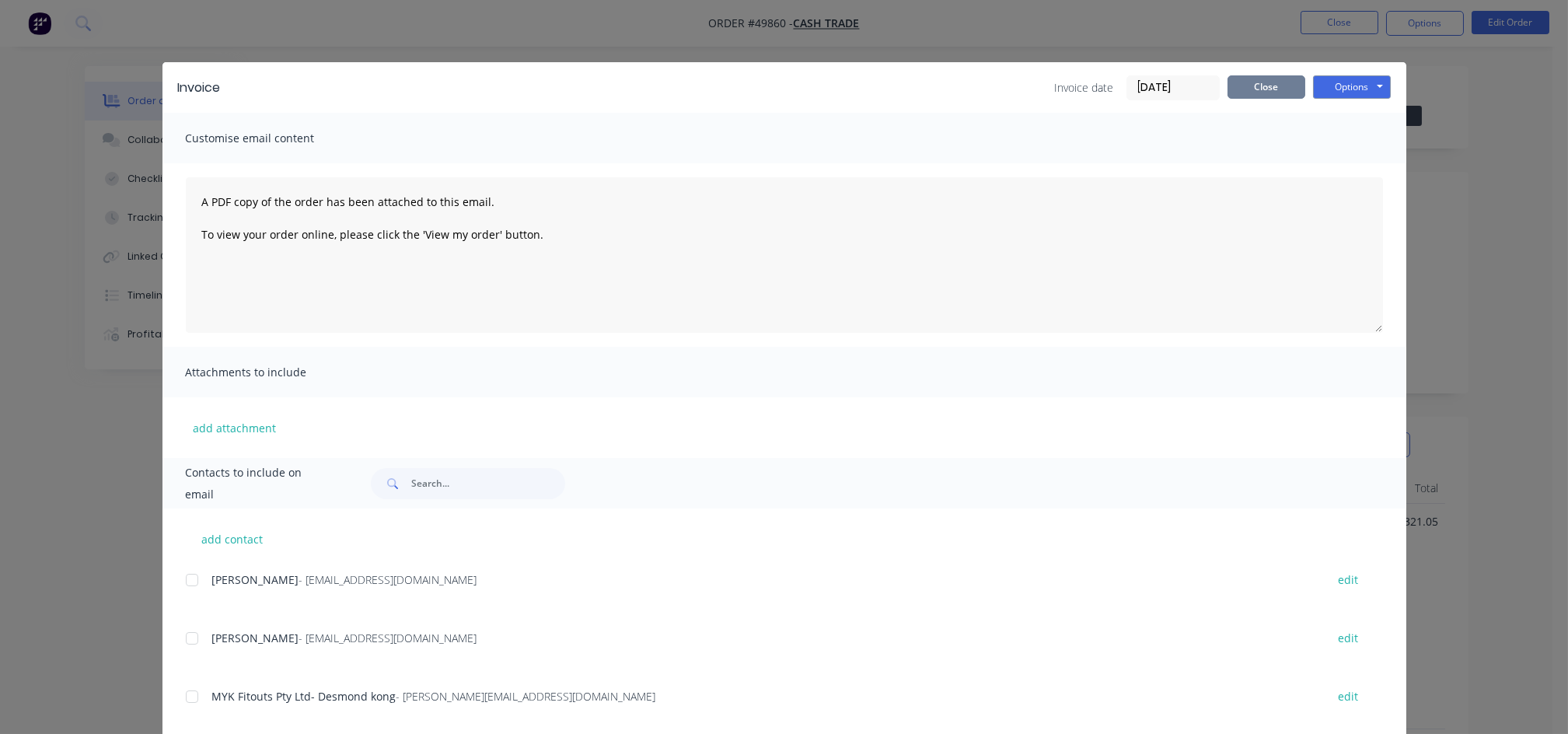
click at [1234, 87] on button "Close" at bounding box center [1266, 86] width 77 height 23
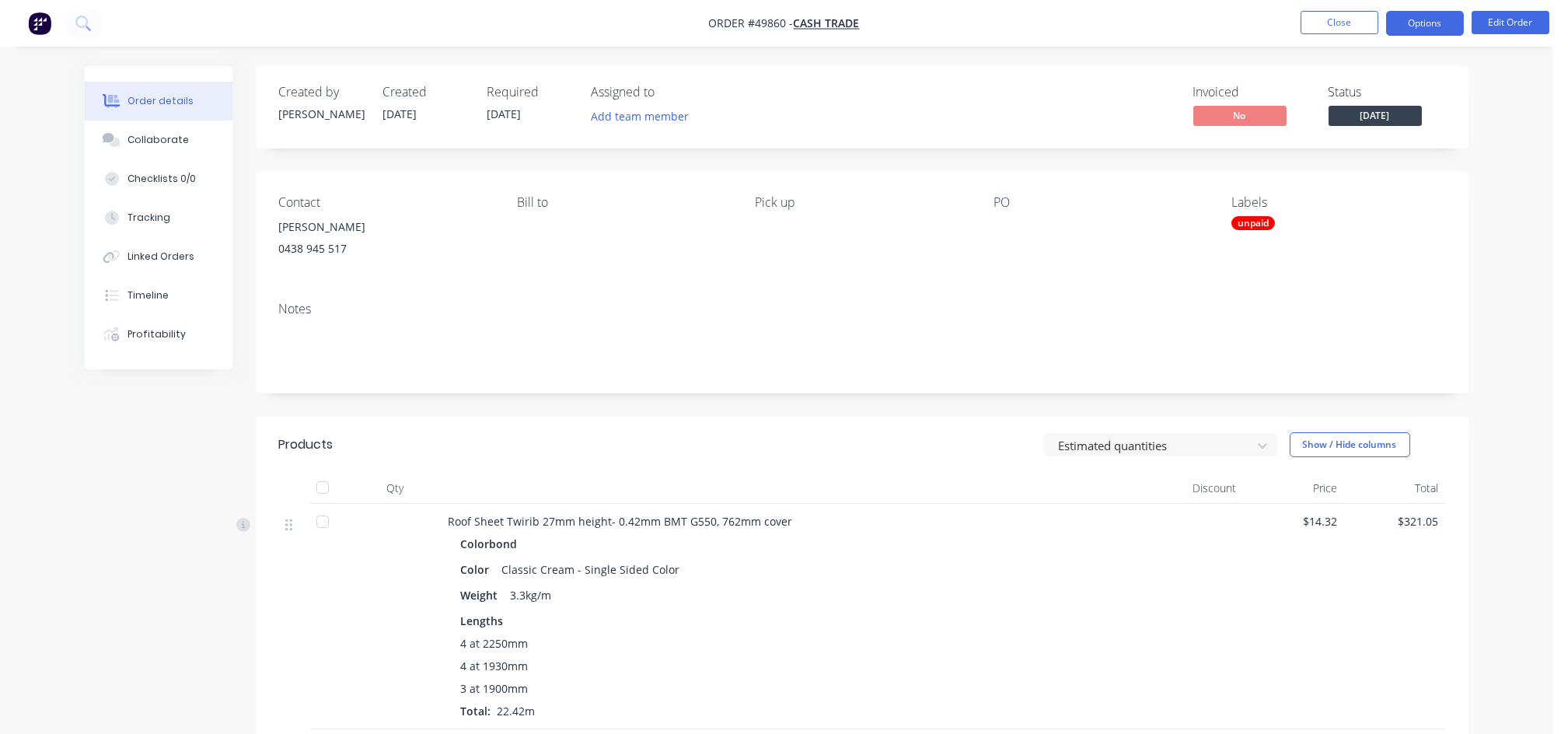
click at [1425, 22] on button "Options" at bounding box center [1425, 23] width 77 height 25
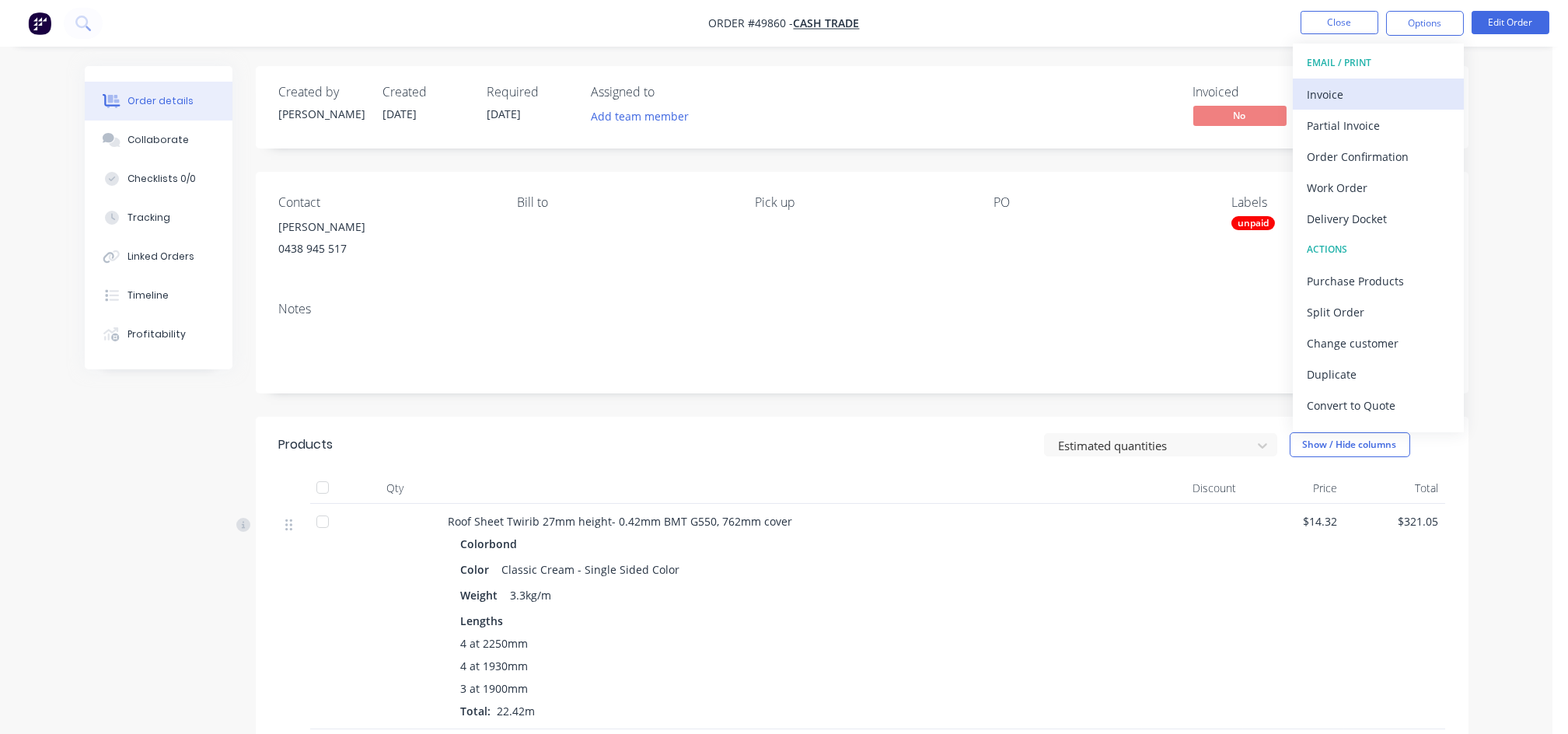
click at [1362, 87] on div "Invoice" at bounding box center [1378, 94] width 143 height 23
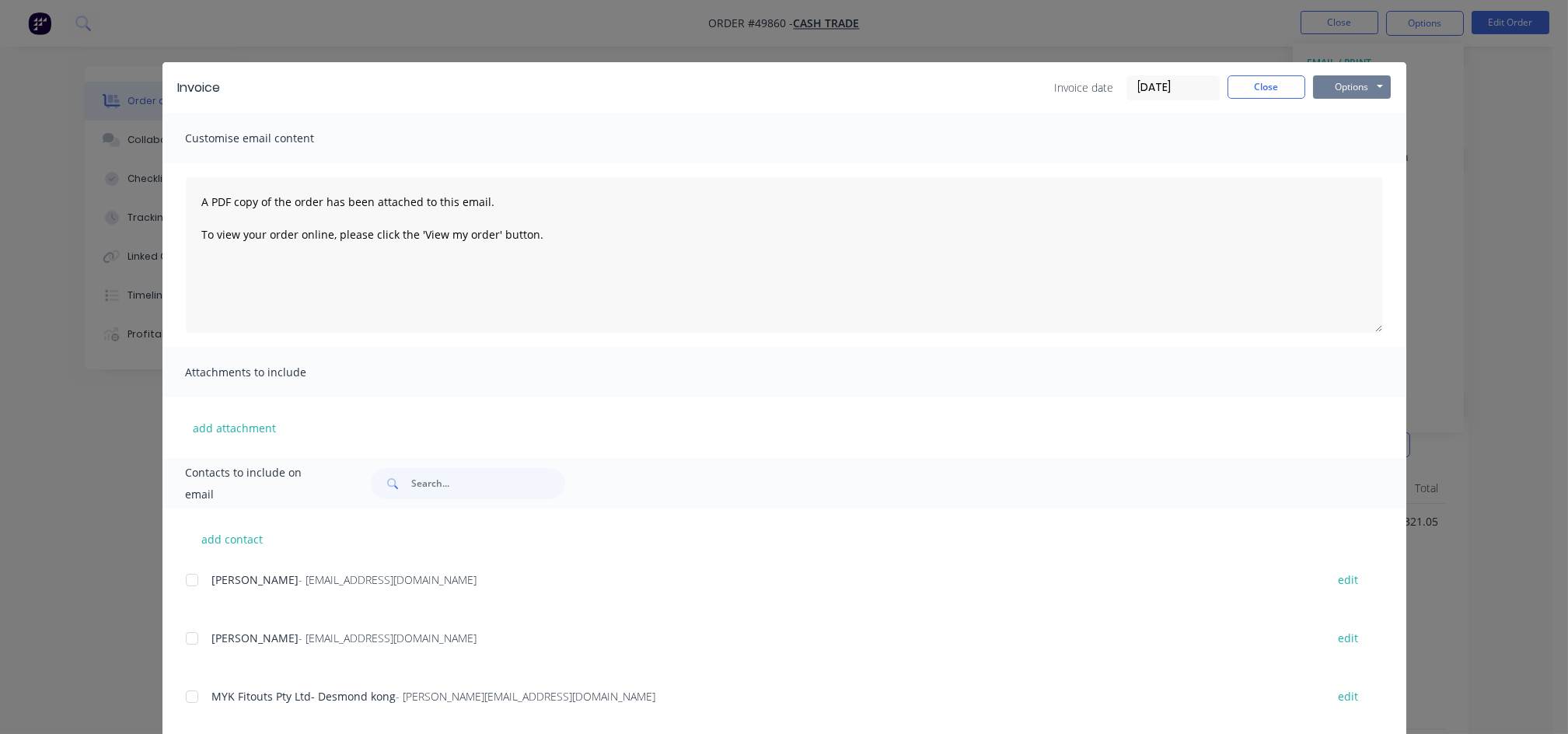
click at [1336, 91] on button "Options" at bounding box center [1352, 86] width 77 height 23
click at [1346, 117] on button "Preview" at bounding box center [1362, 115] width 99 height 26
click at [1270, 84] on button "Close" at bounding box center [1266, 86] width 77 height 23
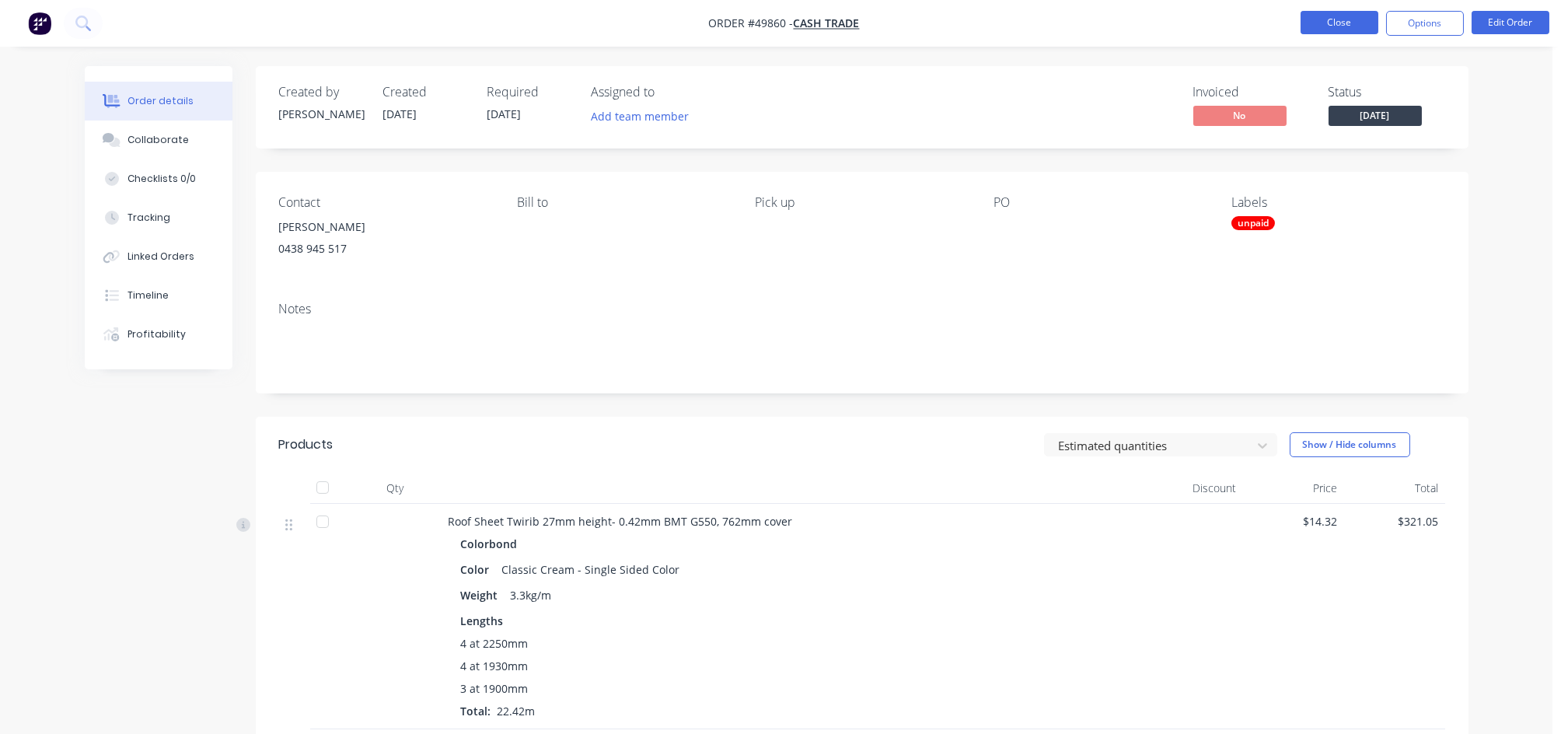
click at [1350, 23] on button "Close" at bounding box center [1339, 22] width 77 height 23
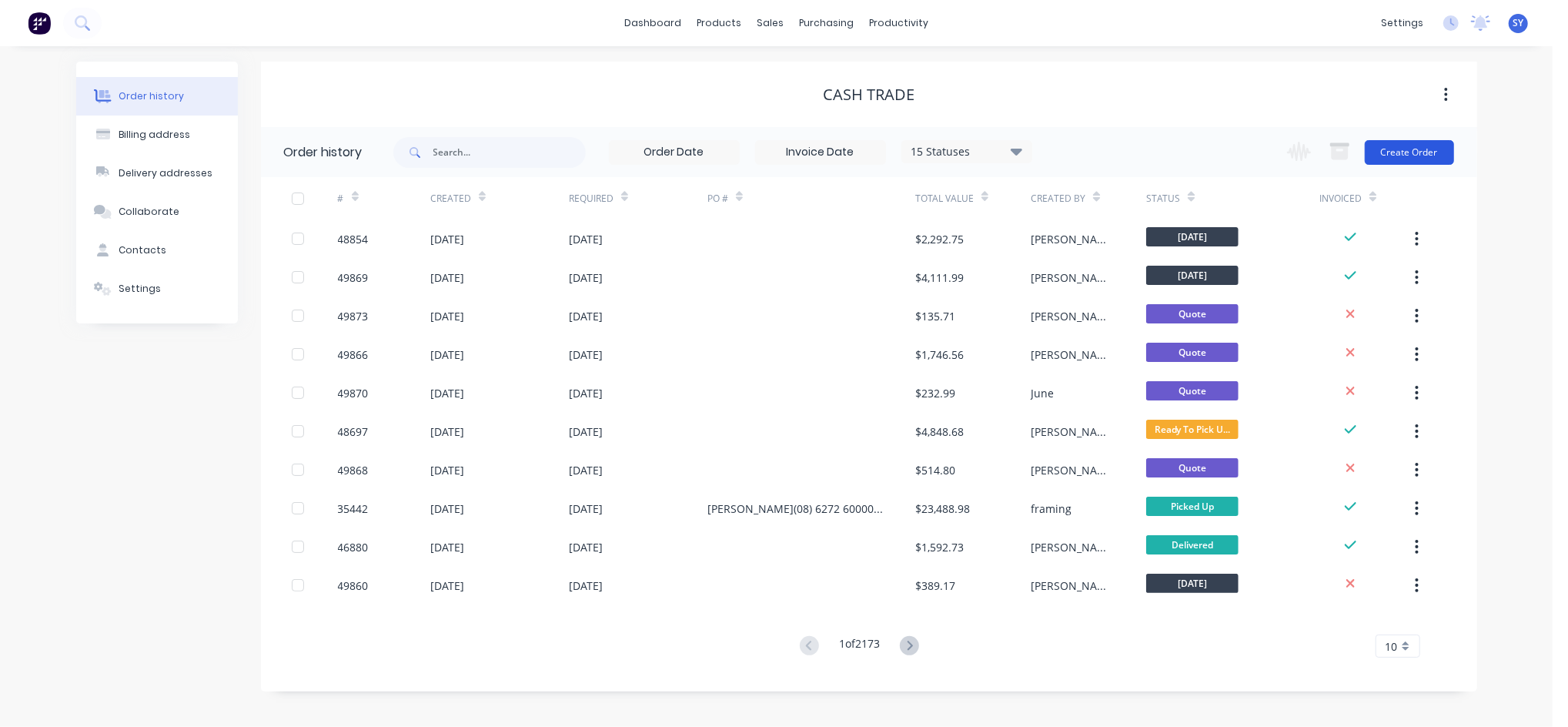
click at [1415, 151] on button "Create Order" at bounding box center [1410, 151] width 90 height 25
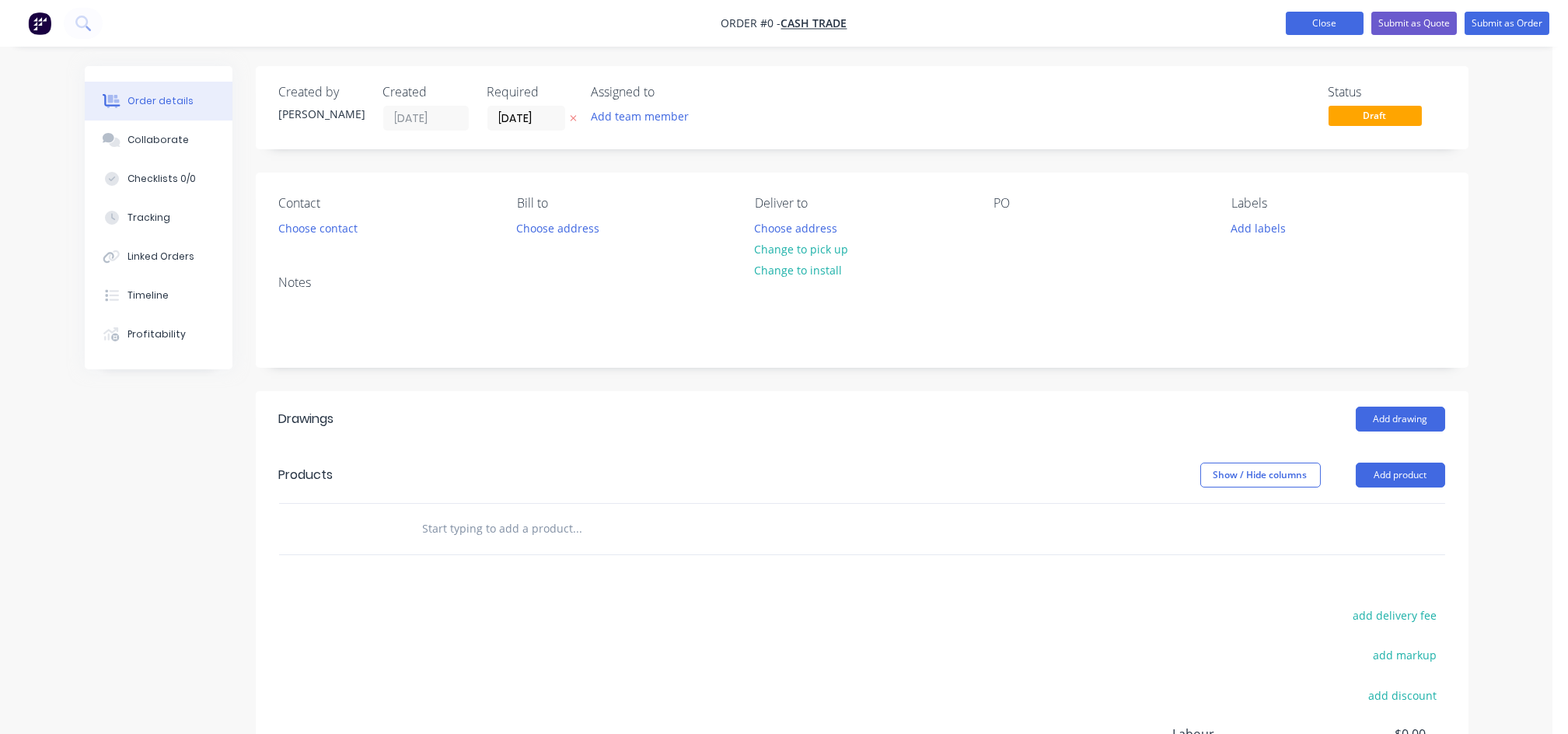
click at [1329, 22] on button "Close" at bounding box center [1325, 23] width 77 height 23
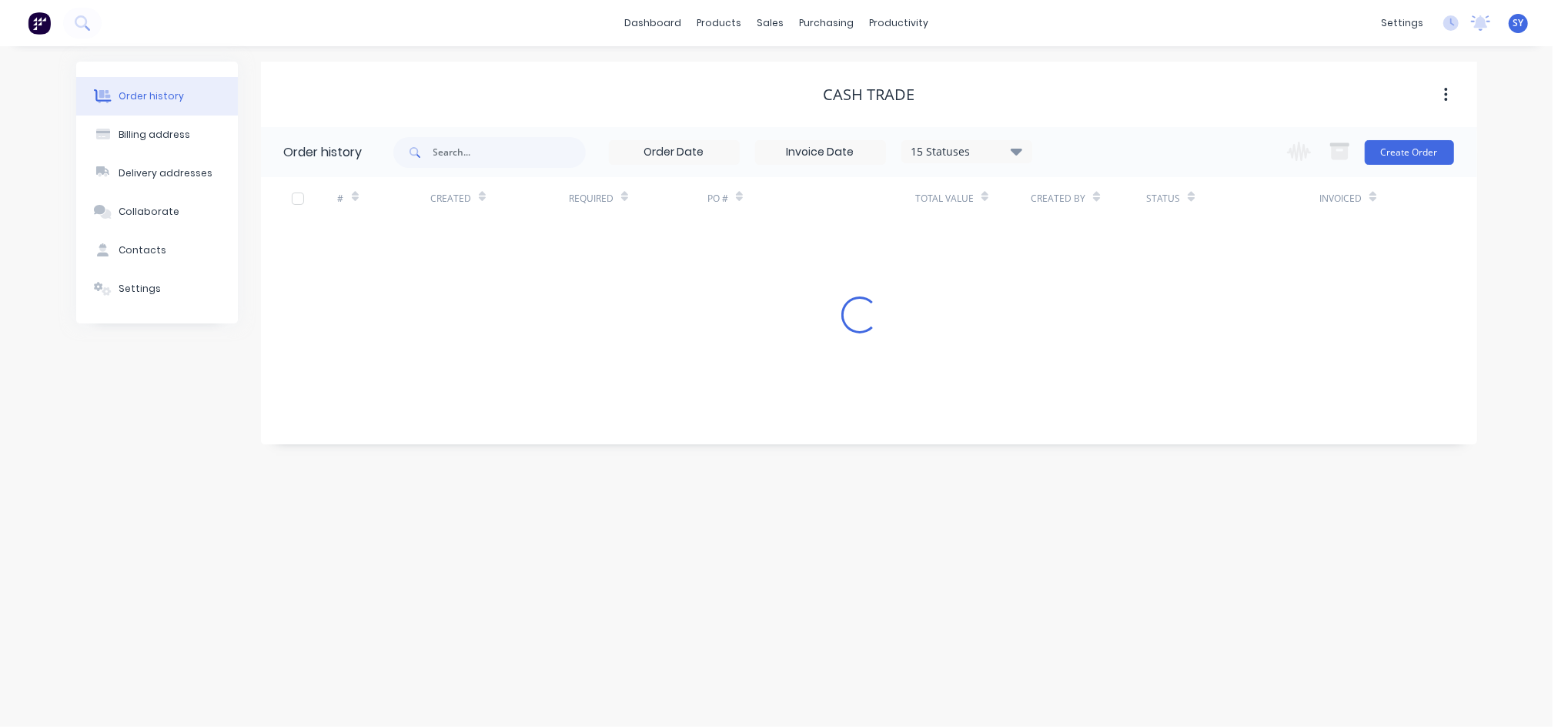
click at [552, 132] on div "15 Statuses Invoice Status Invoiced Not Invoiced Partial Order Status All Archi…" at bounding box center [713, 151] width 639 height 50
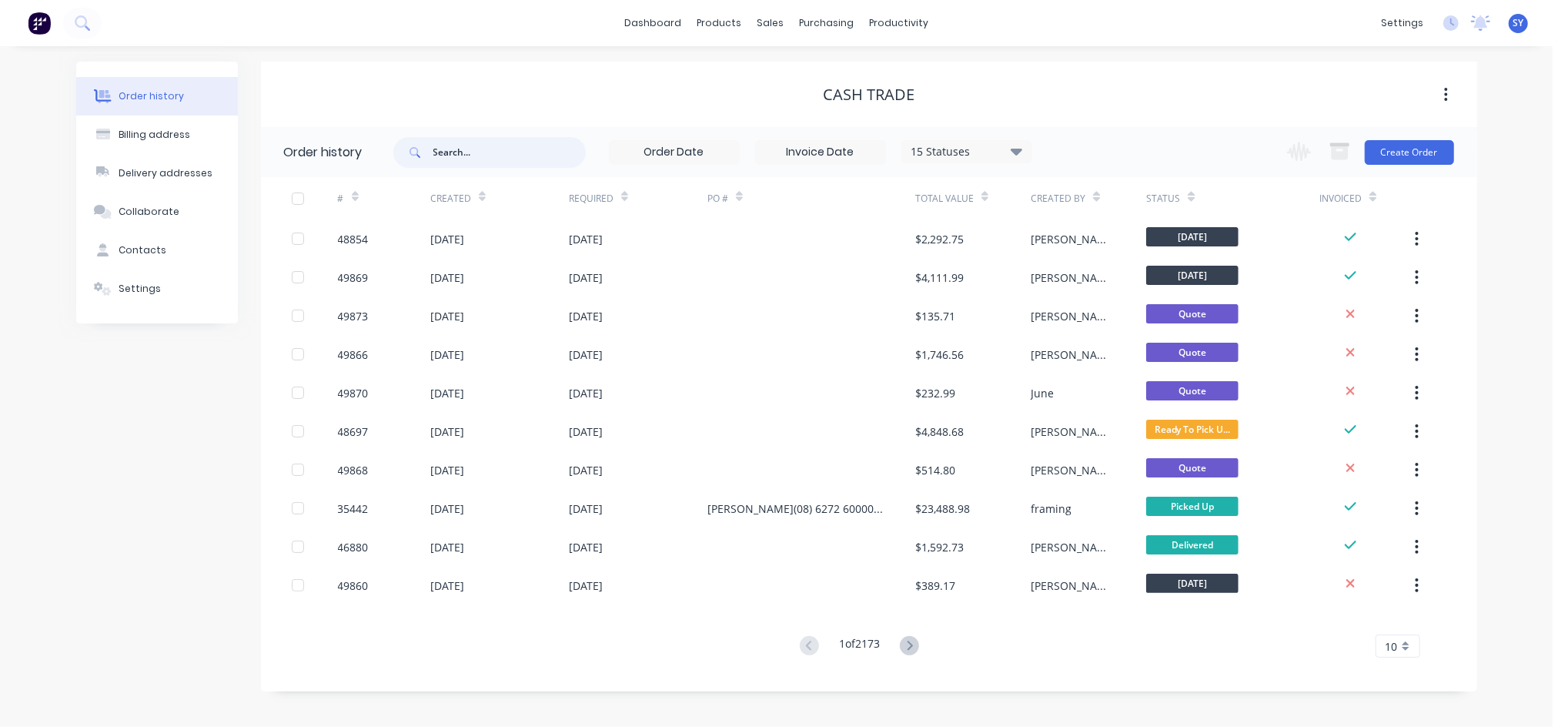
click at [508, 144] on input "text" at bounding box center [510, 151] width 152 height 30
click at [767, 23] on div "sales" at bounding box center [770, 23] width 42 height 23
click at [822, 75] on div "Sales Orders" at bounding box center [827, 74] width 63 height 14
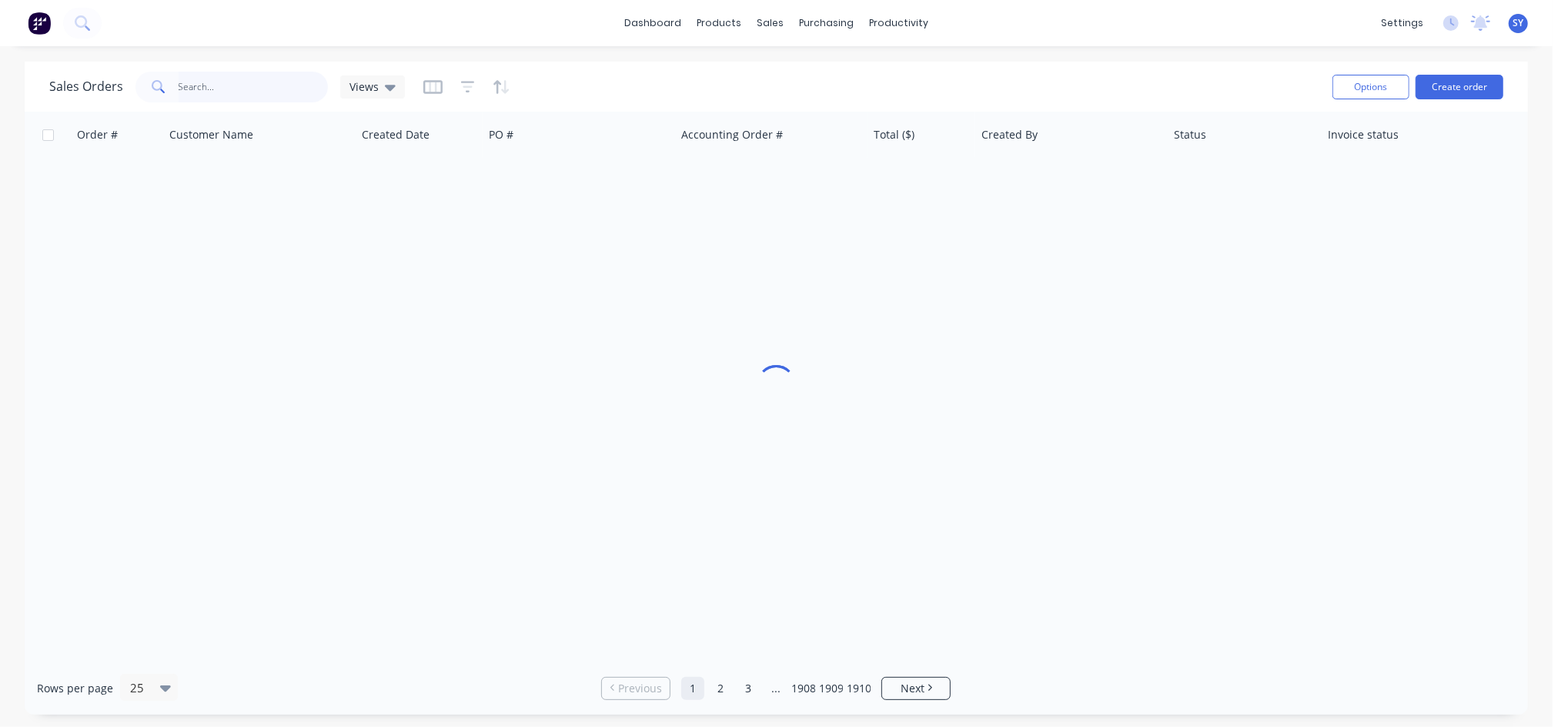
click at [238, 88] on input "text" at bounding box center [254, 87] width 151 height 30
type input "12216"
